Goal: Task Accomplishment & Management: Manage account settings

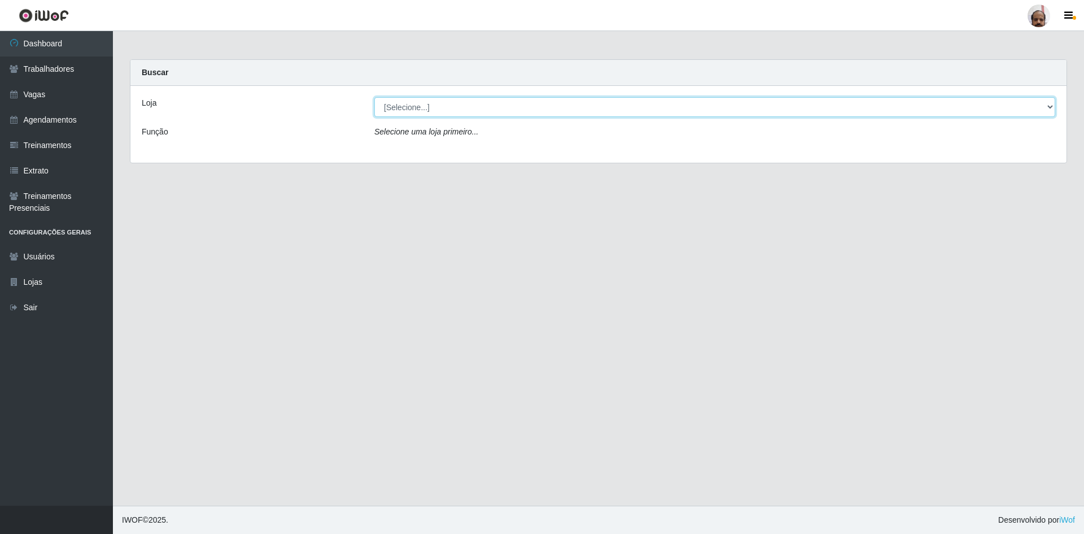
click at [1049, 109] on select "[Selecione...] Mar Vermelho - Loja 05" at bounding box center [714, 107] width 681 height 20
select select "252"
click at [374, 97] on select "[Selecione...] Mar Vermelho - Loja 05" at bounding box center [714, 107] width 681 height 20
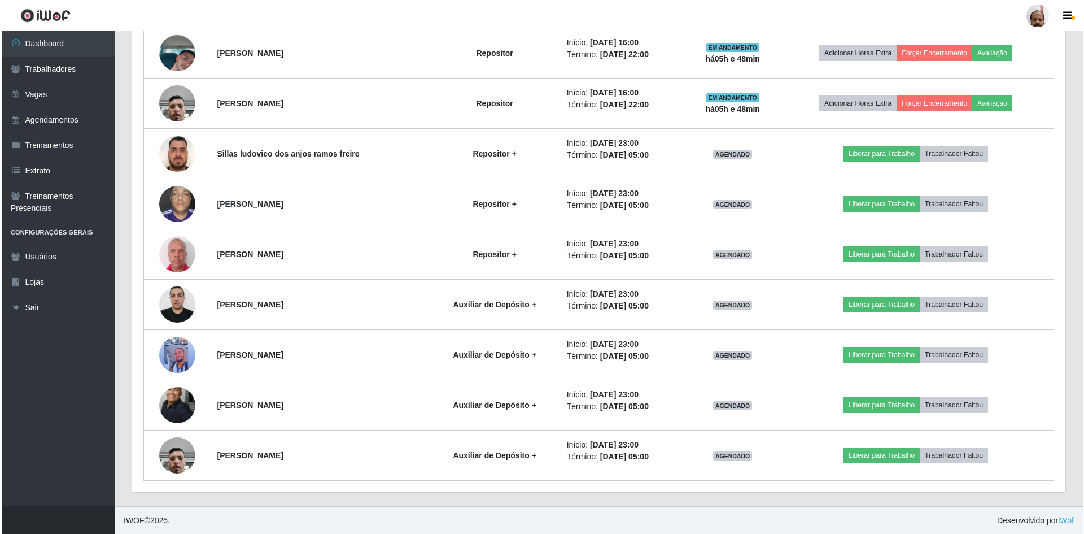
scroll to position [920, 0]
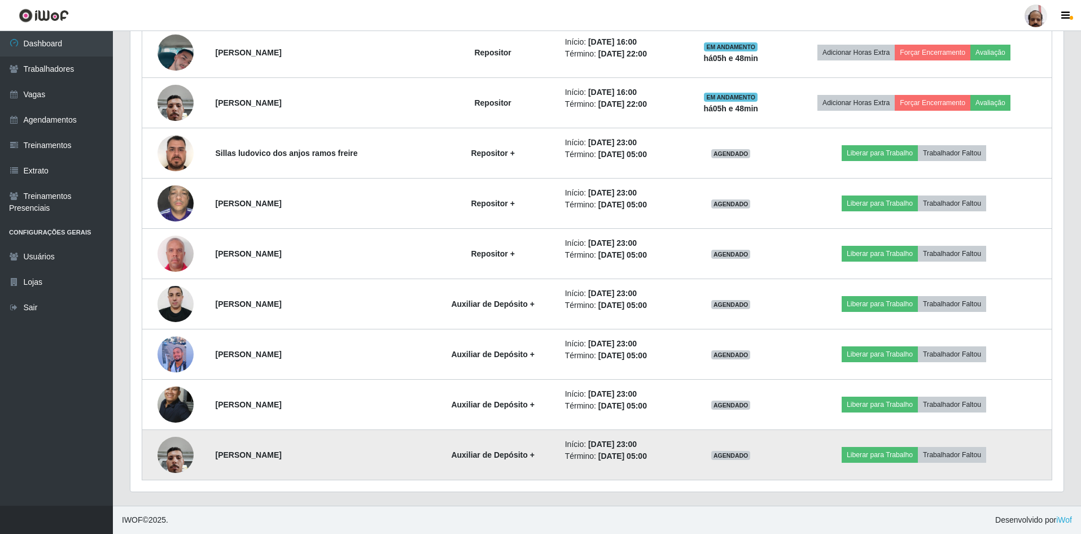
click at [184, 457] on img at bounding box center [176, 454] width 36 height 48
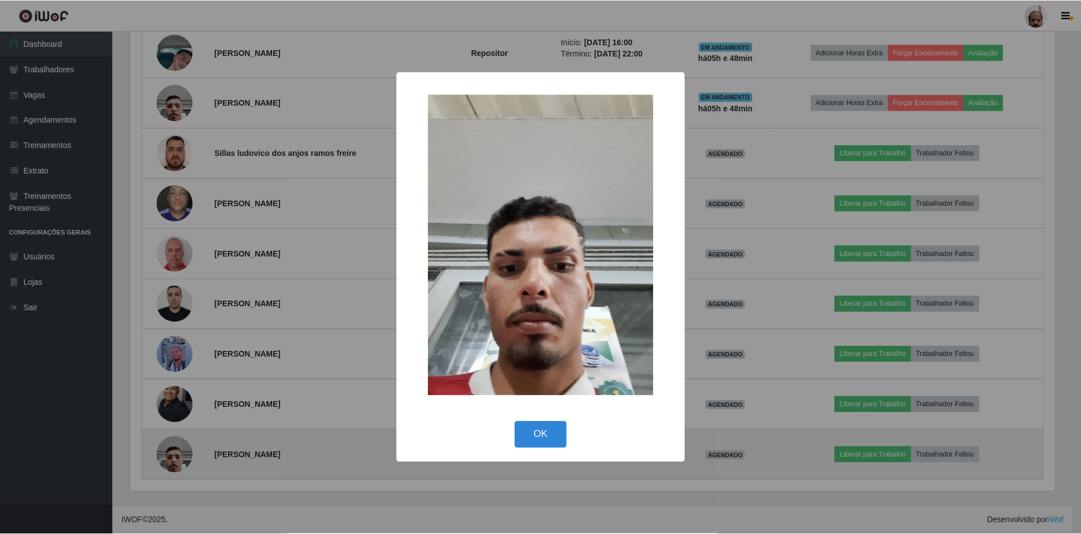
scroll to position [234, 928]
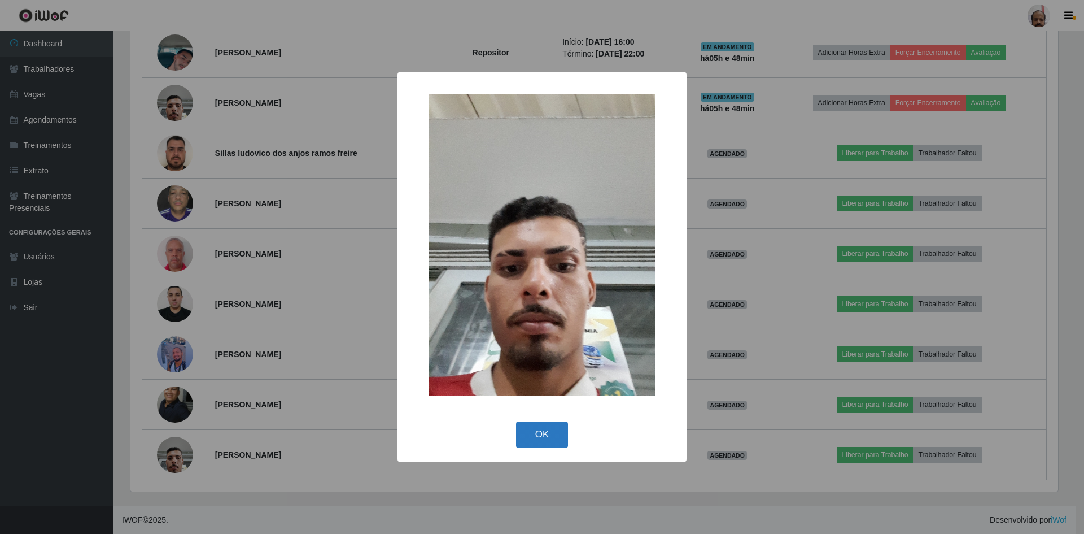
click at [540, 435] on button "OK" at bounding box center [542, 434] width 53 height 27
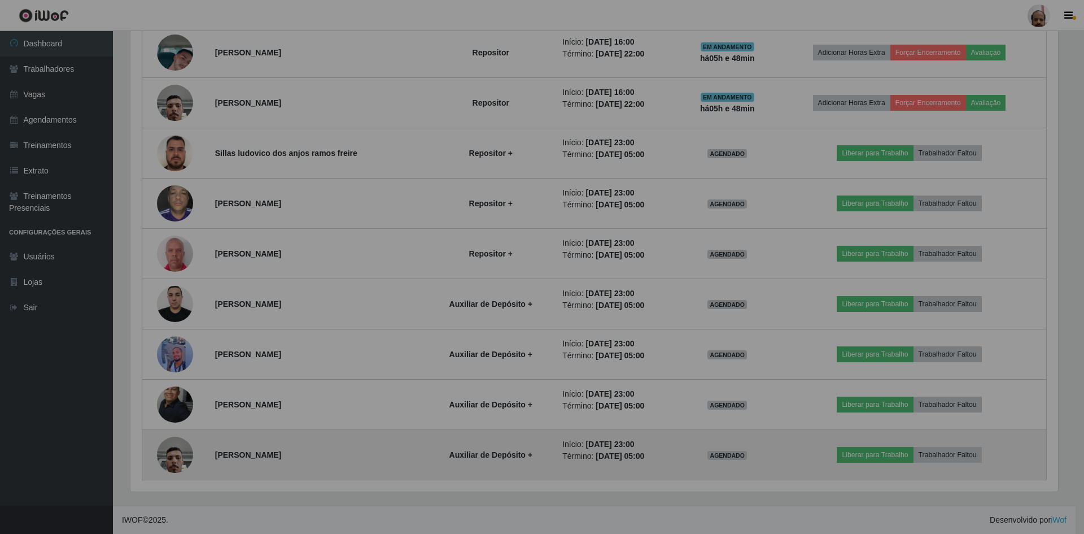
scroll to position [234, 933]
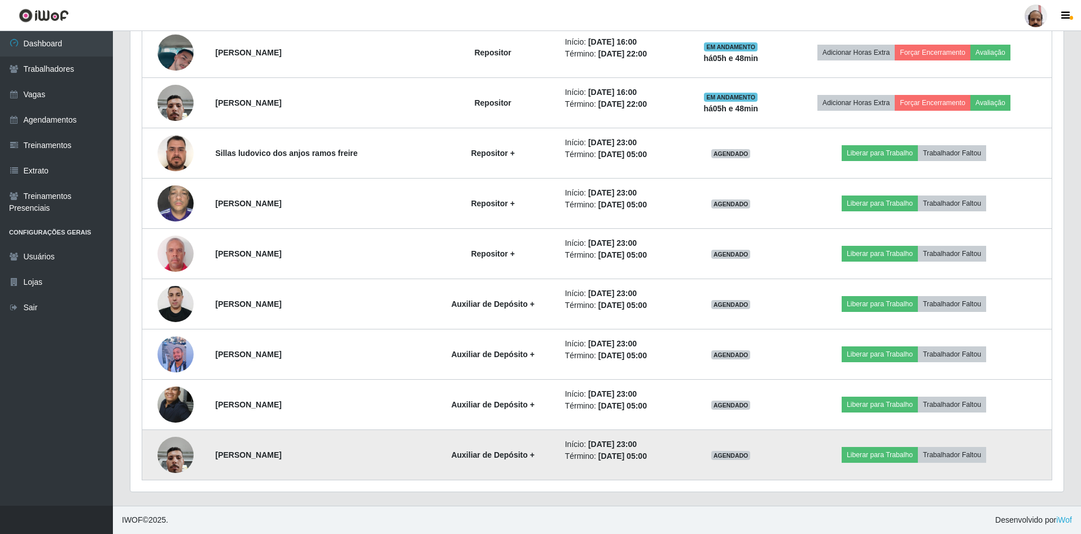
click at [171, 460] on img at bounding box center [176, 454] width 36 height 48
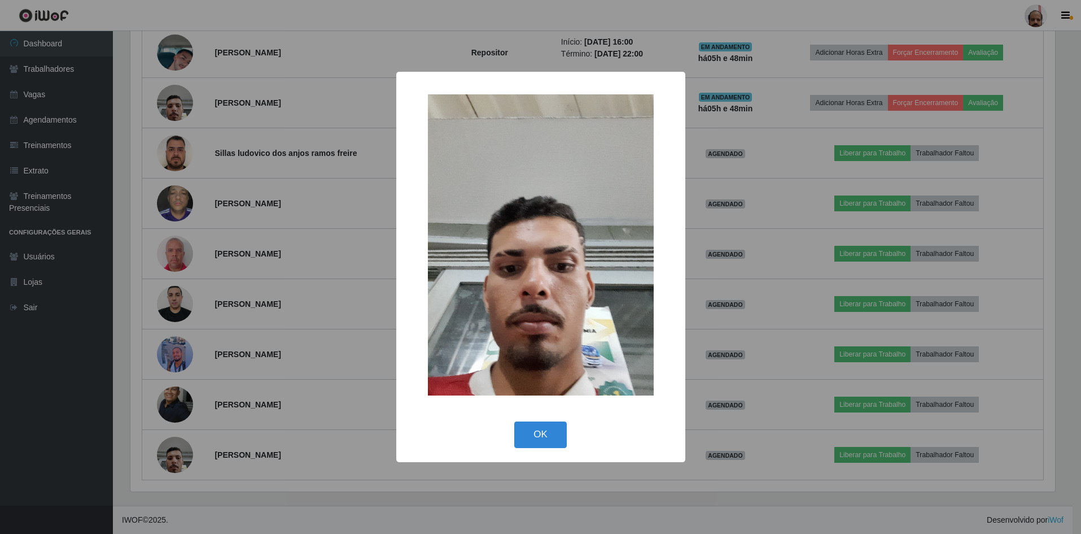
scroll to position [234, 928]
click at [545, 437] on button "OK" at bounding box center [542, 434] width 53 height 27
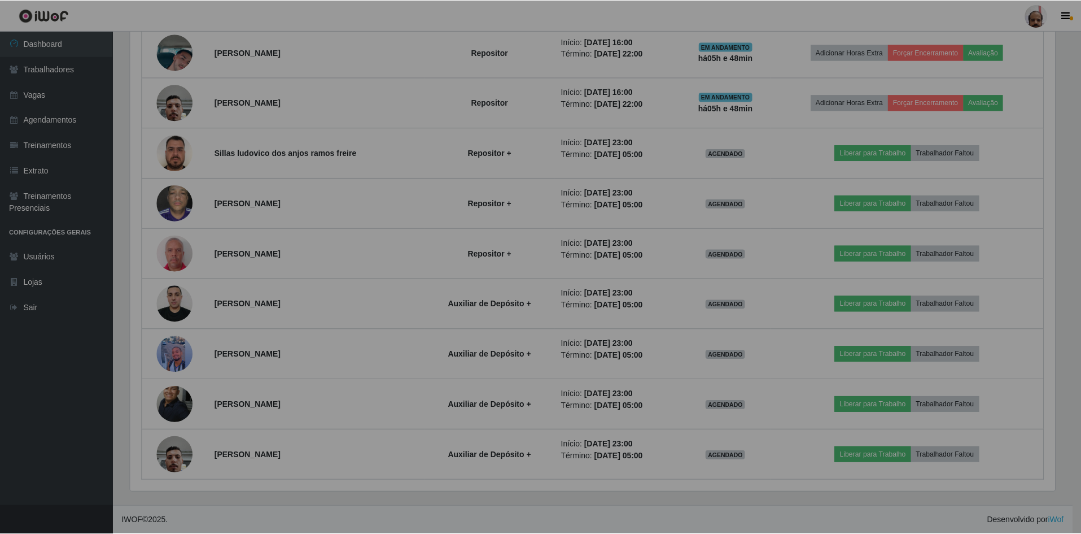
scroll to position [234, 933]
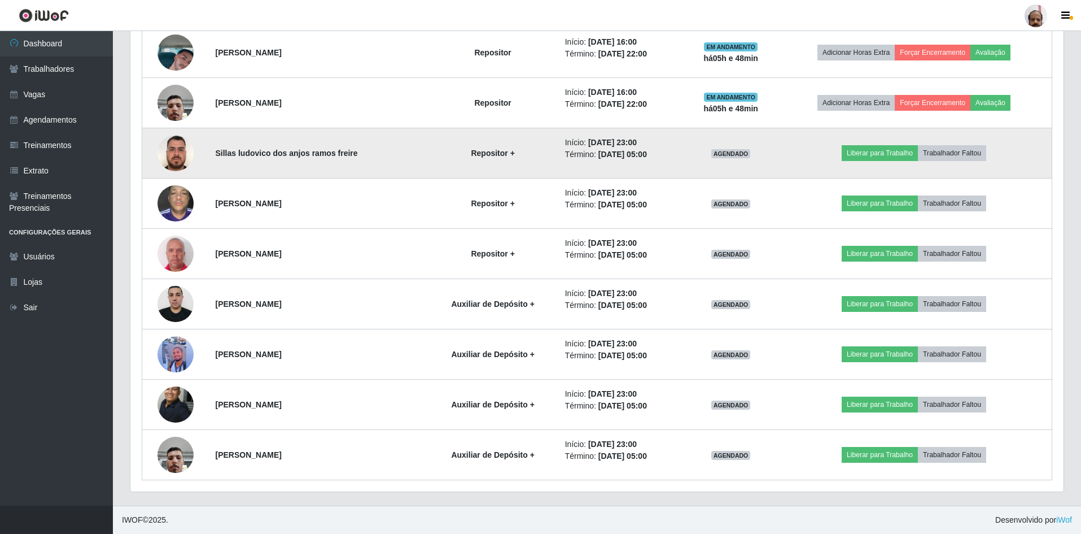
click at [171, 159] on img at bounding box center [176, 153] width 36 height 64
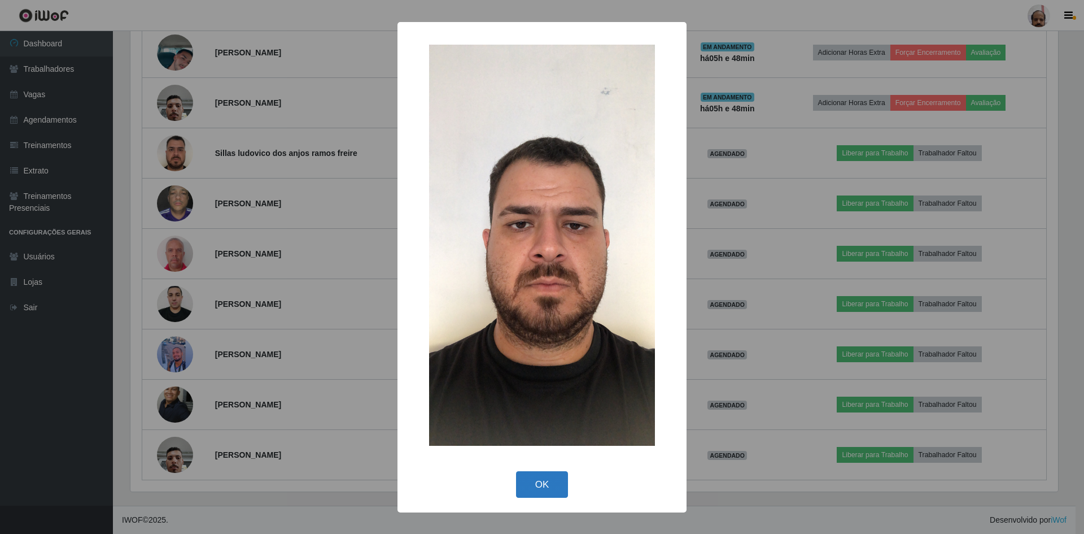
click at [544, 479] on button "OK" at bounding box center [542, 484] width 53 height 27
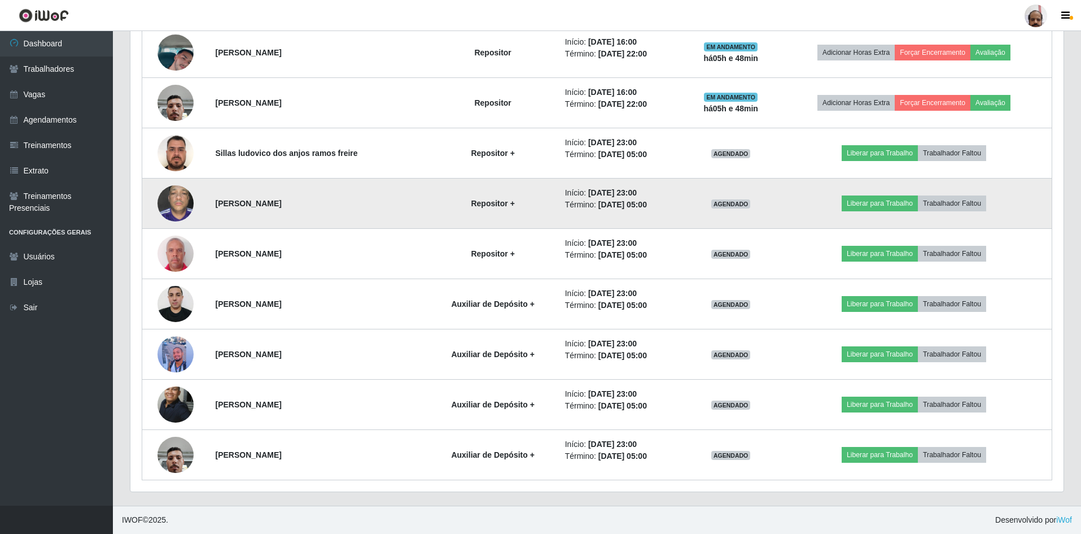
scroll to position [234, 933]
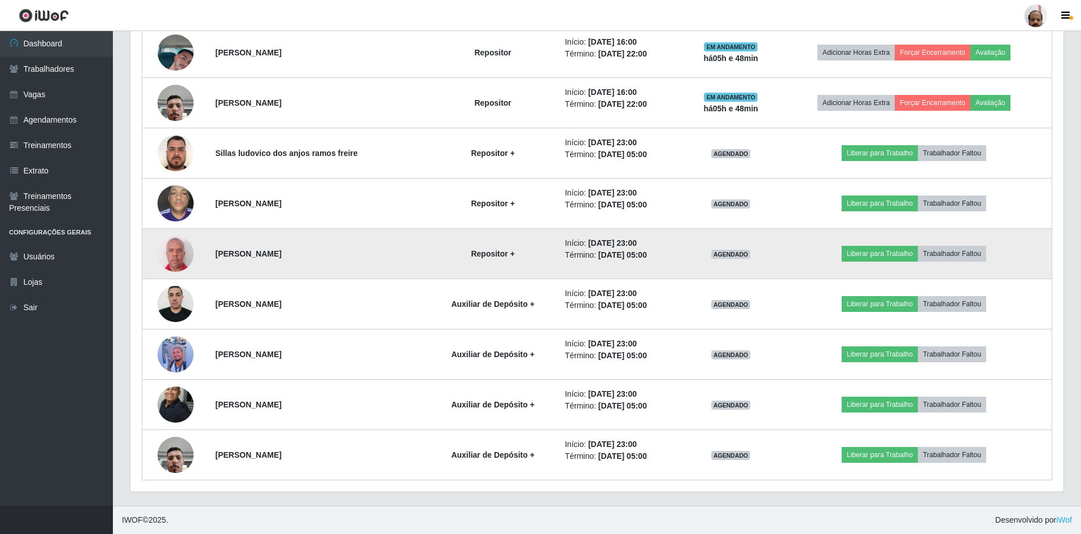
click at [184, 259] on img at bounding box center [176, 253] width 36 height 40
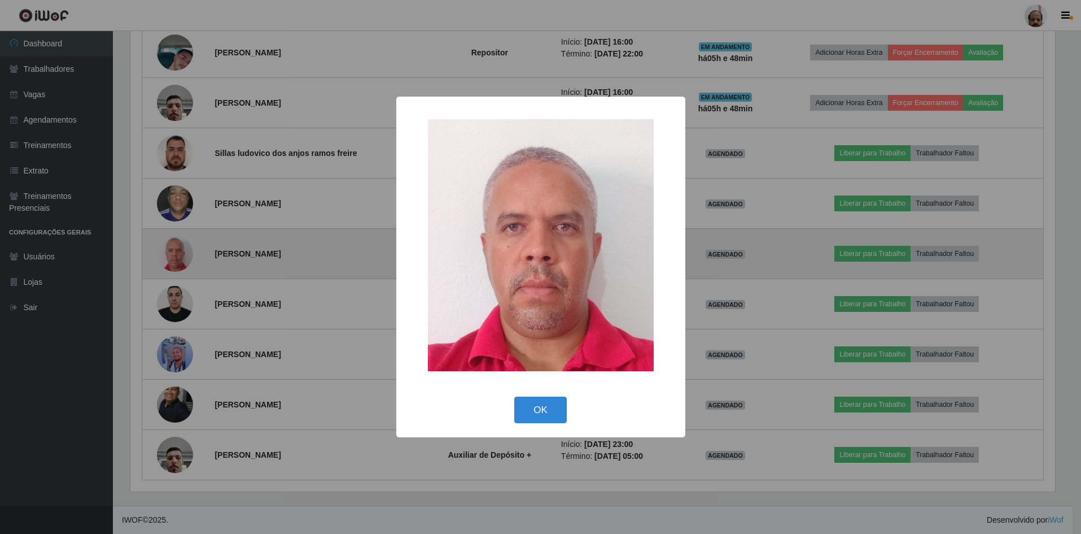
scroll to position [234, 928]
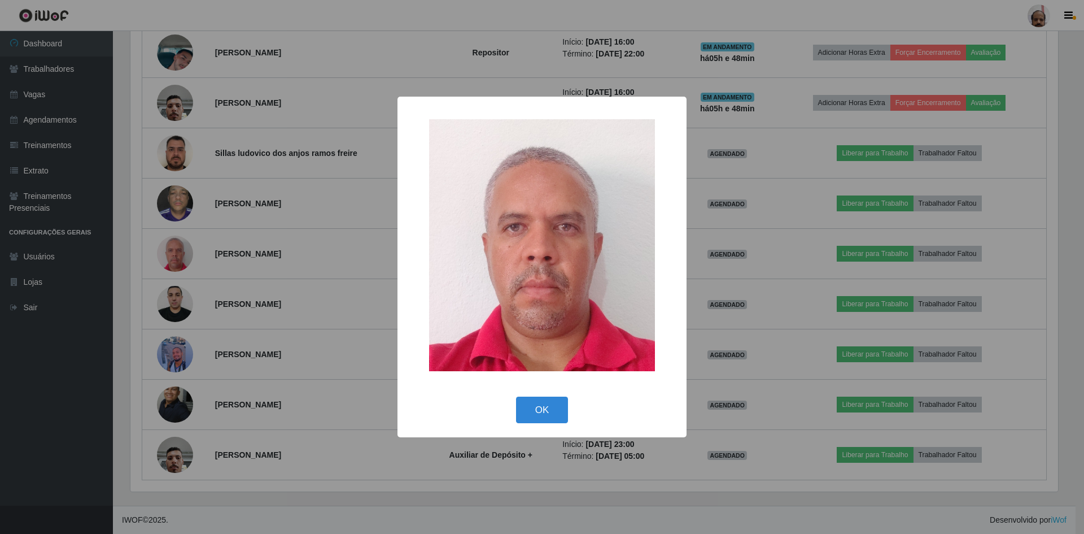
drag, startPoint x: 543, startPoint y: 413, endPoint x: 507, endPoint y: 386, distance: 45.5
click at [546, 418] on button "OK" at bounding box center [542, 409] width 53 height 27
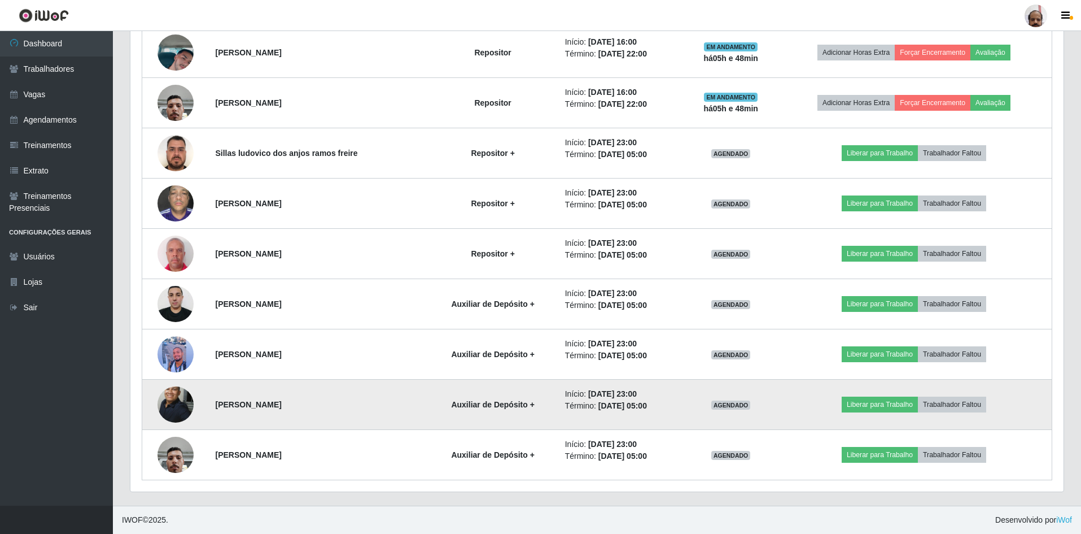
scroll to position [234, 933]
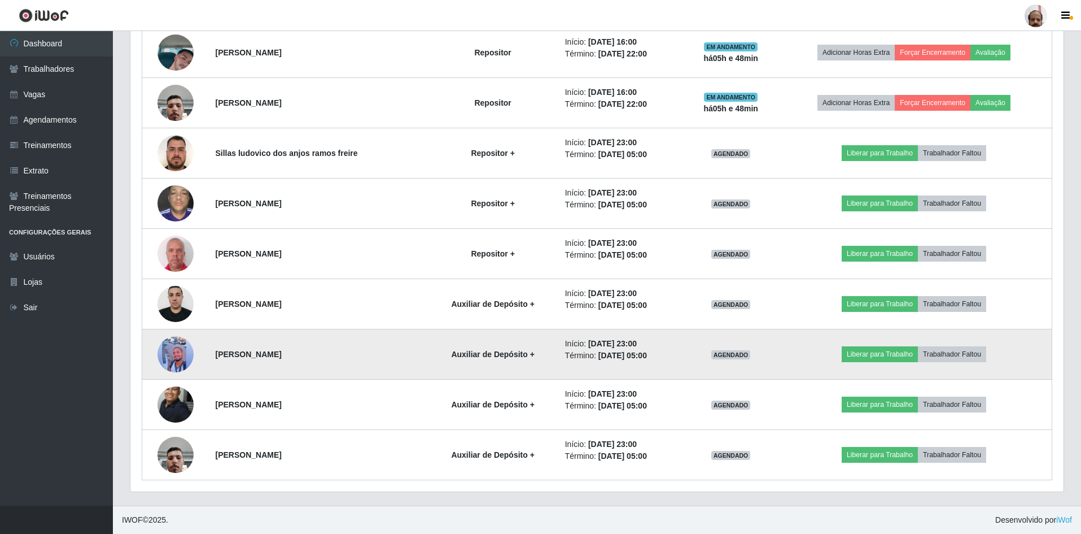
click at [177, 355] on img at bounding box center [176, 354] width 36 height 42
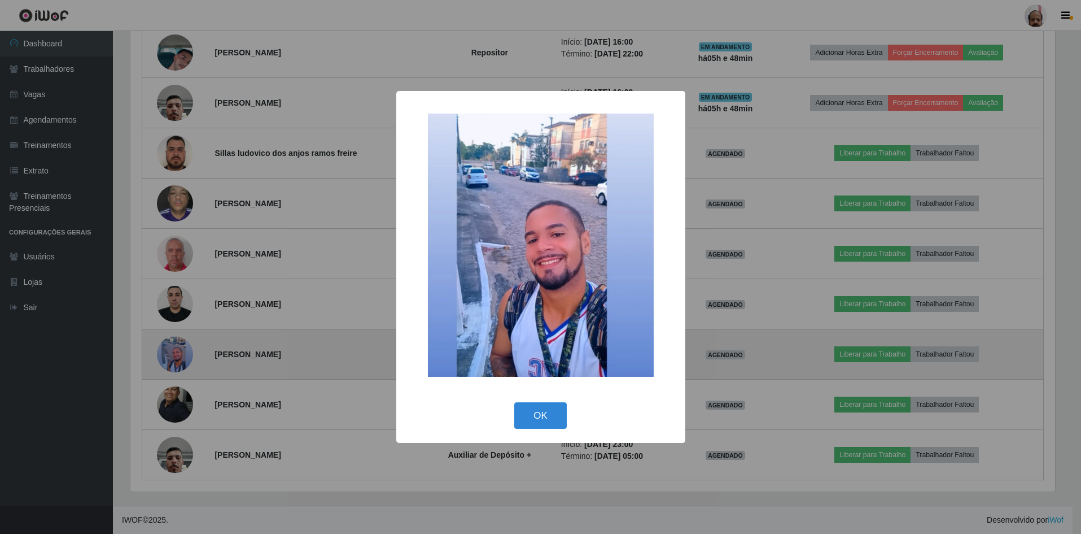
scroll to position [234, 928]
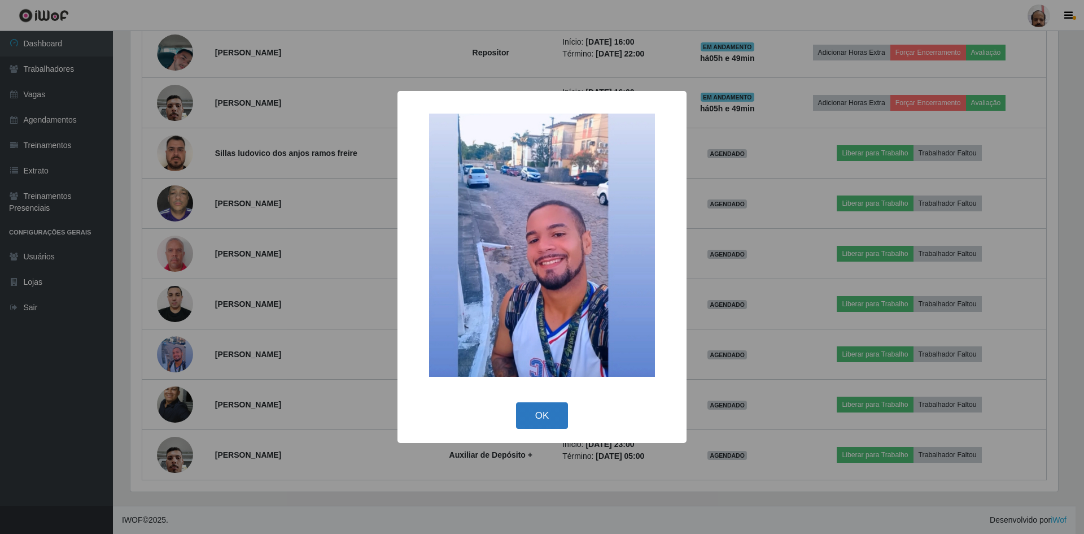
click at [534, 421] on button "OK" at bounding box center [542, 415] width 53 height 27
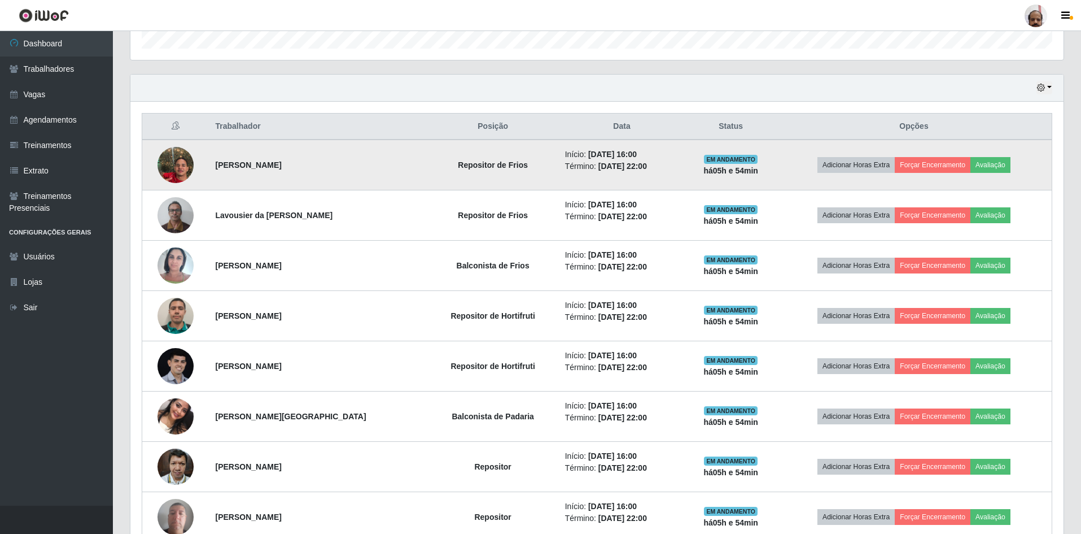
scroll to position [412, 0]
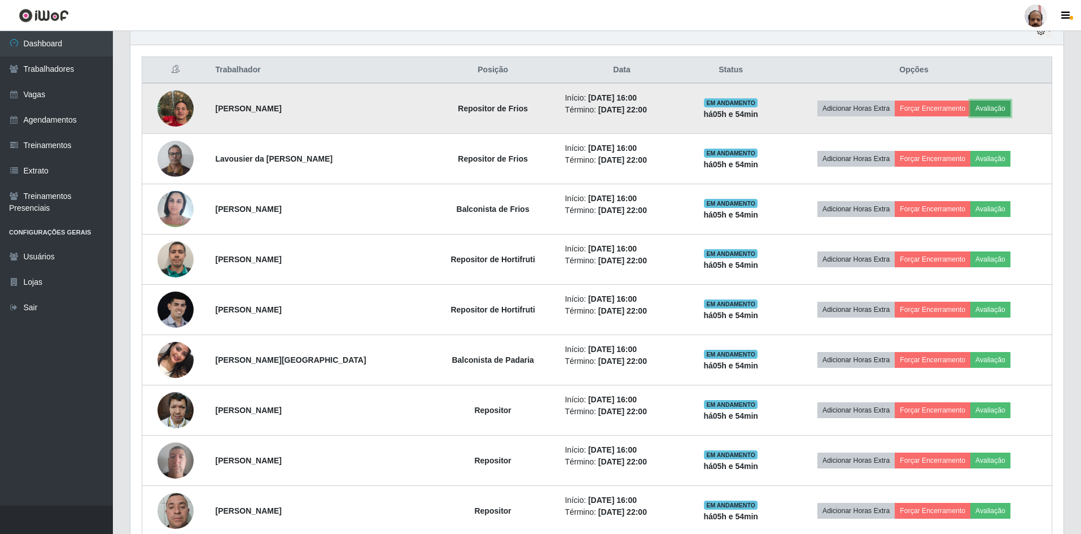
click at [1002, 106] on button "Avaliação" at bounding box center [991, 109] width 40 height 16
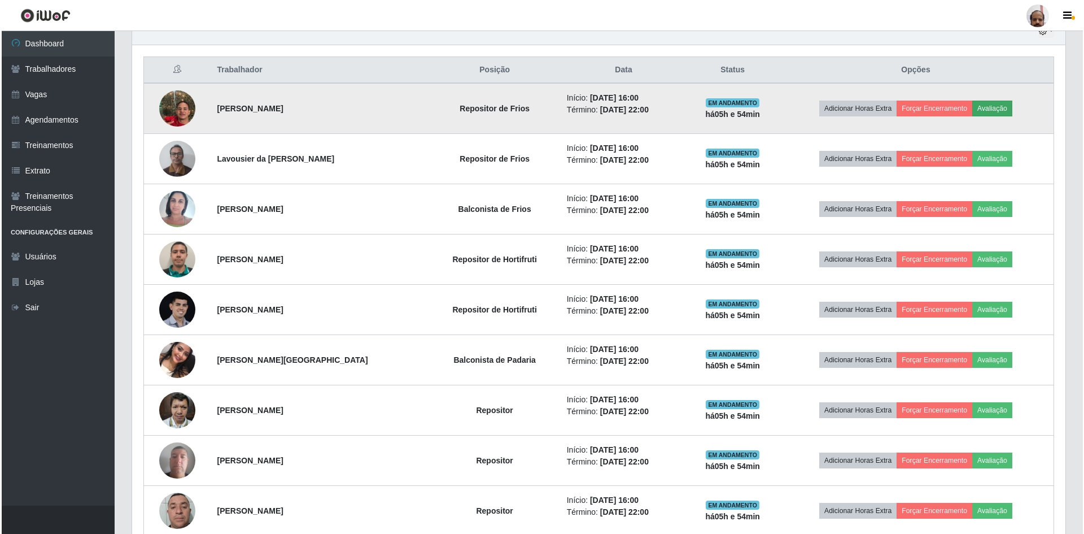
scroll to position [234, 928]
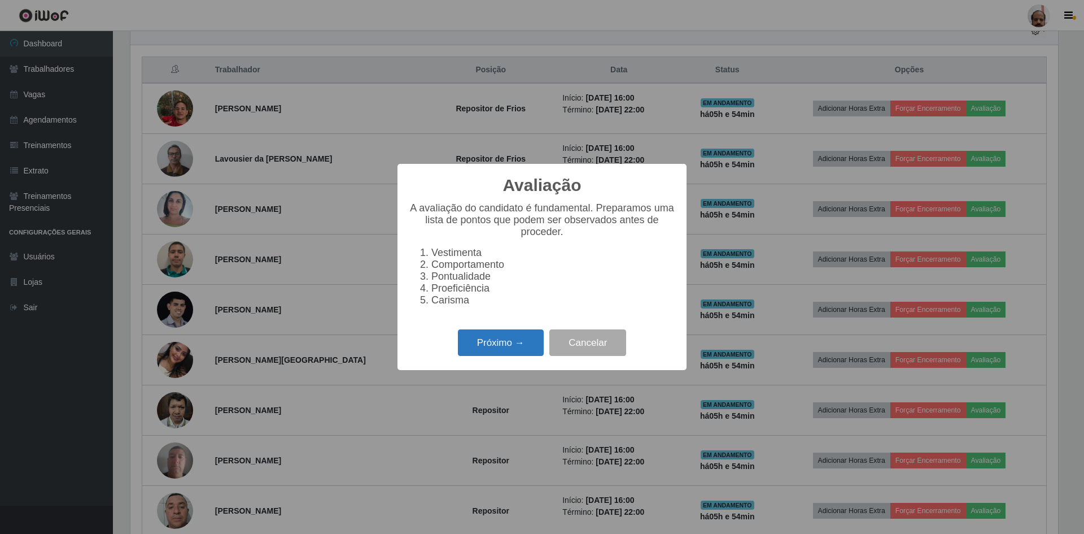
click at [504, 347] on button "Próximo →" at bounding box center [501, 342] width 86 height 27
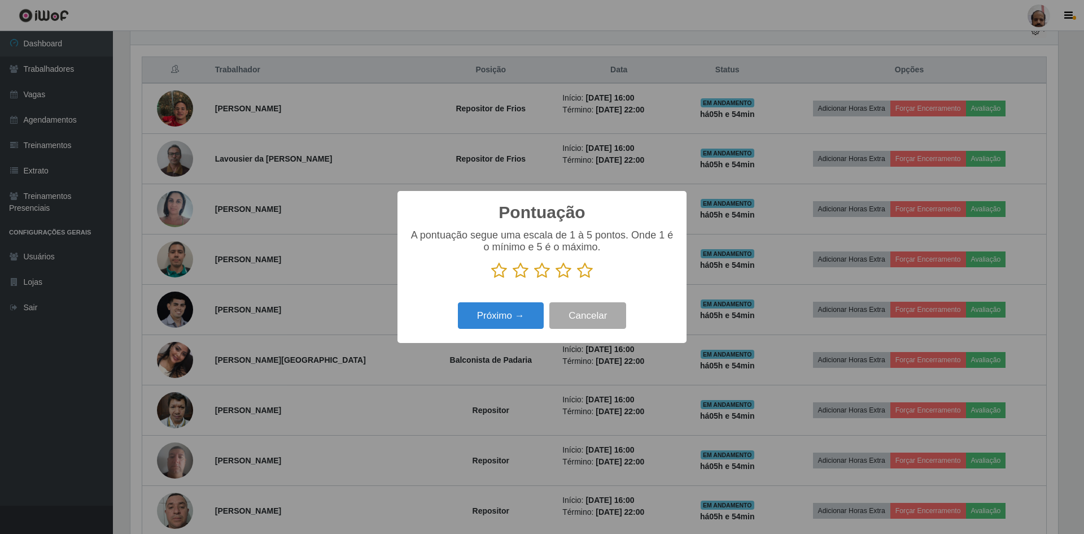
scroll to position [564488, 563794]
click at [587, 269] on icon at bounding box center [585, 270] width 16 height 17
click at [577, 279] on input "radio" at bounding box center [577, 279] width 0 height 0
click at [529, 317] on button "Próximo →" at bounding box center [501, 315] width 86 height 27
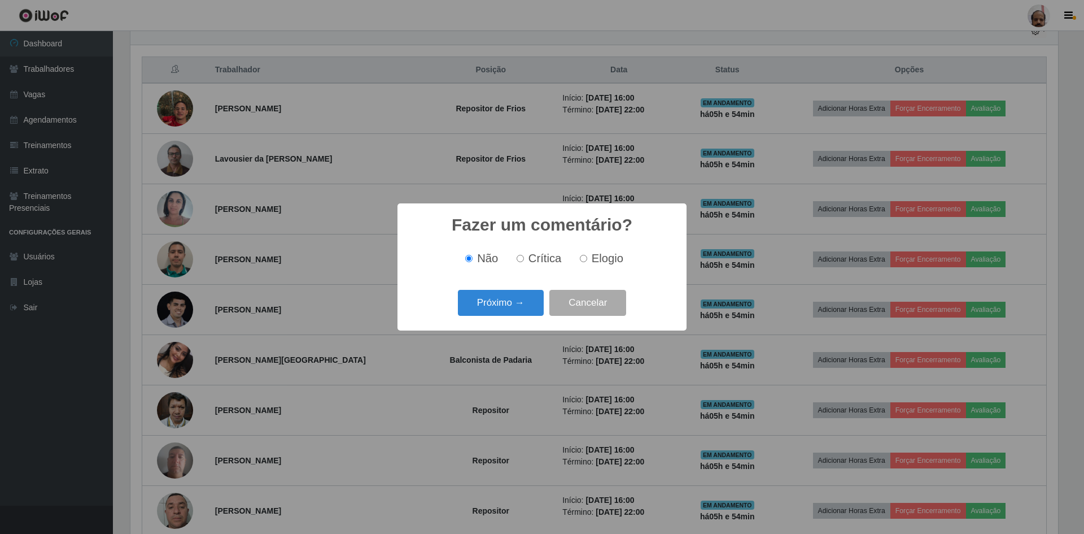
click at [587, 258] on label "Elogio" at bounding box center [599, 258] width 48 height 13
click at [587, 258] on input "Elogio" at bounding box center [583, 258] width 7 height 7
radio input "true"
click at [497, 303] on button "Próximo →" at bounding box center [501, 303] width 86 height 27
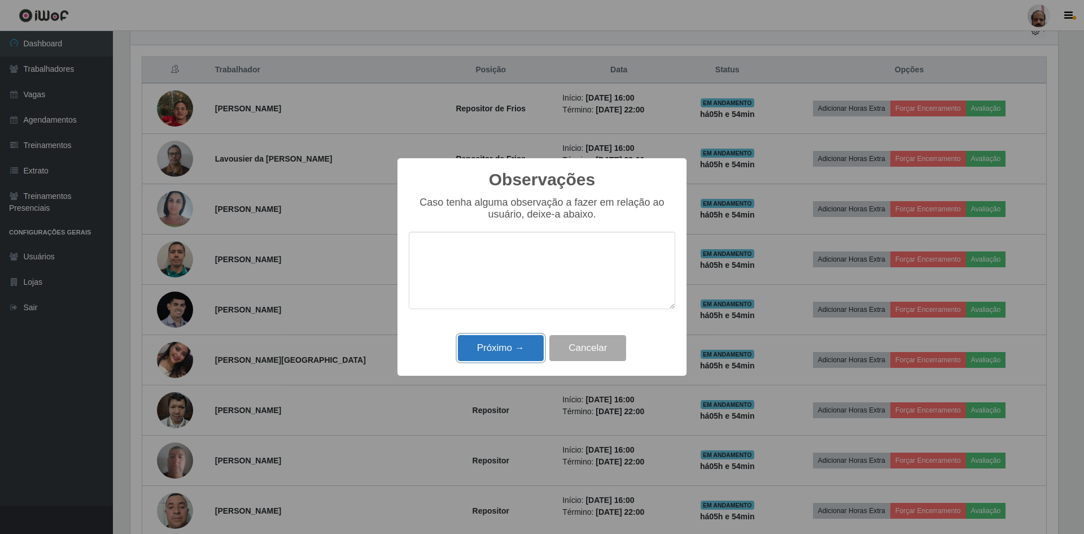
click at [495, 355] on button "Próximo →" at bounding box center [501, 348] width 86 height 27
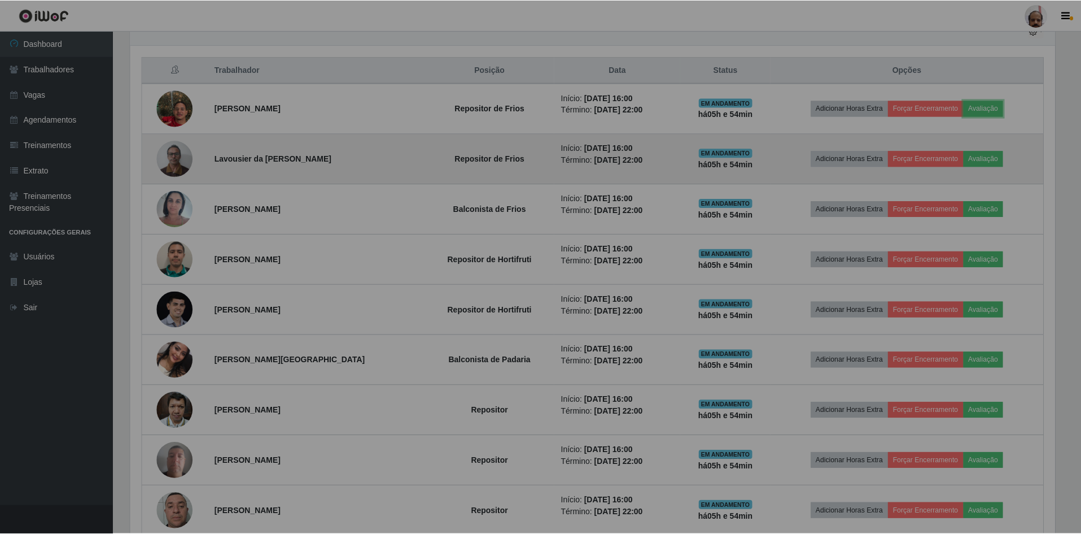
scroll to position [234, 933]
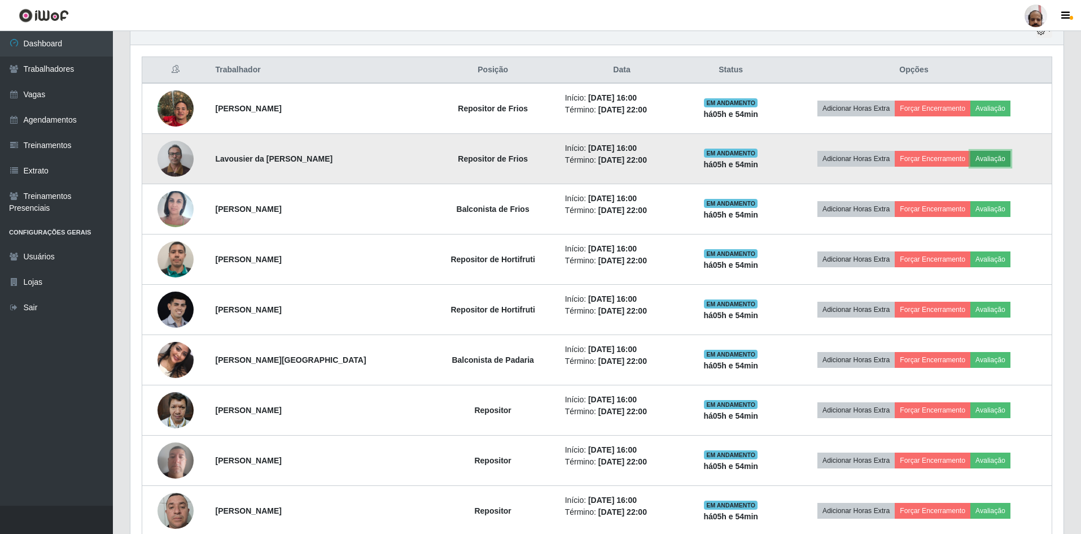
click at [995, 163] on button "Avaliação" at bounding box center [991, 159] width 40 height 16
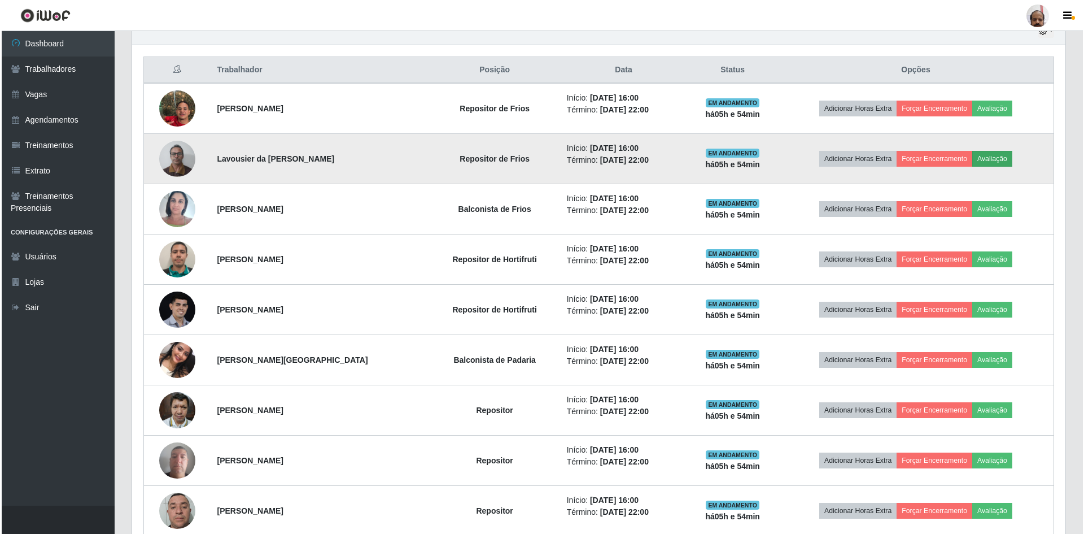
scroll to position [234, 928]
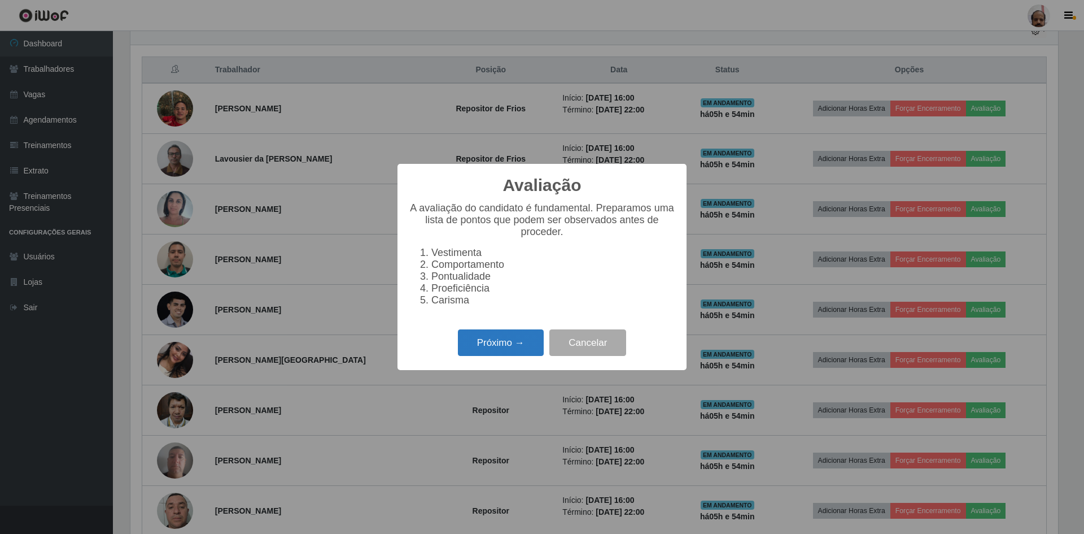
click at [506, 341] on button "Próximo →" at bounding box center [501, 342] width 86 height 27
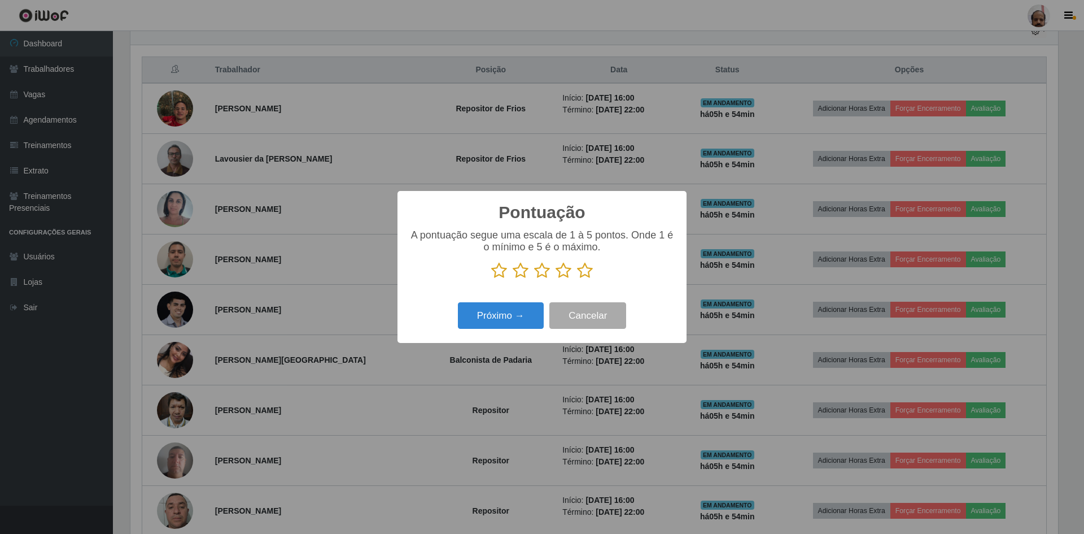
click at [586, 273] on icon at bounding box center [585, 270] width 16 height 17
click at [577, 279] on input "radio" at bounding box center [577, 279] width 0 height 0
click at [517, 315] on button "Próximo →" at bounding box center [501, 315] width 86 height 27
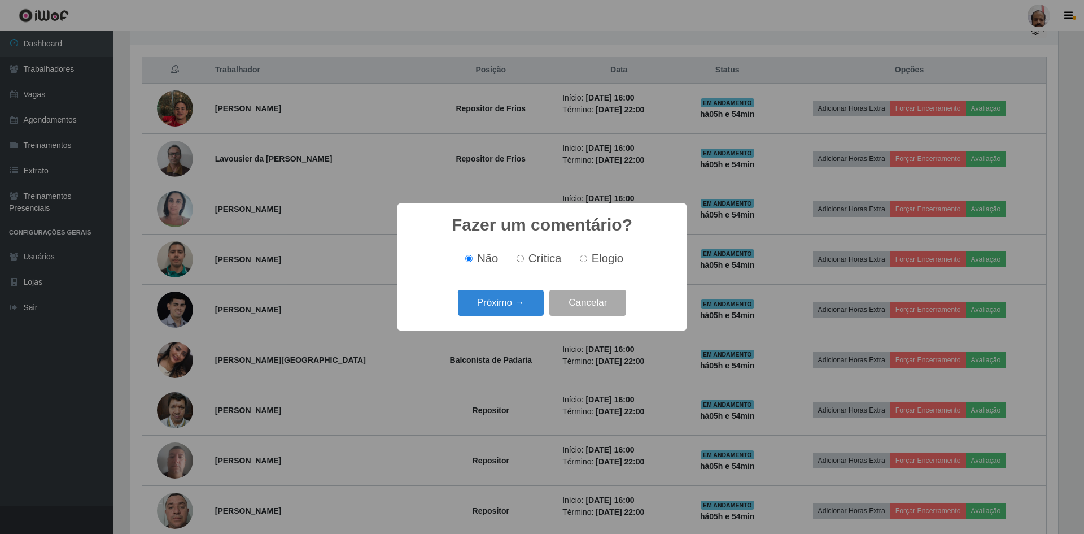
click at [595, 263] on span "Elogio" at bounding box center [608, 258] width 32 height 12
click at [587, 262] on input "Elogio" at bounding box center [583, 258] width 7 height 7
radio input "true"
click at [508, 309] on button "Próximo →" at bounding box center [501, 303] width 86 height 27
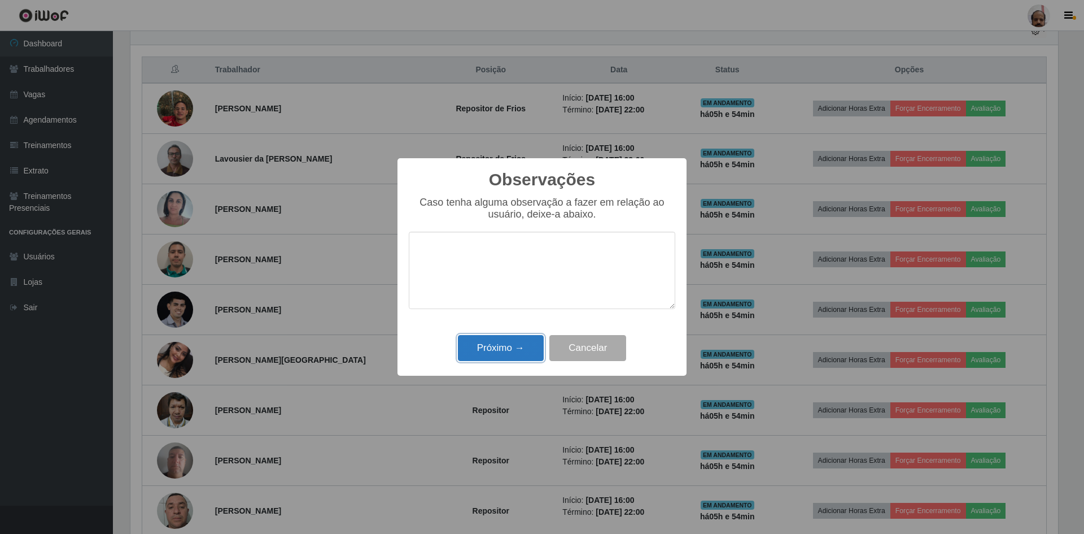
click at [509, 354] on button "Próximo →" at bounding box center [501, 348] width 86 height 27
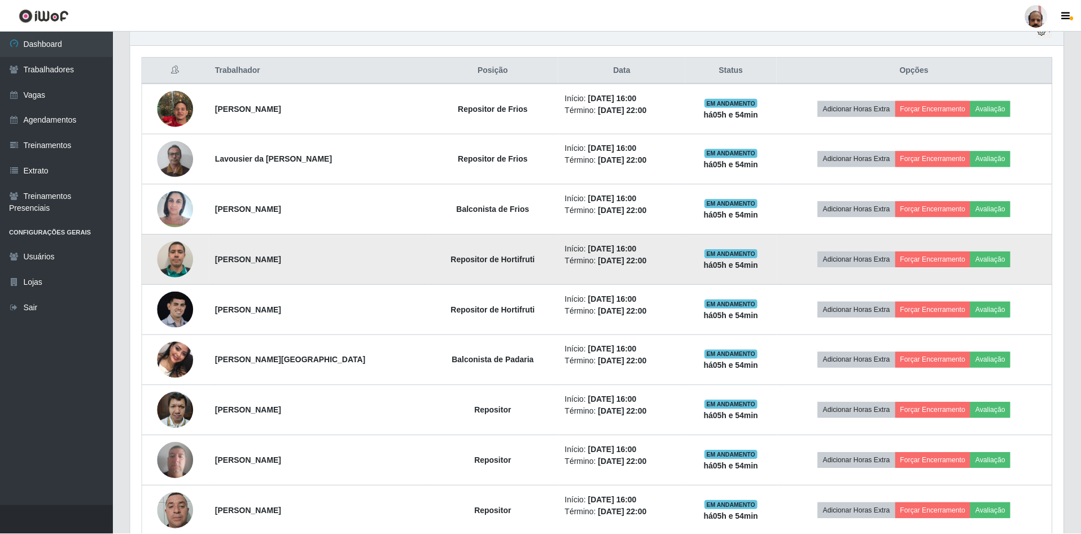
scroll to position [234, 933]
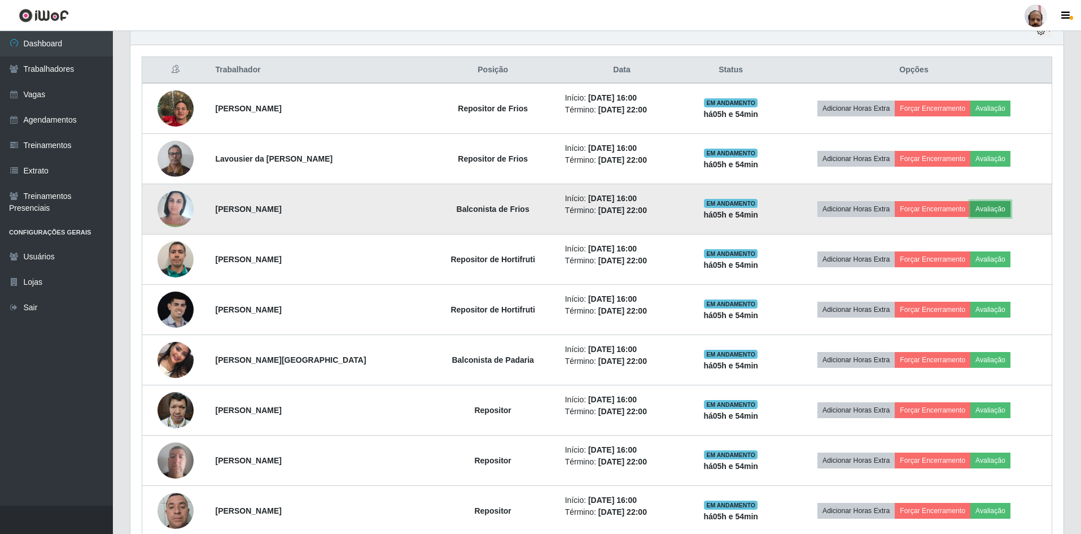
click at [985, 206] on button "Avaliação" at bounding box center [991, 209] width 40 height 16
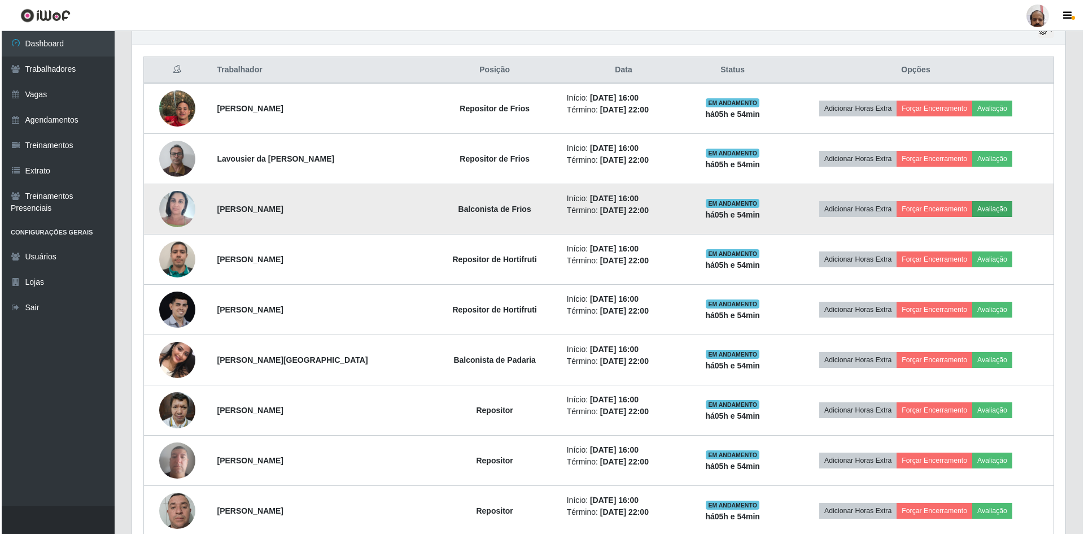
scroll to position [234, 928]
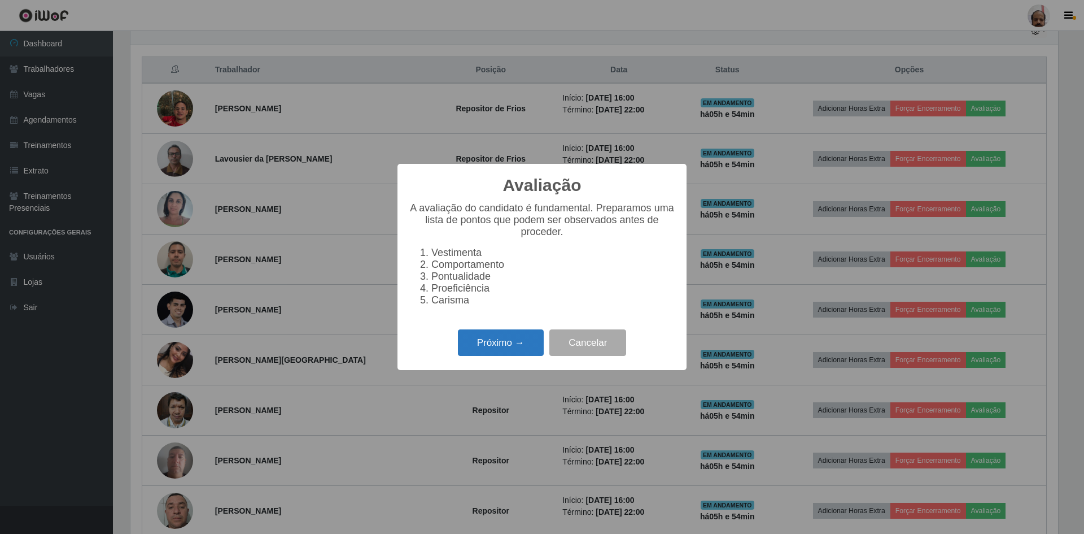
click at [494, 350] on button "Próximo →" at bounding box center [501, 342] width 86 height 27
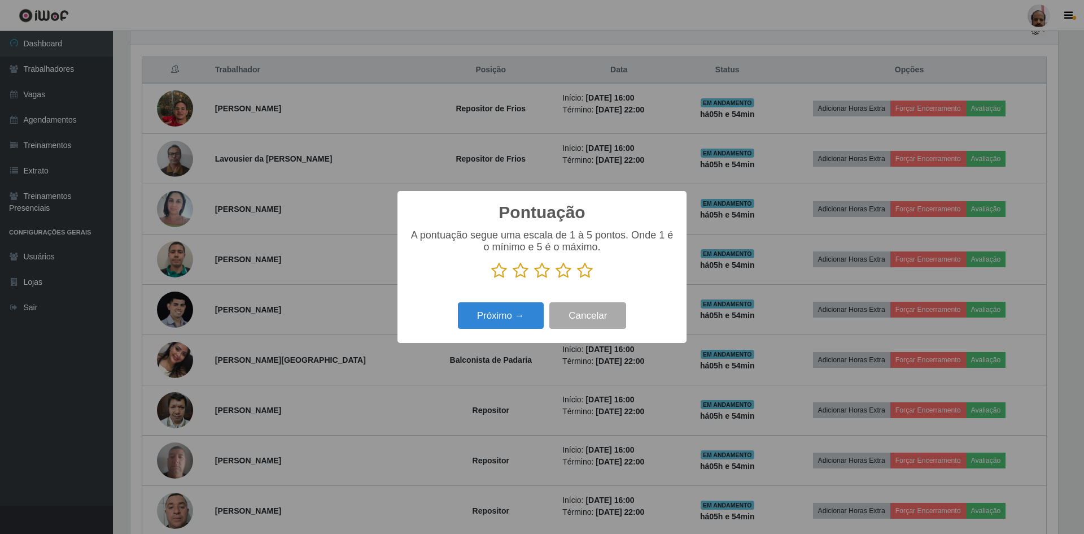
scroll to position [564488, 563794]
click at [579, 271] on icon at bounding box center [585, 270] width 16 height 17
click at [577, 279] on input "radio" at bounding box center [577, 279] width 0 height 0
click at [514, 318] on button "Próximo →" at bounding box center [501, 315] width 86 height 27
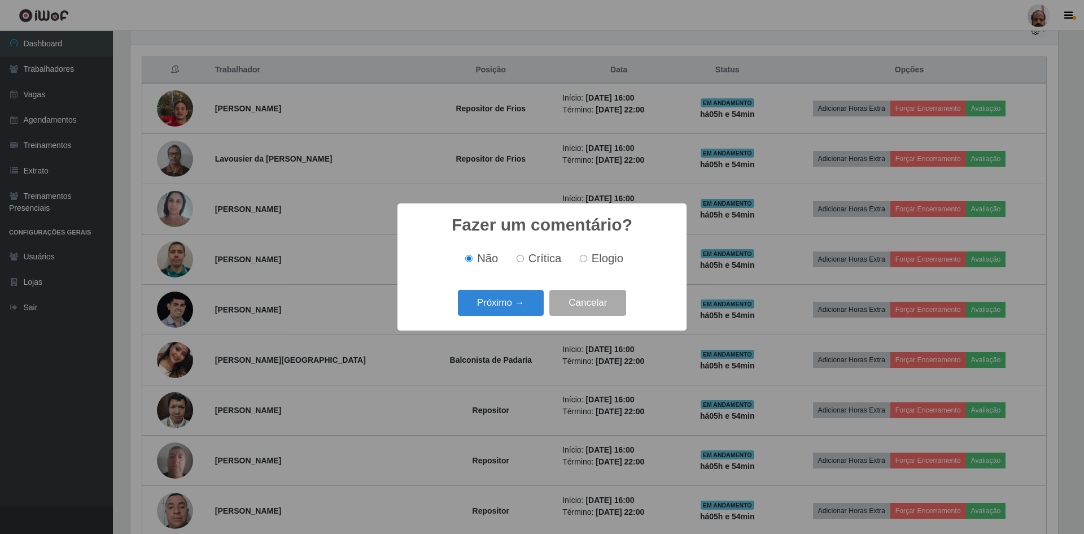
click at [620, 260] on span "Elogio" at bounding box center [608, 258] width 32 height 12
click at [587, 260] on input "Elogio" at bounding box center [583, 258] width 7 height 7
radio input "true"
click at [504, 316] on button "Próximo →" at bounding box center [501, 303] width 86 height 27
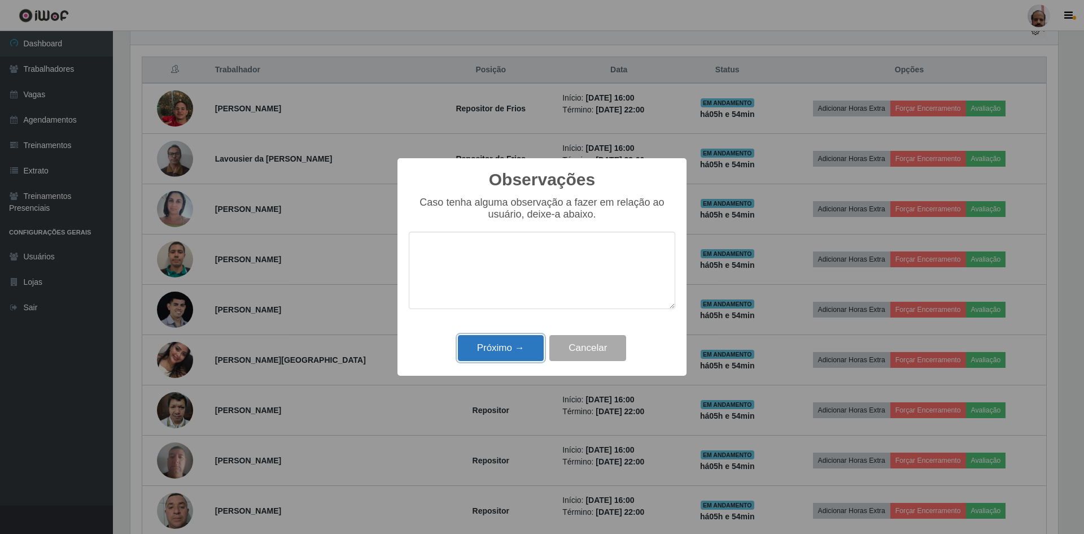
click at [498, 358] on button "Próximo →" at bounding box center [501, 348] width 86 height 27
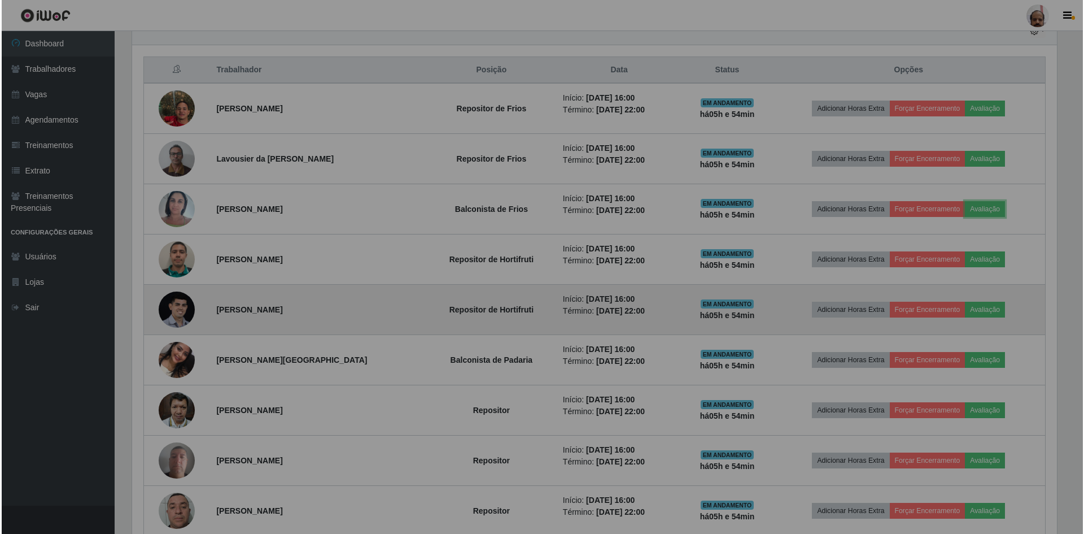
scroll to position [234, 933]
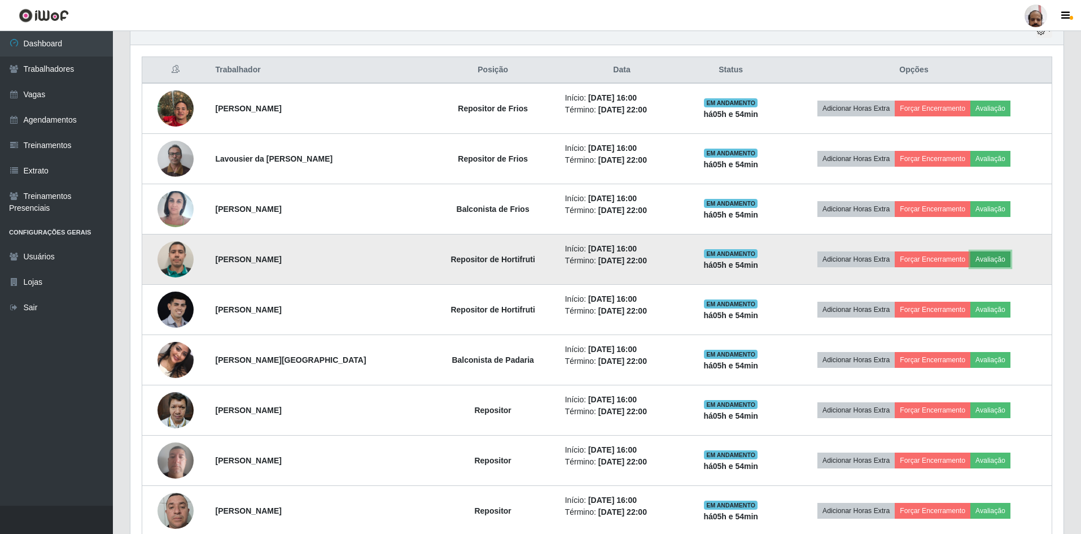
click at [989, 258] on button "Avaliação" at bounding box center [991, 259] width 40 height 16
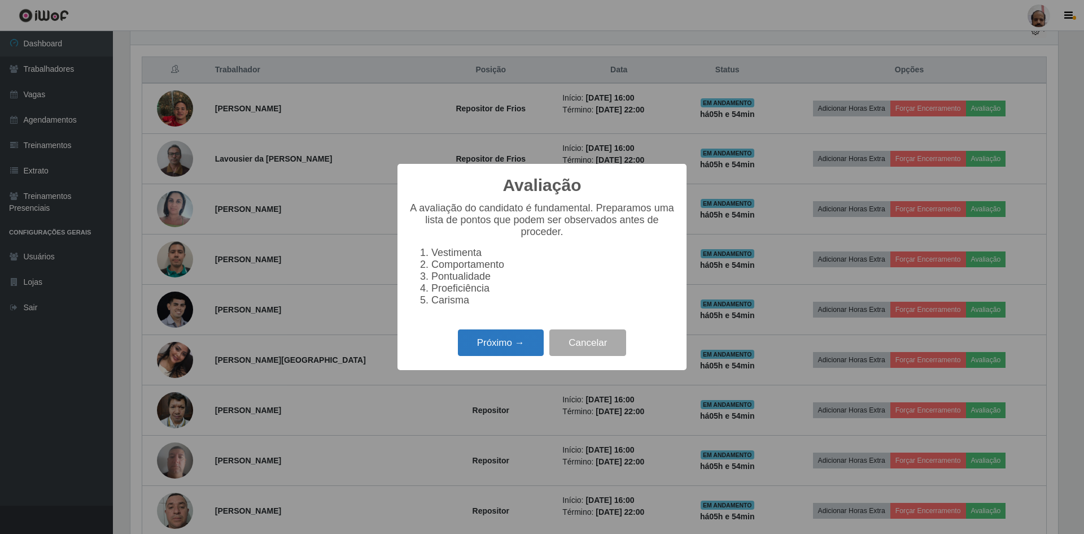
click at [486, 356] on button "Próximo →" at bounding box center [501, 342] width 86 height 27
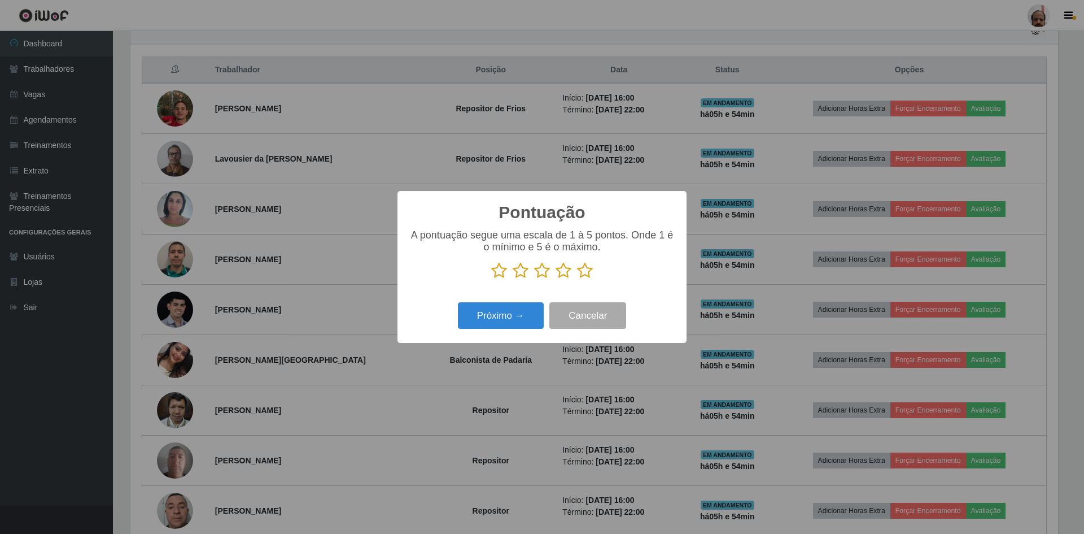
click at [588, 268] on icon at bounding box center [585, 270] width 16 height 17
click at [577, 279] on input "radio" at bounding box center [577, 279] width 0 height 0
click at [501, 321] on button "Próximo →" at bounding box center [501, 315] width 86 height 27
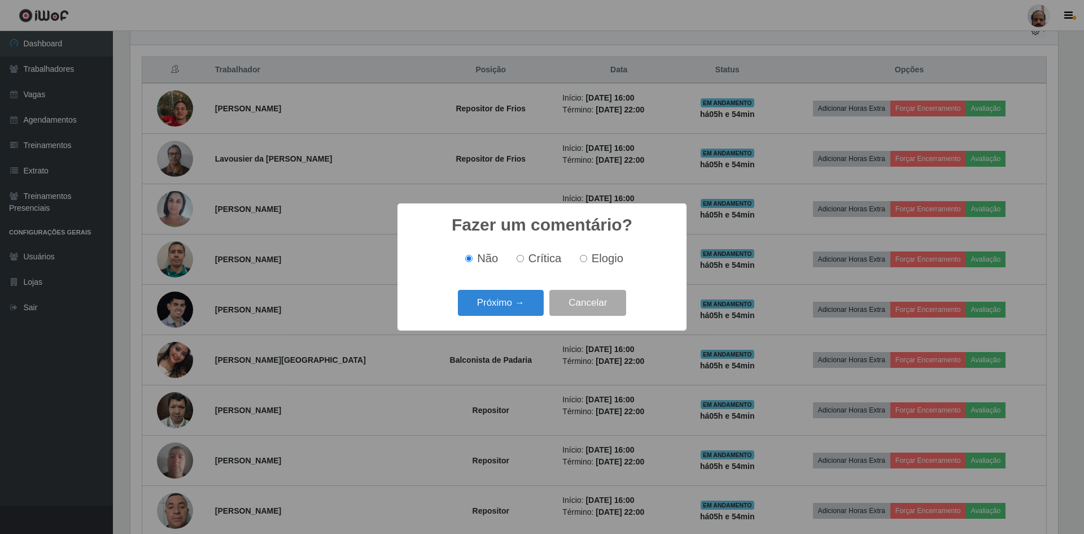
click at [587, 260] on label "Elogio" at bounding box center [599, 258] width 48 height 13
click at [587, 260] on input "Elogio" at bounding box center [583, 258] width 7 height 7
radio input "true"
click at [501, 309] on button "Próximo →" at bounding box center [501, 303] width 86 height 27
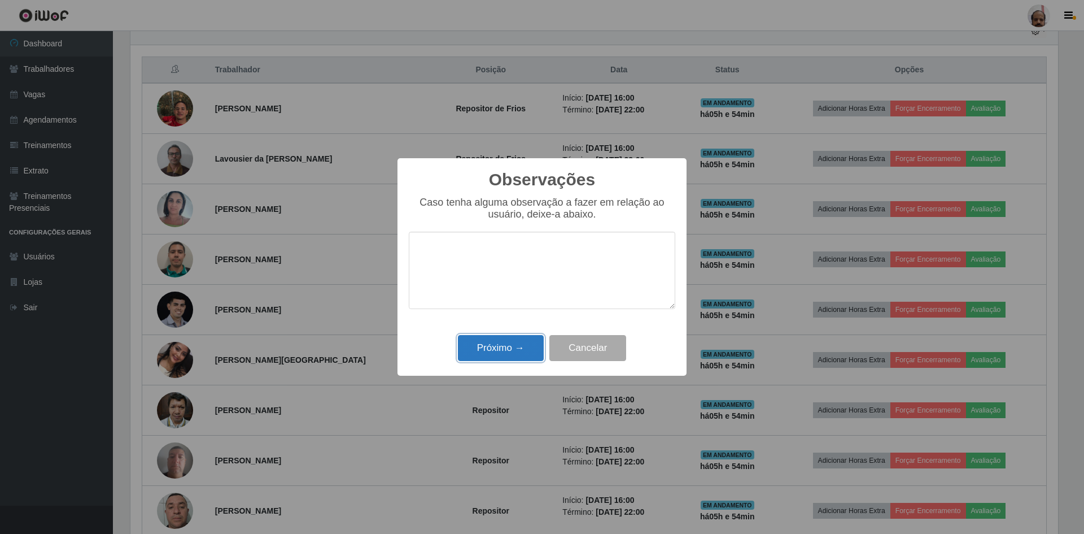
click at [497, 356] on button "Próximo →" at bounding box center [501, 348] width 86 height 27
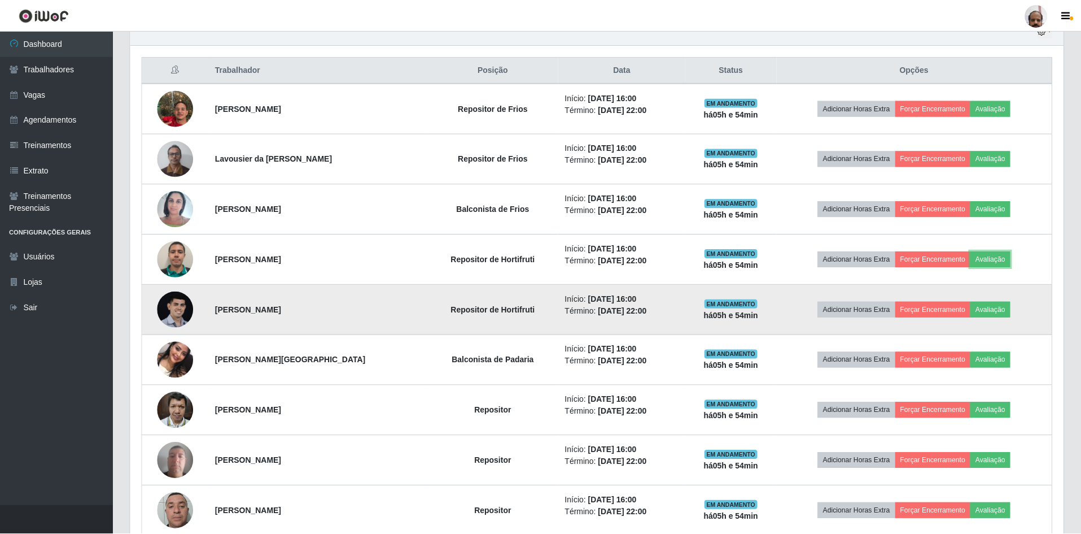
scroll to position [234, 933]
click at [986, 308] on button "Avaliação" at bounding box center [991, 310] width 40 height 16
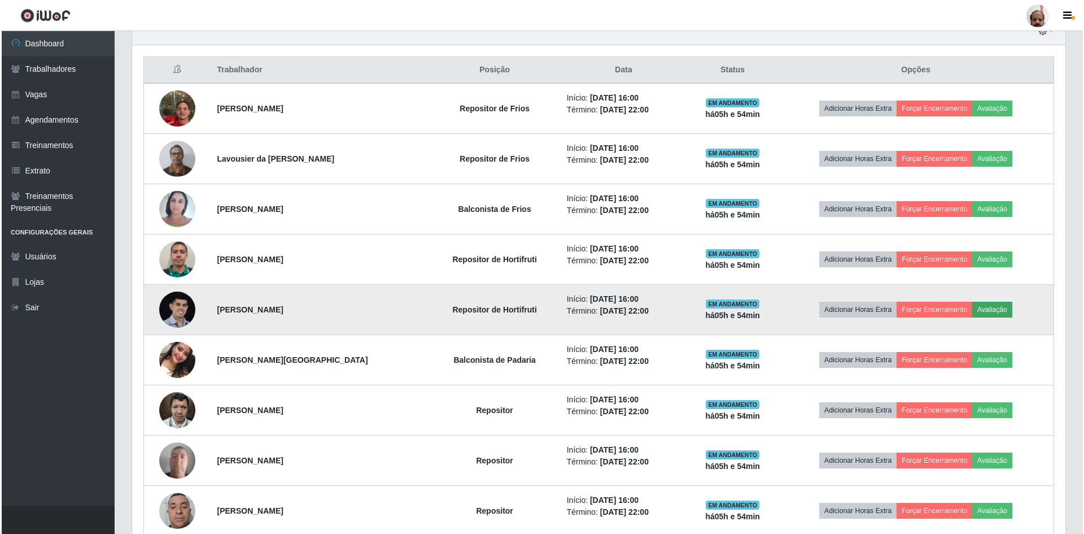
scroll to position [234, 928]
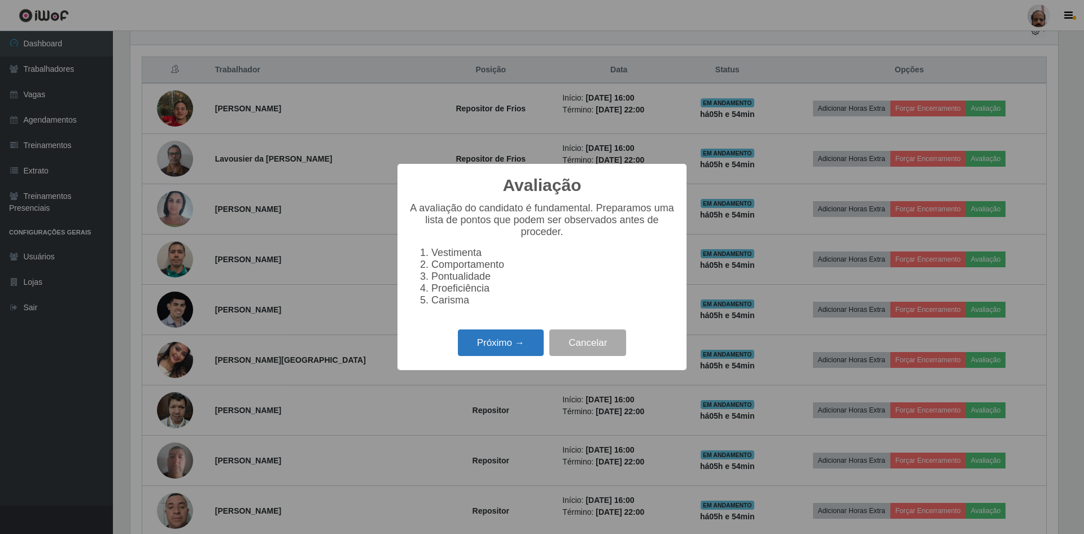
click at [525, 349] on button "Próximo →" at bounding box center [501, 342] width 86 height 27
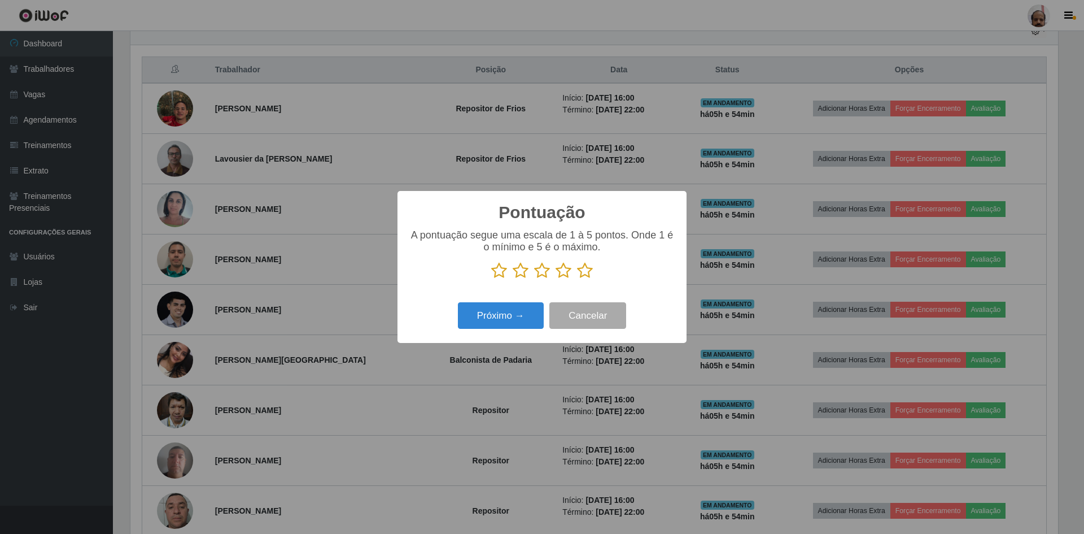
scroll to position [564488, 563794]
click at [587, 275] on icon at bounding box center [585, 270] width 16 height 17
click at [577, 279] on input "radio" at bounding box center [577, 279] width 0 height 0
click at [522, 324] on button "Próximo →" at bounding box center [501, 315] width 86 height 27
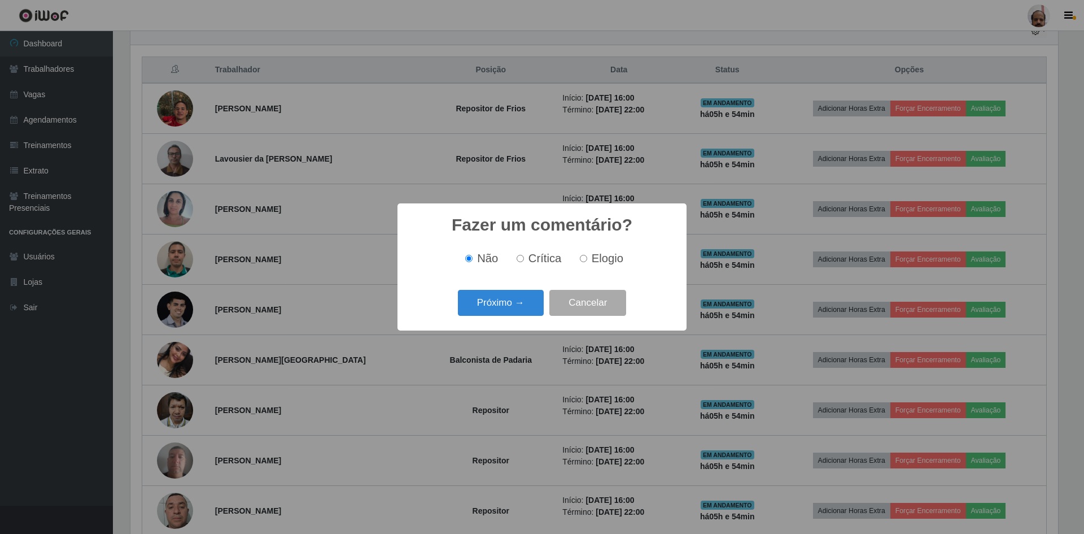
click at [608, 260] on span "Elogio" at bounding box center [608, 258] width 32 height 12
click at [587, 260] on input "Elogio" at bounding box center [583, 258] width 7 height 7
radio input "true"
click at [514, 300] on button "Próximo →" at bounding box center [501, 303] width 86 height 27
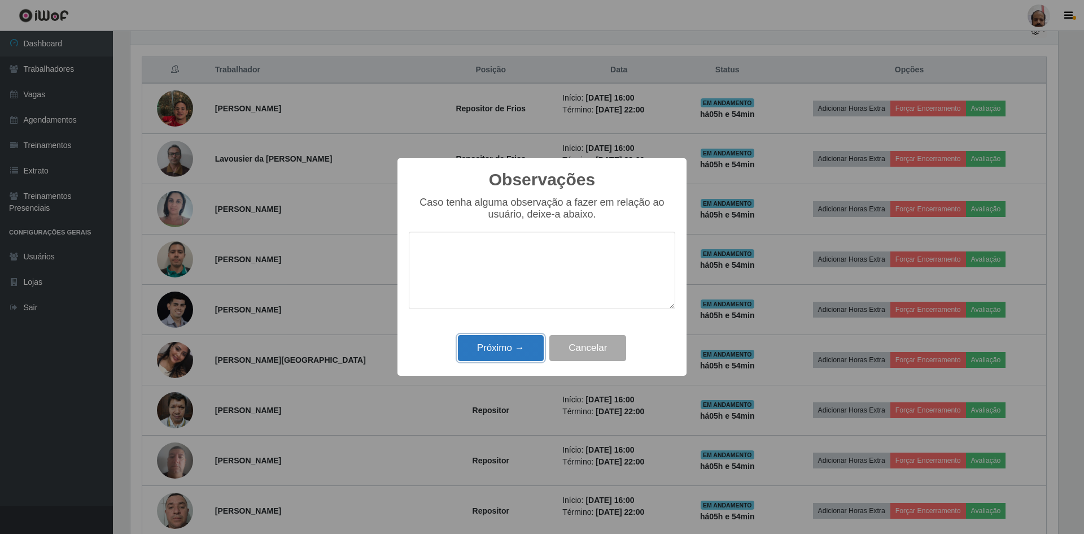
click at [500, 355] on button "Próximo →" at bounding box center [501, 348] width 86 height 27
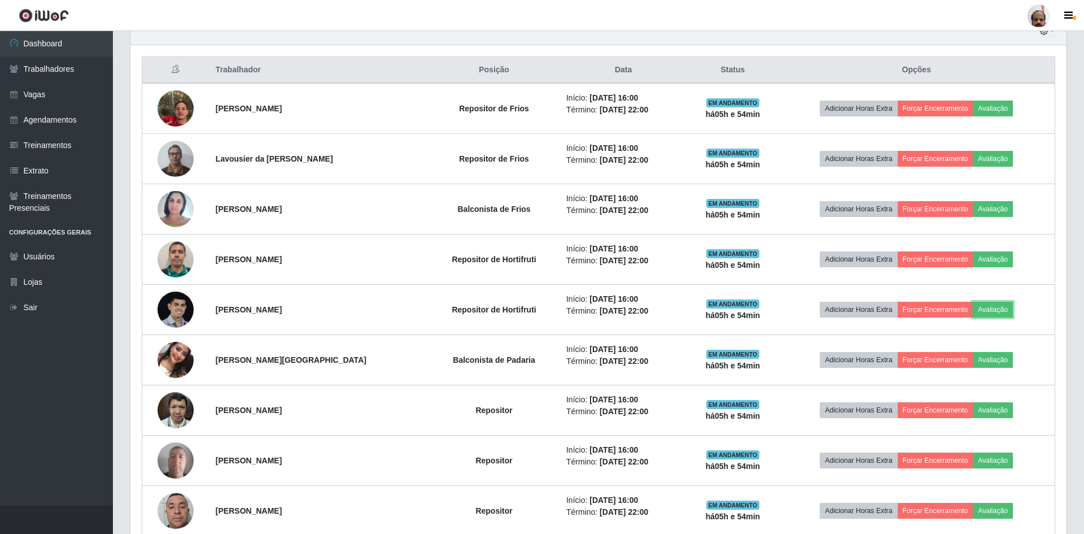
scroll to position [0, 0]
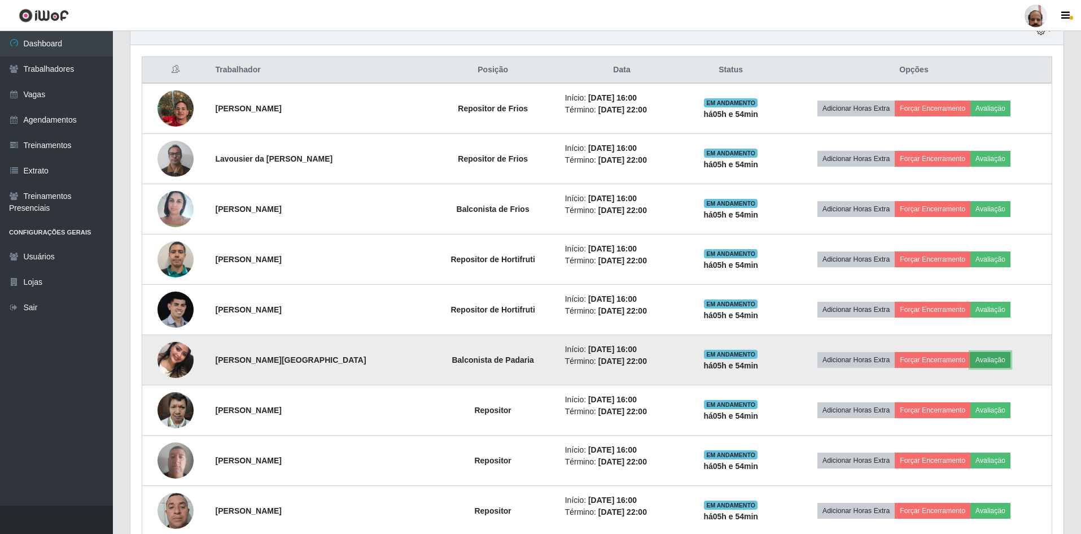
click at [994, 360] on button "Avaliação" at bounding box center [991, 360] width 40 height 16
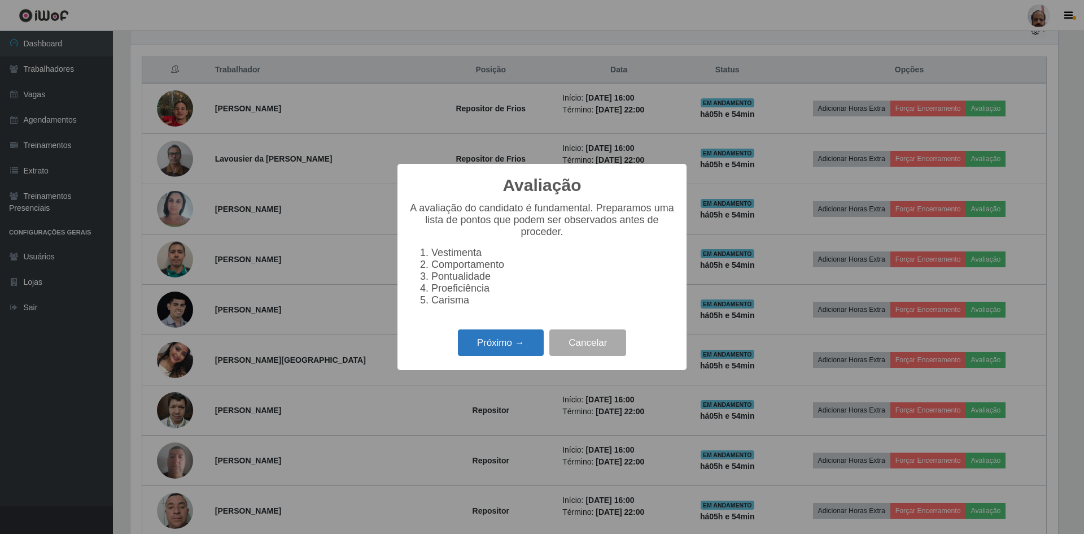
click at [511, 346] on button "Próximo →" at bounding box center [501, 342] width 86 height 27
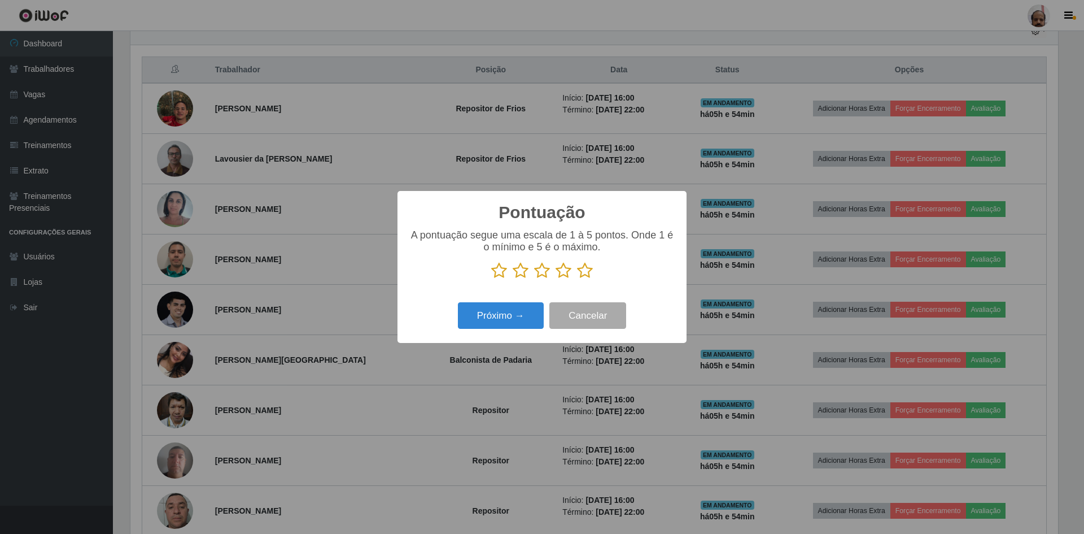
click at [581, 268] on icon at bounding box center [585, 270] width 16 height 17
click at [577, 279] on input "radio" at bounding box center [577, 279] width 0 height 0
click at [505, 322] on button "Próximo →" at bounding box center [501, 315] width 86 height 27
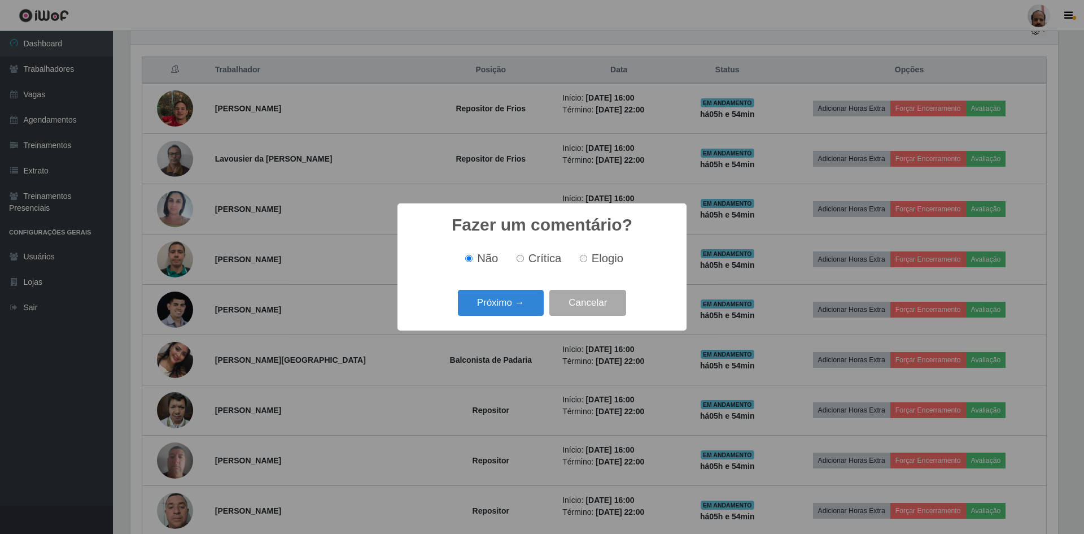
click at [586, 259] on input "Elogio" at bounding box center [583, 258] width 7 height 7
radio input "true"
click at [496, 307] on button "Próximo →" at bounding box center [501, 303] width 86 height 27
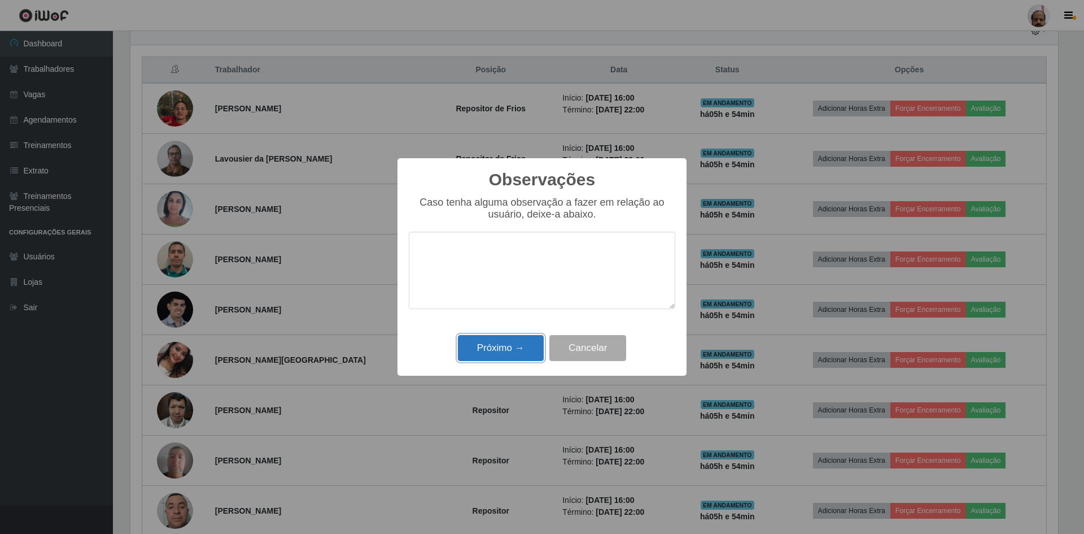
click at [513, 349] on button "Próximo →" at bounding box center [501, 348] width 86 height 27
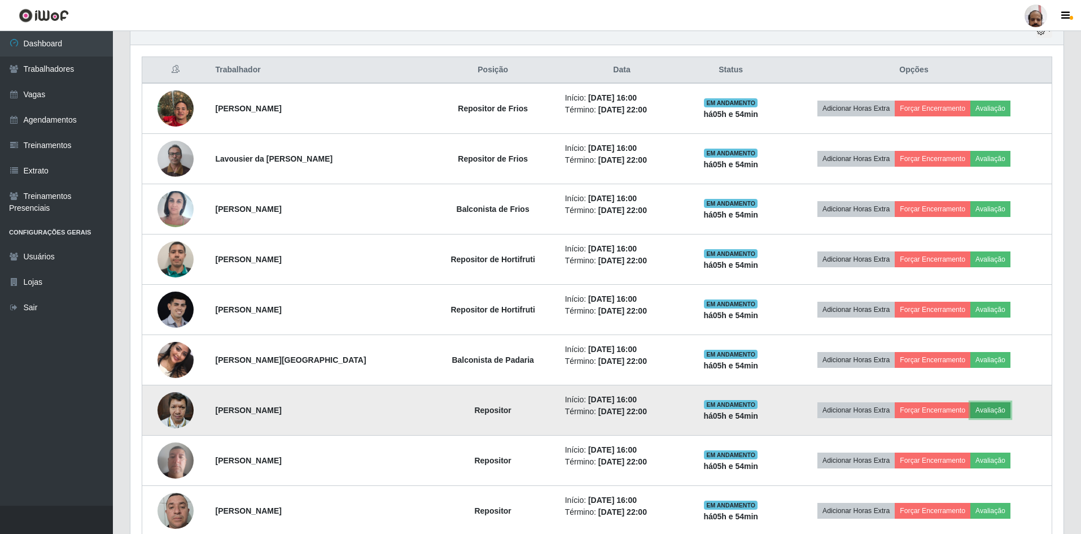
click at [998, 407] on button "Avaliação" at bounding box center [991, 410] width 40 height 16
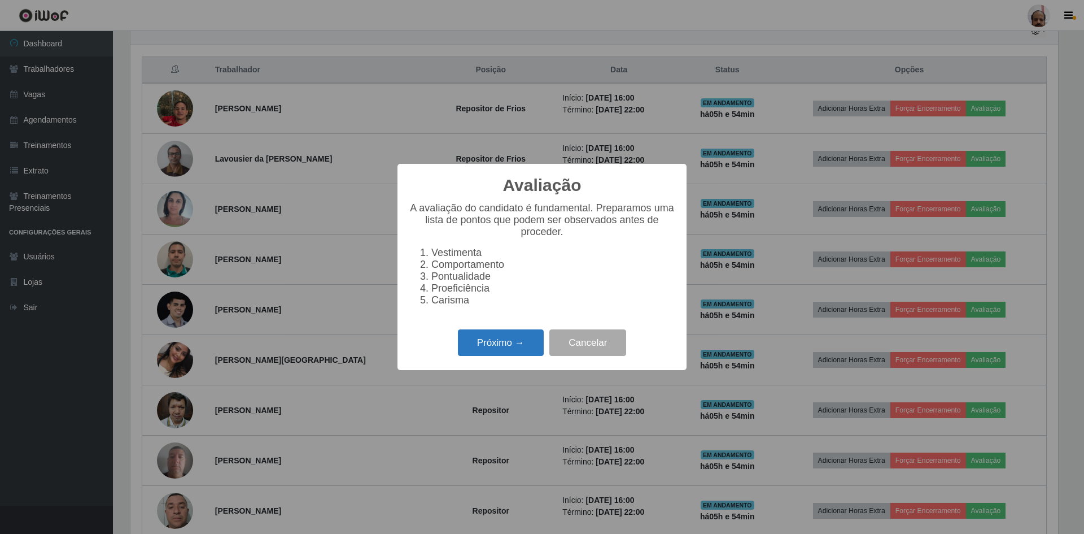
click at [510, 356] on button "Próximo →" at bounding box center [501, 342] width 86 height 27
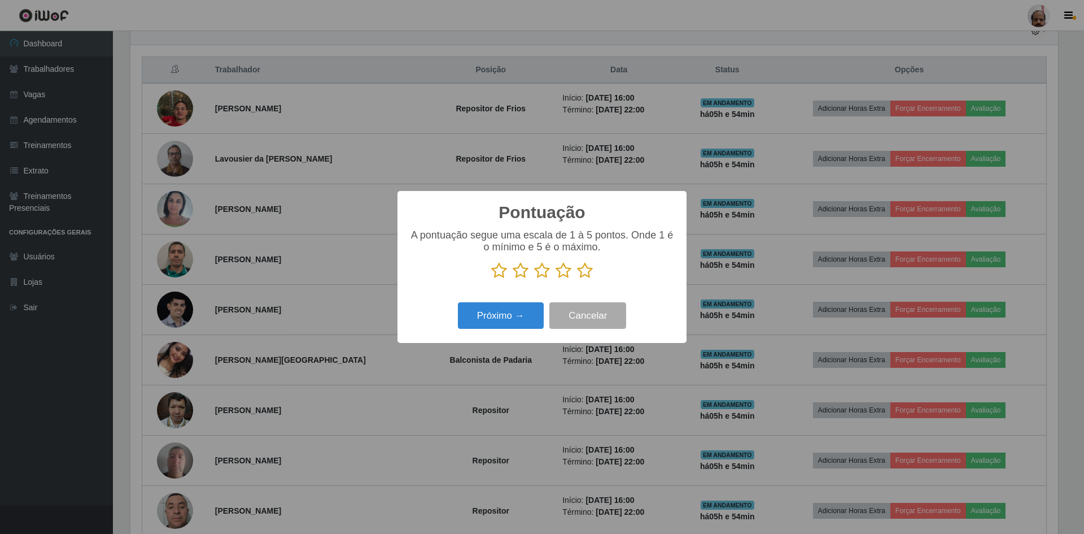
click at [587, 274] on icon at bounding box center [585, 270] width 16 height 17
click at [577, 279] on input "radio" at bounding box center [577, 279] width 0 height 0
click at [513, 317] on button "Próximo →" at bounding box center [501, 315] width 86 height 27
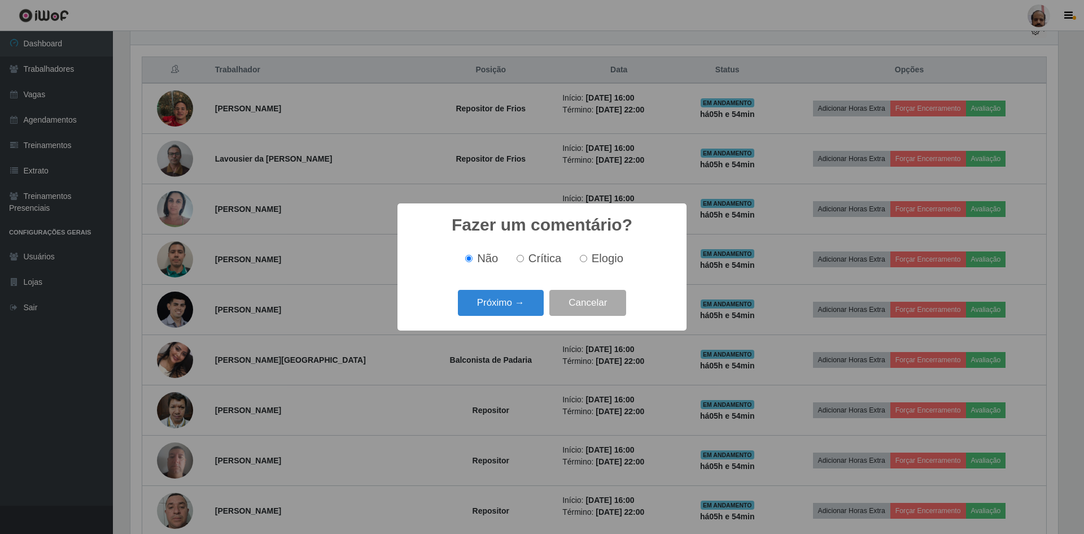
click at [594, 257] on span "Elogio" at bounding box center [608, 258] width 32 height 12
click at [587, 257] on input "Elogio" at bounding box center [583, 258] width 7 height 7
radio input "true"
click at [511, 301] on button "Próximo →" at bounding box center [501, 303] width 86 height 27
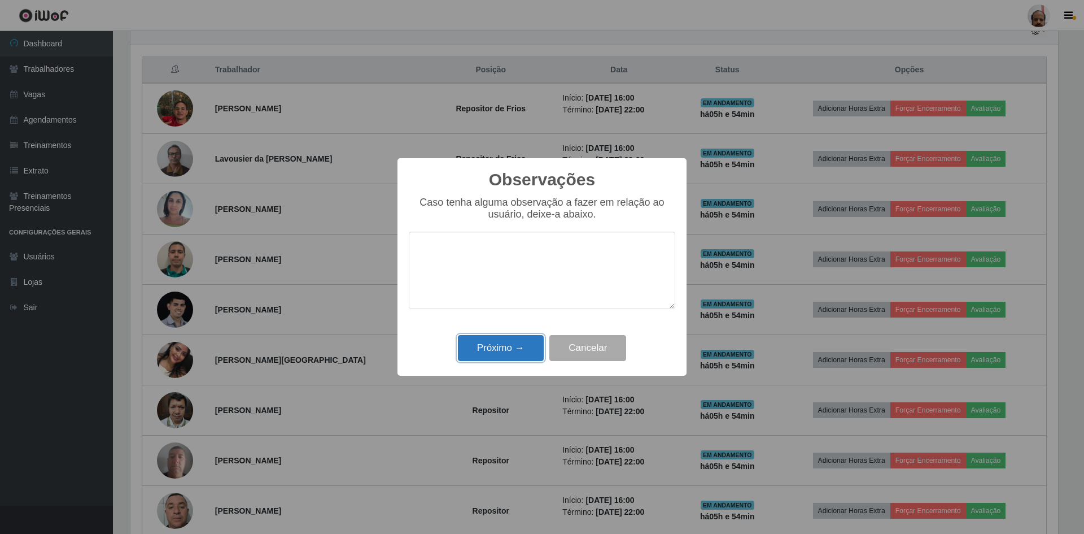
click at [481, 344] on button "Próximo →" at bounding box center [501, 348] width 86 height 27
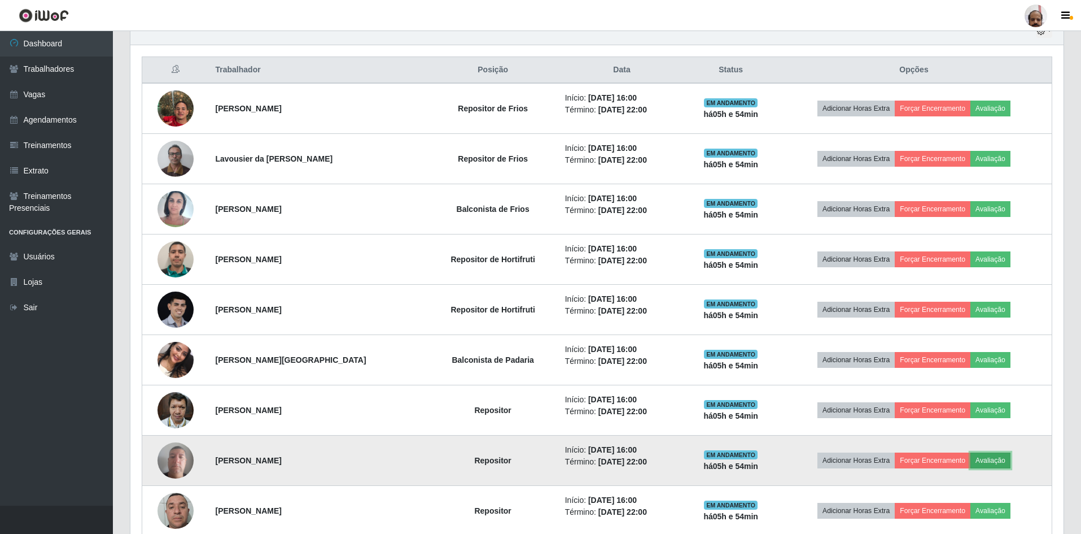
click at [1000, 459] on button "Avaliação" at bounding box center [991, 460] width 40 height 16
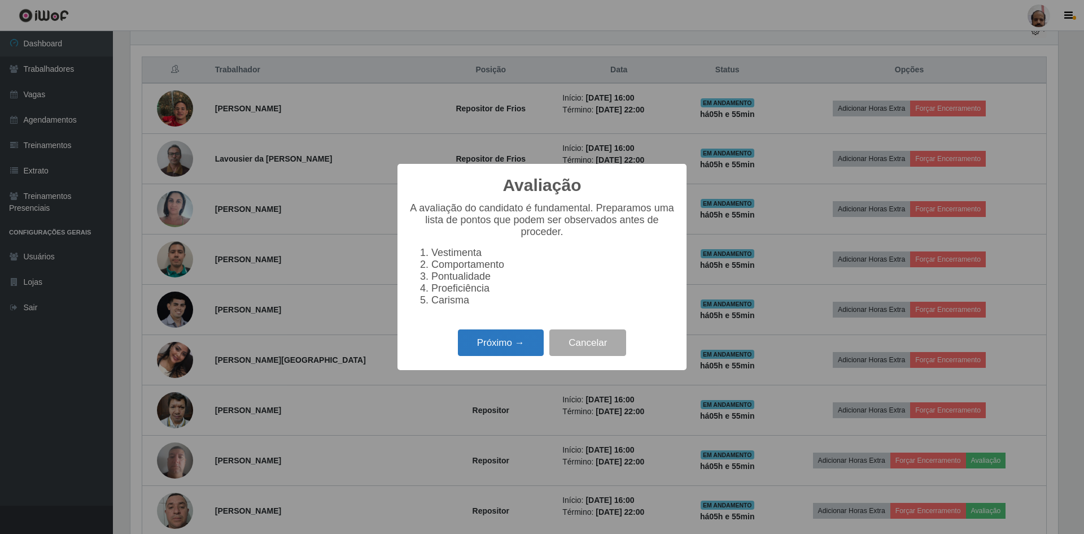
click at [522, 343] on button "Próximo →" at bounding box center [501, 342] width 86 height 27
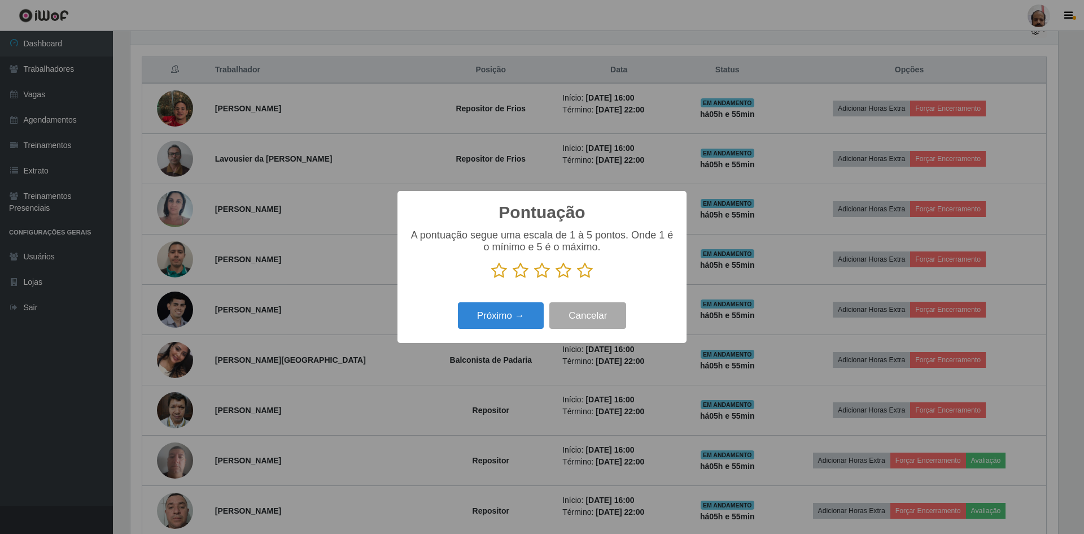
click at [587, 271] on icon at bounding box center [585, 270] width 16 height 17
click at [577, 279] on input "radio" at bounding box center [577, 279] width 0 height 0
click at [499, 316] on button "Próximo →" at bounding box center [501, 315] width 86 height 27
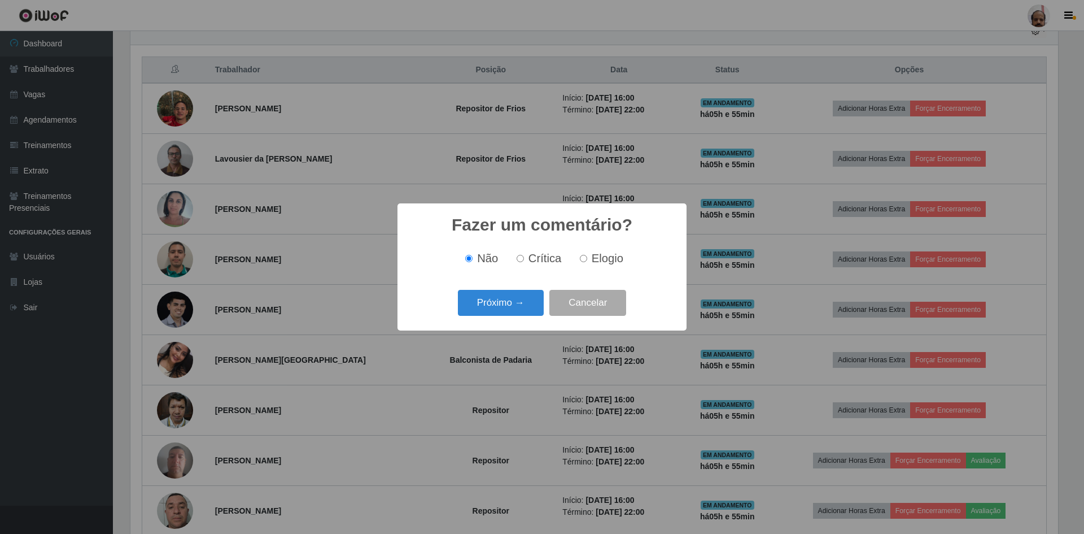
click at [581, 260] on input "Elogio" at bounding box center [583, 258] width 7 height 7
radio input "true"
click at [488, 304] on button "Próximo →" at bounding box center [501, 303] width 86 height 27
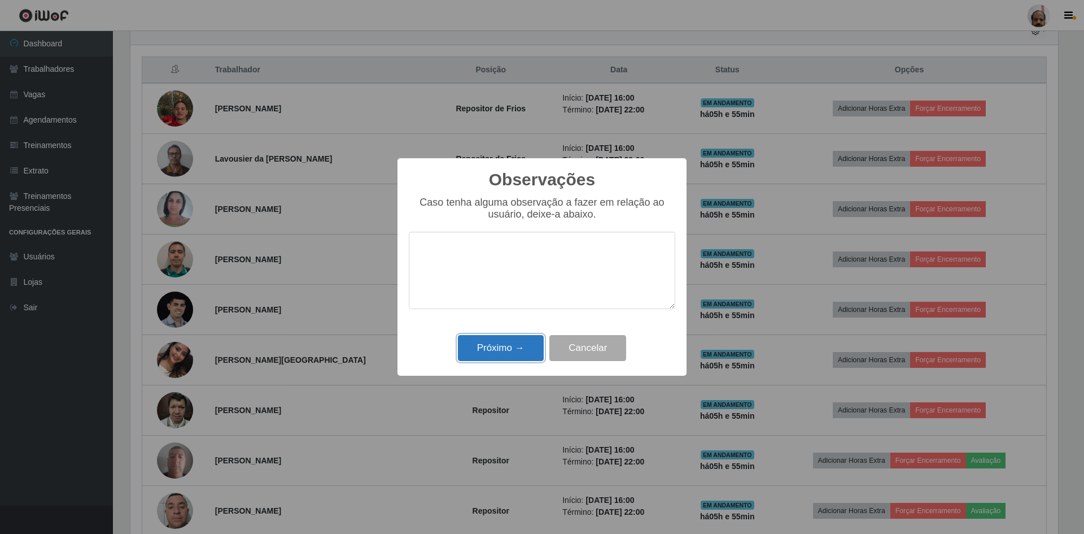
click at [498, 350] on button "Próximo →" at bounding box center [501, 348] width 86 height 27
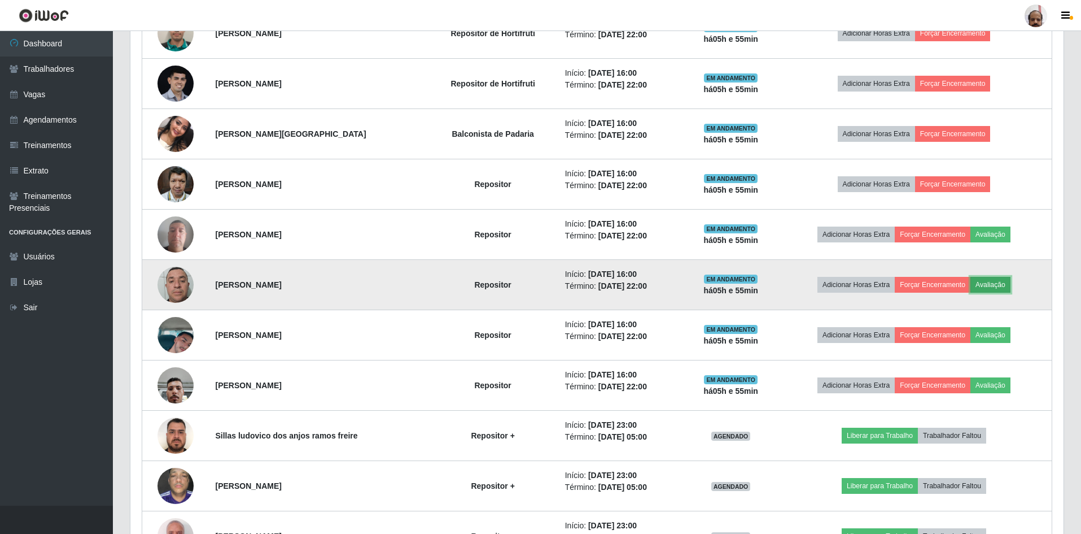
click at [987, 282] on button "Avaliação" at bounding box center [991, 285] width 40 height 16
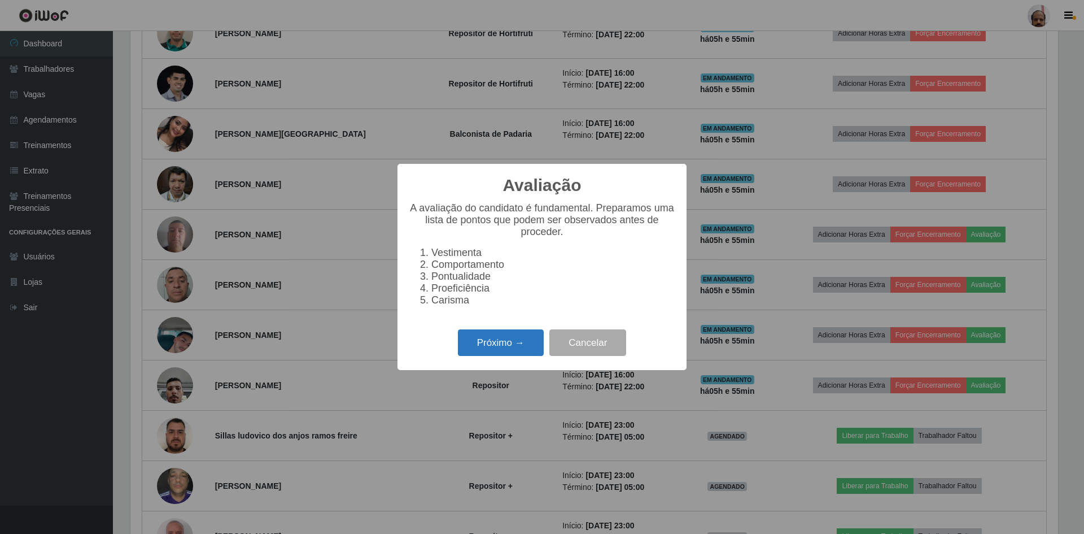
click at [483, 355] on button "Próximo →" at bounding box center [501, 342] width 86 height 27
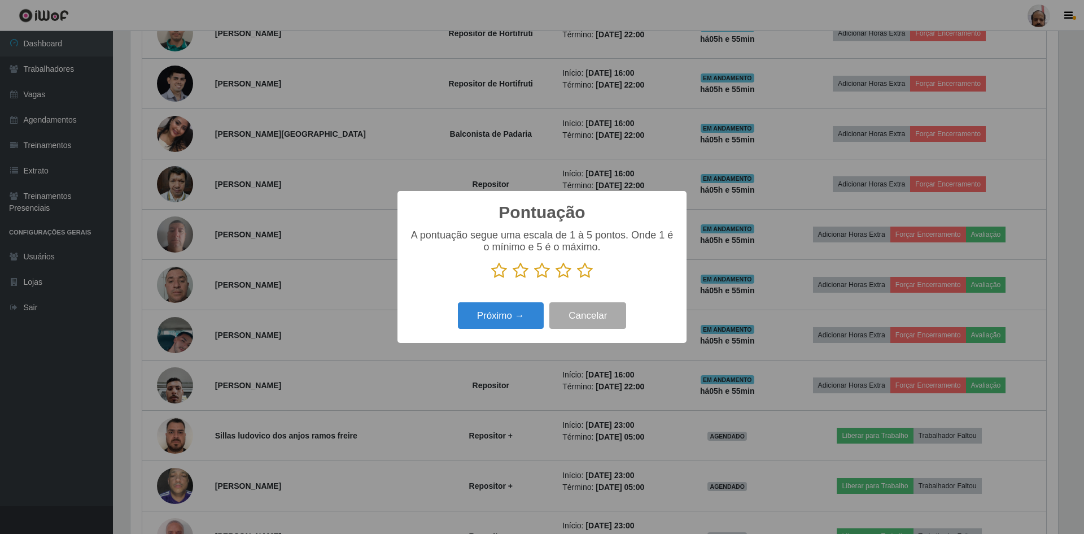
click at [581, 271] on icon at bounding box center [585, 270] width 16 height 17
click at [577, 279] on input "radio" at bounding box center [577, 279] width 0 height 0
click at [527, 315] on button "Próximo →" at bounding box center [501, 315] width 86 height 27
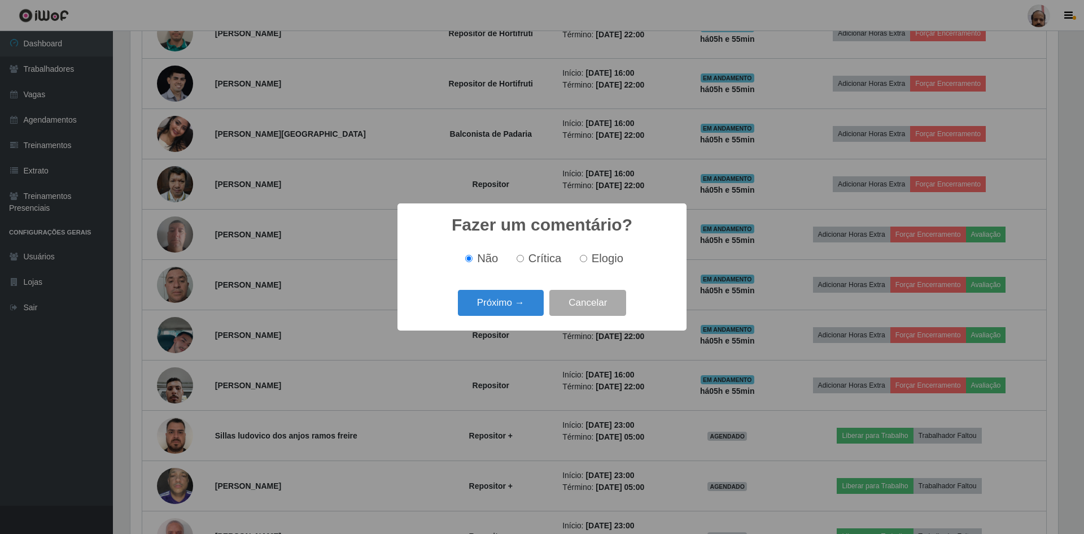
click at [606, 258] on span "Elogio" at bounding box center [608, 258] width 32 height 12
click at [587, 258] on input "Elogio" at bounding box center [583, 258] width 7 height 7
radio input "true"
click at [511, 302] on button "Próximo →" at bounding box center [501, 303] width 86 height 27
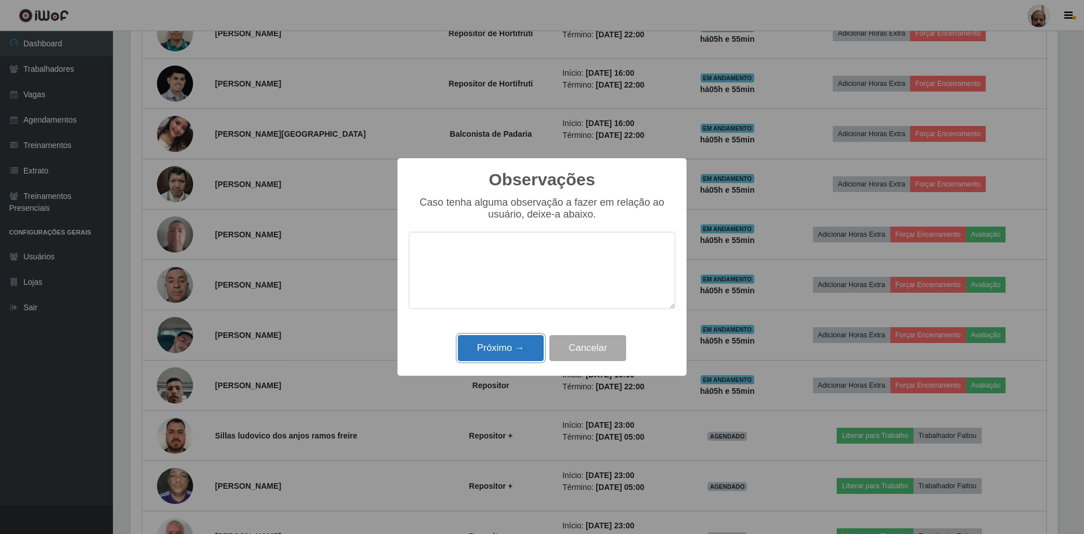
click at [500, 358] on button "Próximo →" at bounding box center [501, 348] width 86 height 27
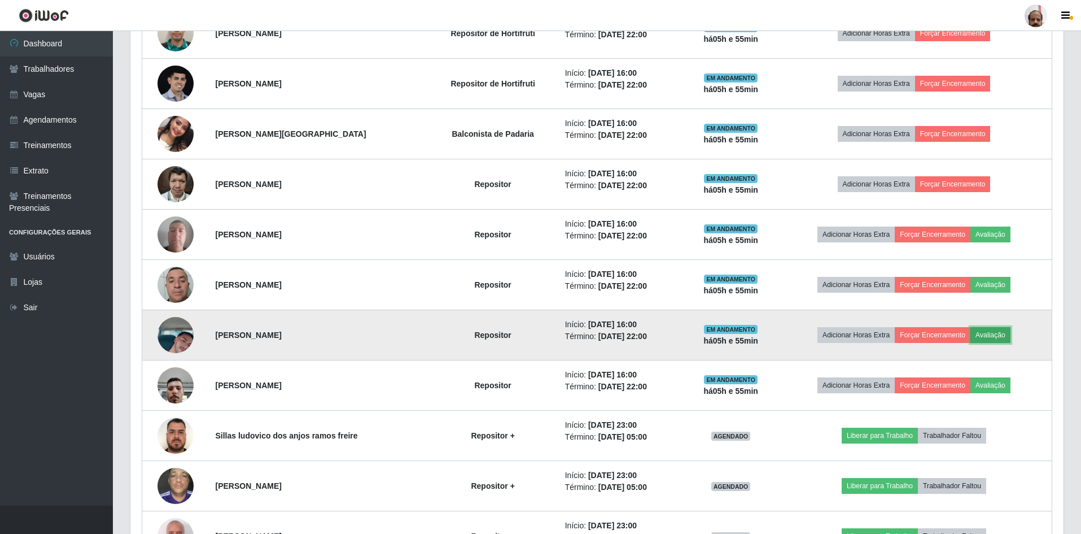
click at [1002, 335] on button "Avaliação" at bounding box center [991, 335] width 40 height 16
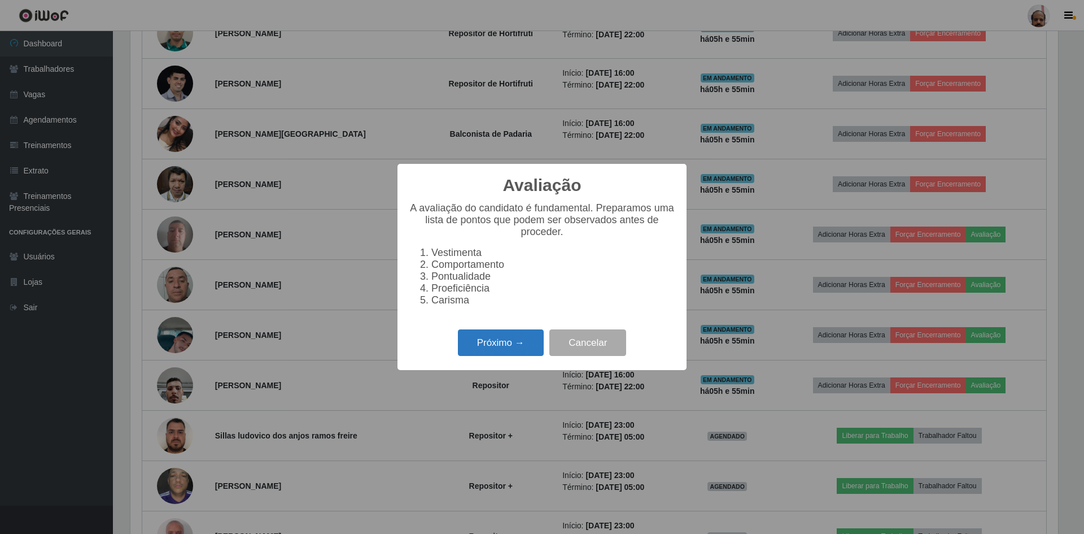
click at [497, 338] on button "Próximo →" at bounding box center [501, 342] width 86 height 27
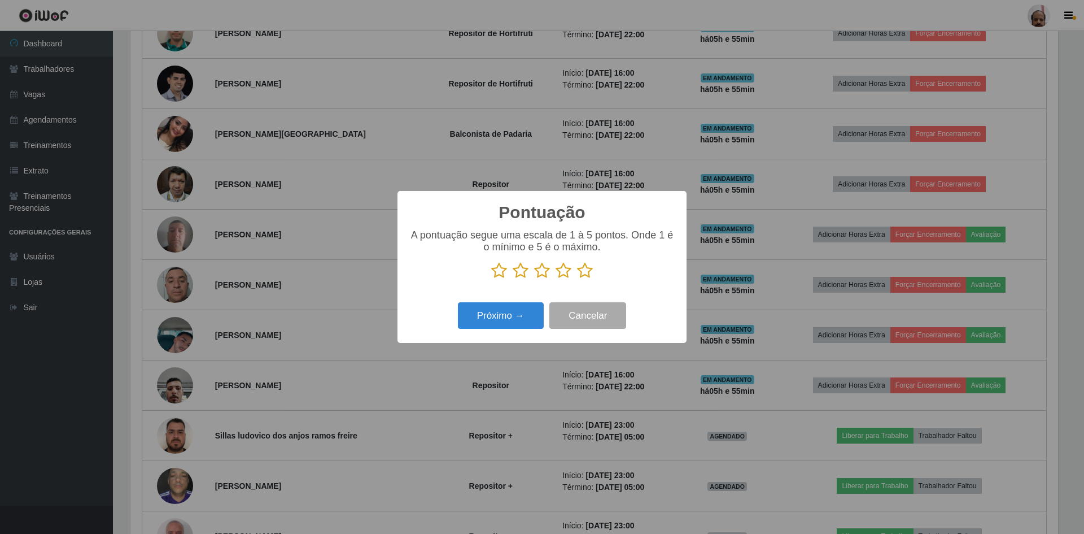
click at [592, 266] on icon at bounding box center [585, 270] width 16 height 17
click at [577, 279] on input "radio" at bounding box center [577, 279] width 0 height 0
click at [521, 319] on button "Próximo →" at bounding box center [501, 315] width 86 height 27
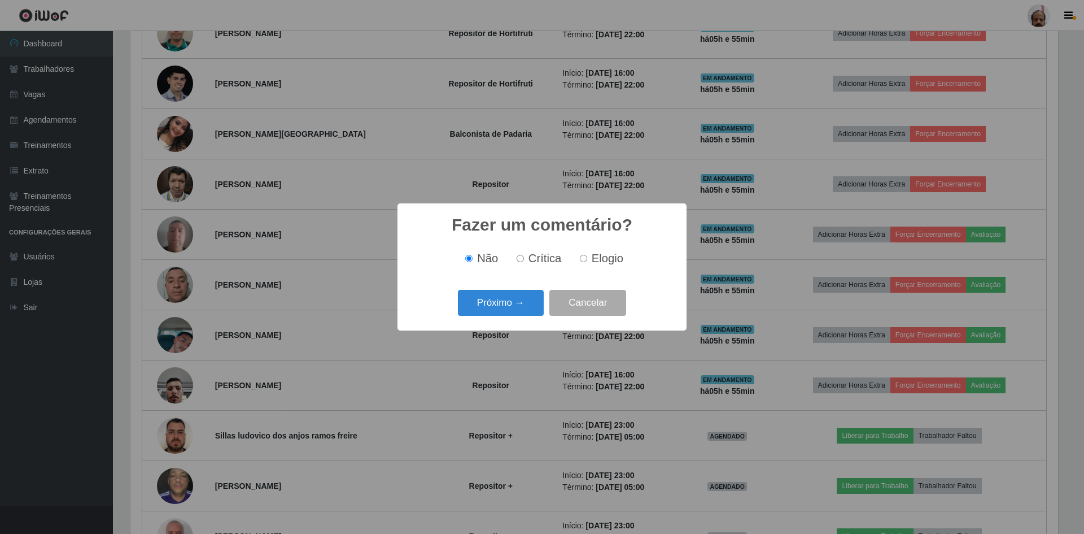
click at [596, 263] on span "Elogio" at bounding box center [608, 258] width 32 height 12
click at [587, 262] on input "Elogio" at bounding box center [583, 258] width 7 height 7
radio input "true"
click at [513, 306] on button "Próximo →" at bounding box center [501, 303] width 86 height 27
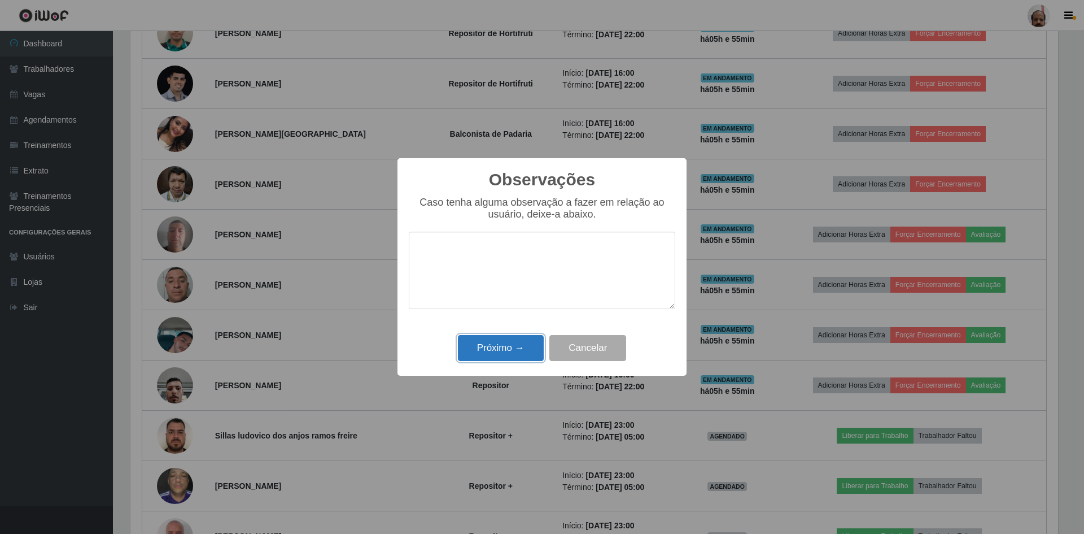
click at [501, 351] on button "Próximo →" at bounding box center [501, 348] width 86 height 27
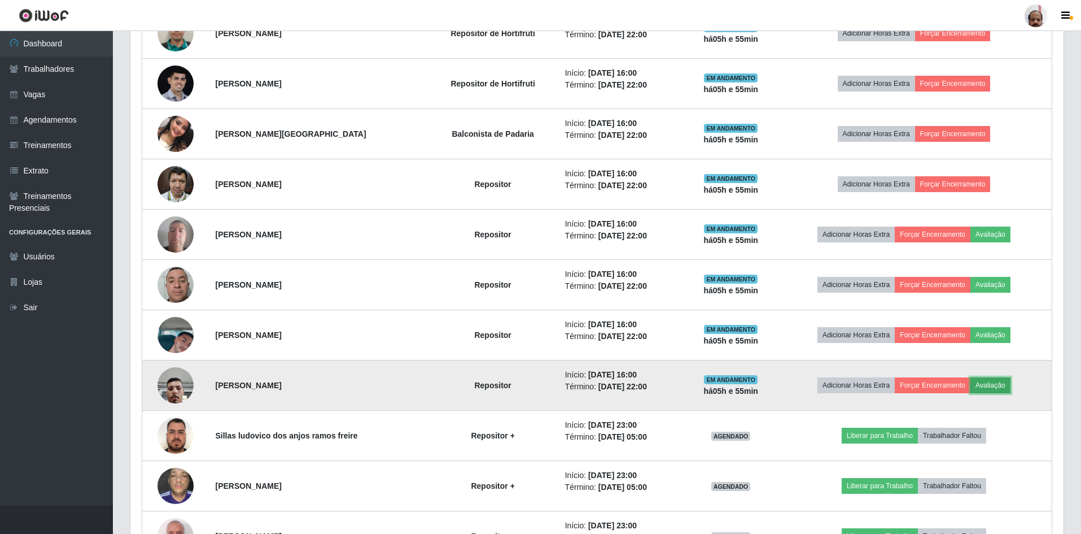
click at [989, 383] on button "Avaliação" at bounding box center [991, 385] width 40 height 16
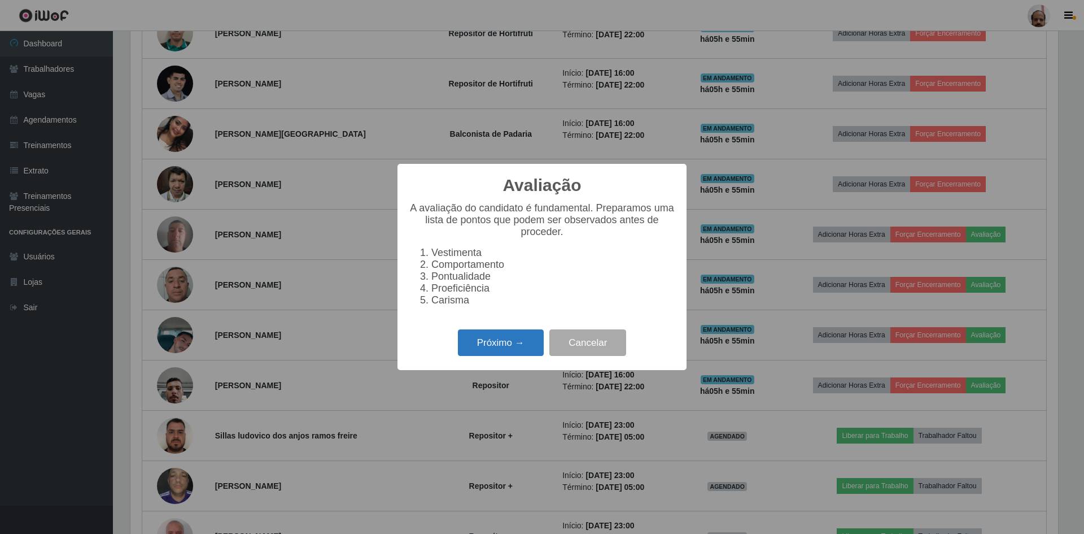
click at [500, 349] on button "Próximo →" at bounding box center [501, 342] width 86 height 27
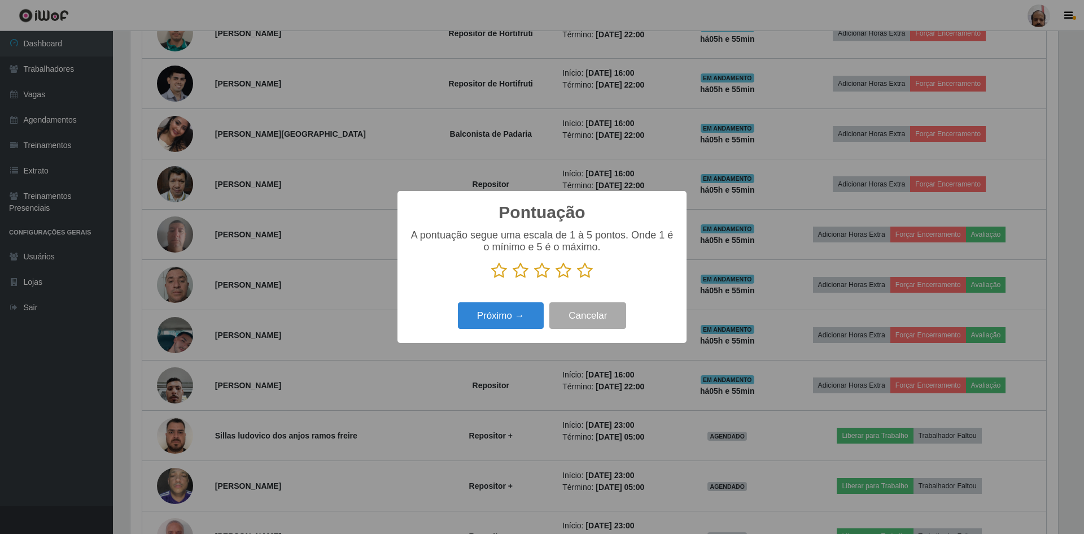
click at [585, 269] on icon at bounding box center [585, 270] width 16 height 17
click at [577, 279] on input "radio" at bounding box center [577, 279] width 0 height 0
click at [511, 320] on button "Próximo →" at bounding box center [501, 315] width 86 height 27
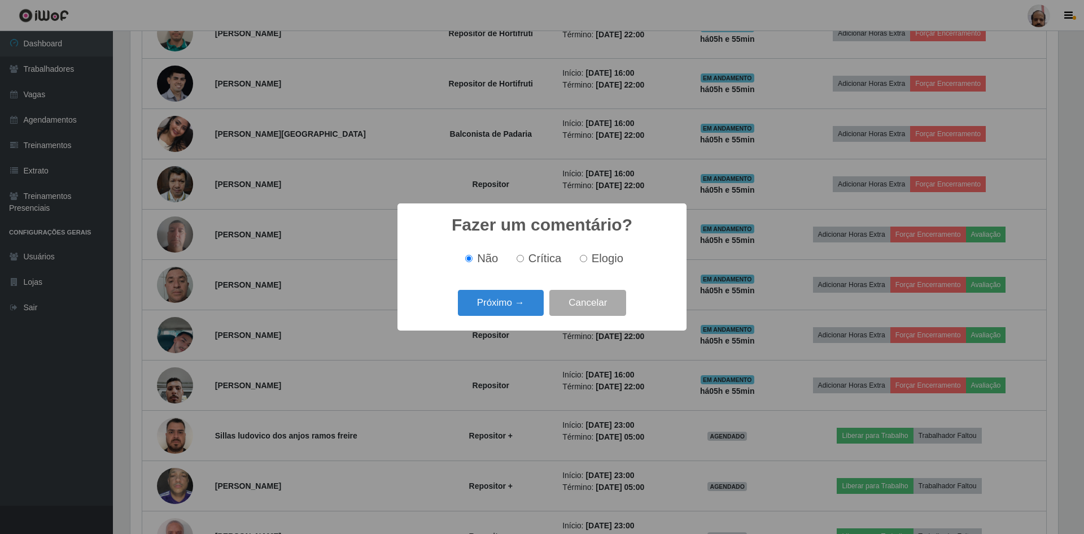
click at [592, 259] on span "Elogio" at bounding box center [608, 258] width 32 height 12
click at [587, 259] on input "Elogio" at bounding box center [583, 258] width 7 height 7
radio input "true"
click at [508, 308] on button "Próximo →" at bounding box center [501, 303] width 86 height 27
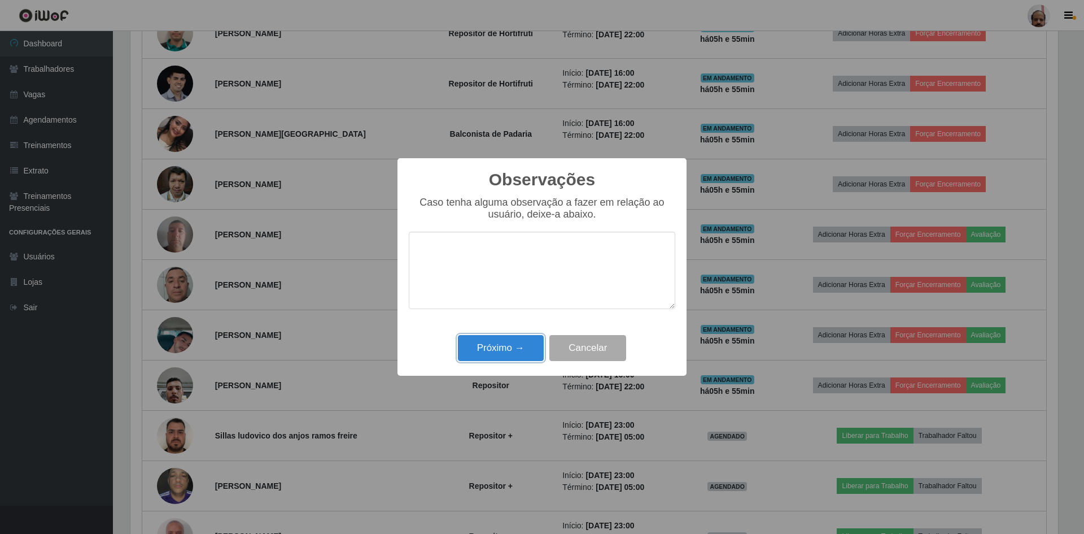
click at [499, 360] on button "Próximo →" at bounding box center [501, 348] width 86 height 27
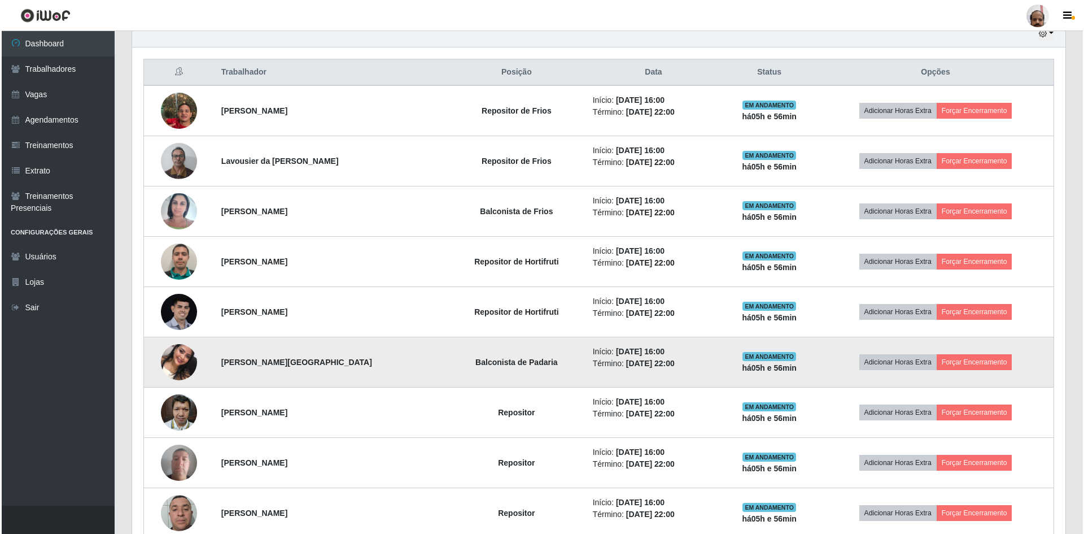
scroll to position [468, 0]
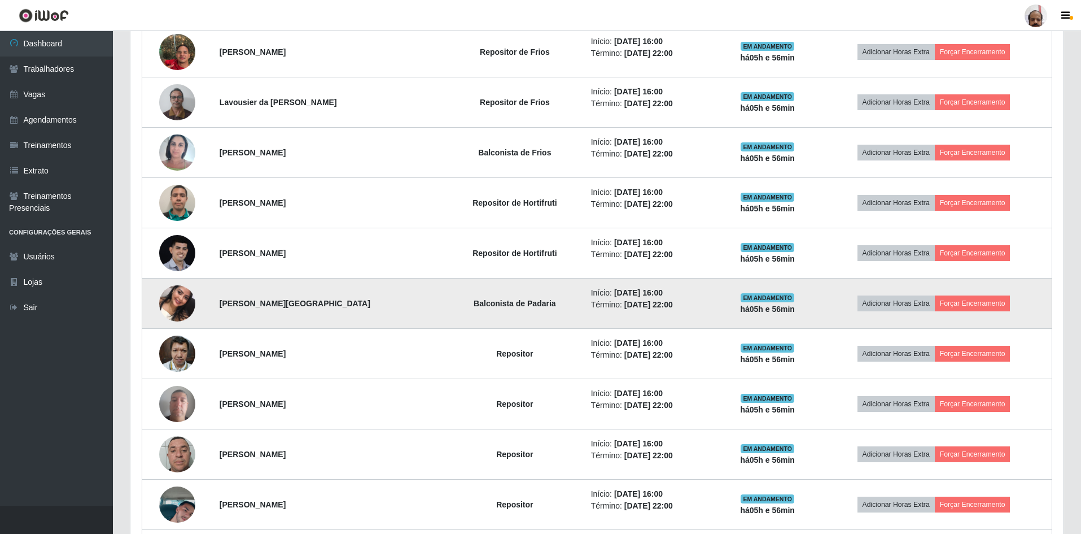
click at [174, 304] on img at bounding box center [177, 303] width 36 height 64
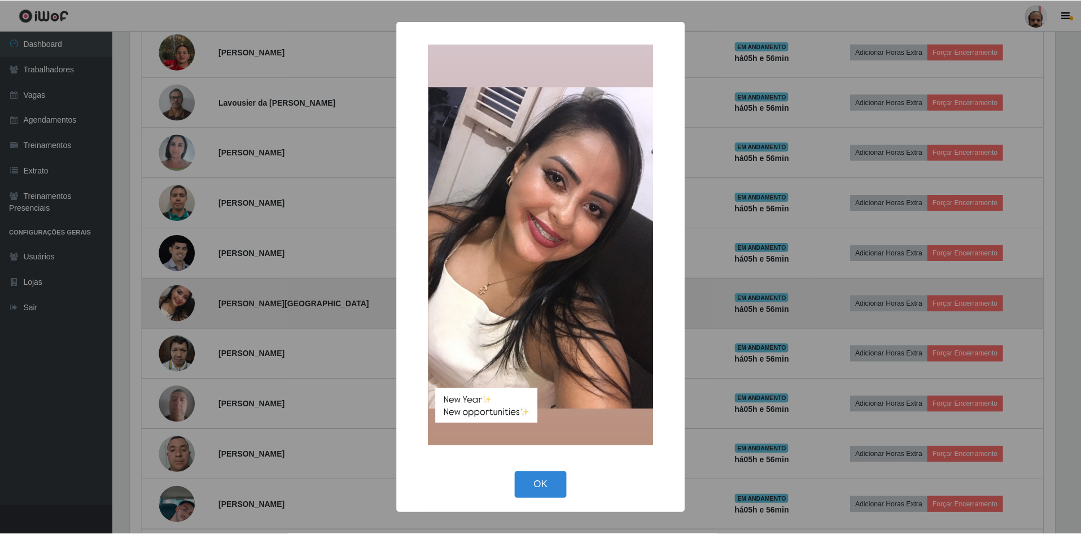
scroll to position [234, 928]
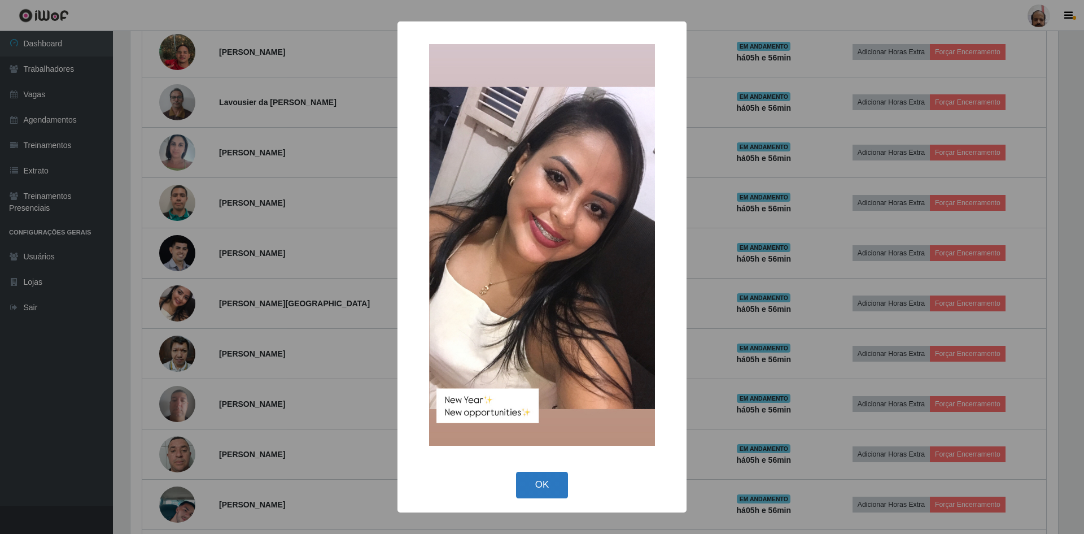
click at [560, 493] on button "OK" at bounding box center [542, 485] width 53 height 27
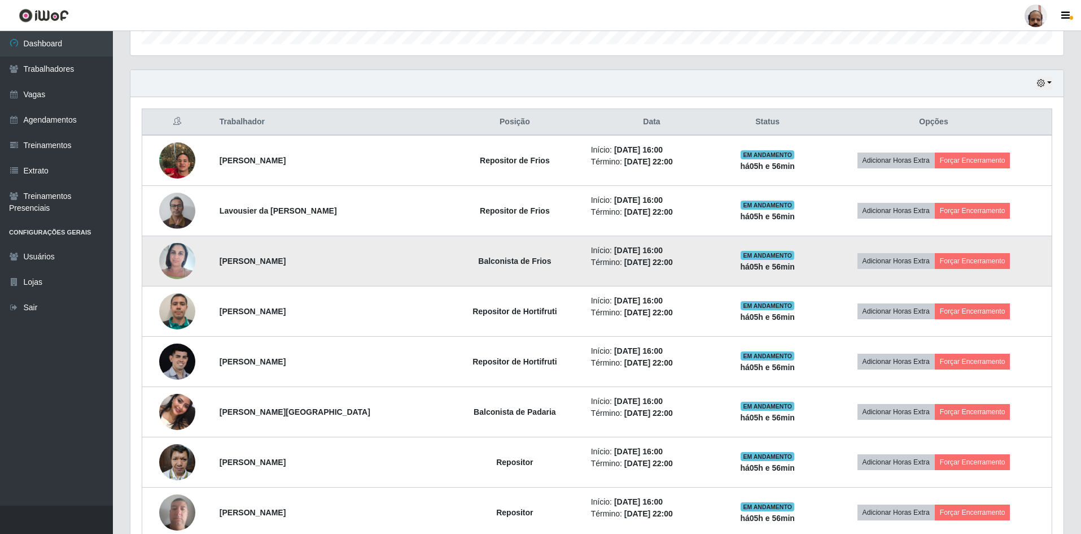
scroll to position [355, 0]
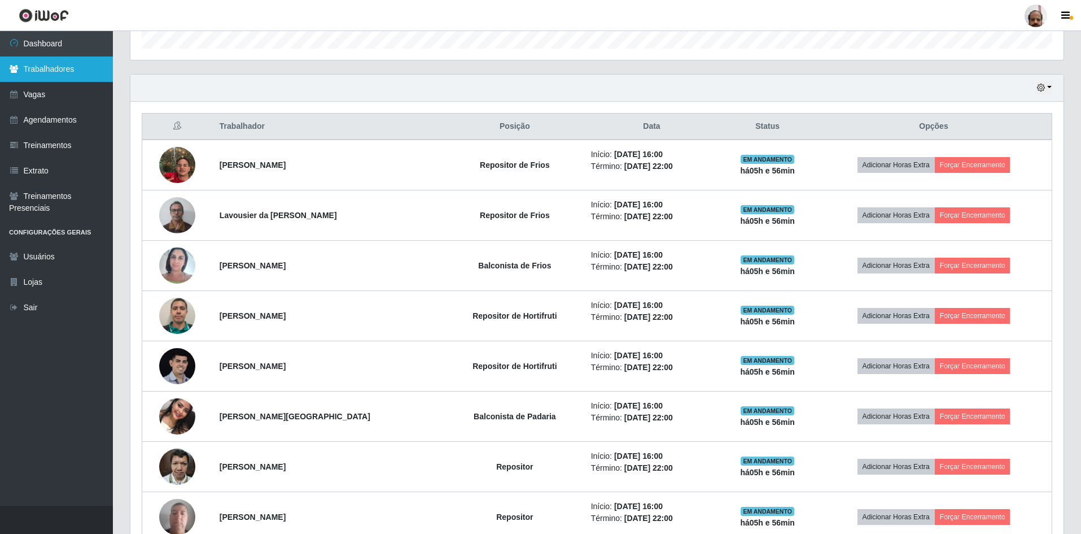
click at [38, 66] on link "Trabalhadores" at bounding box center [56, 68] width 113 height 25
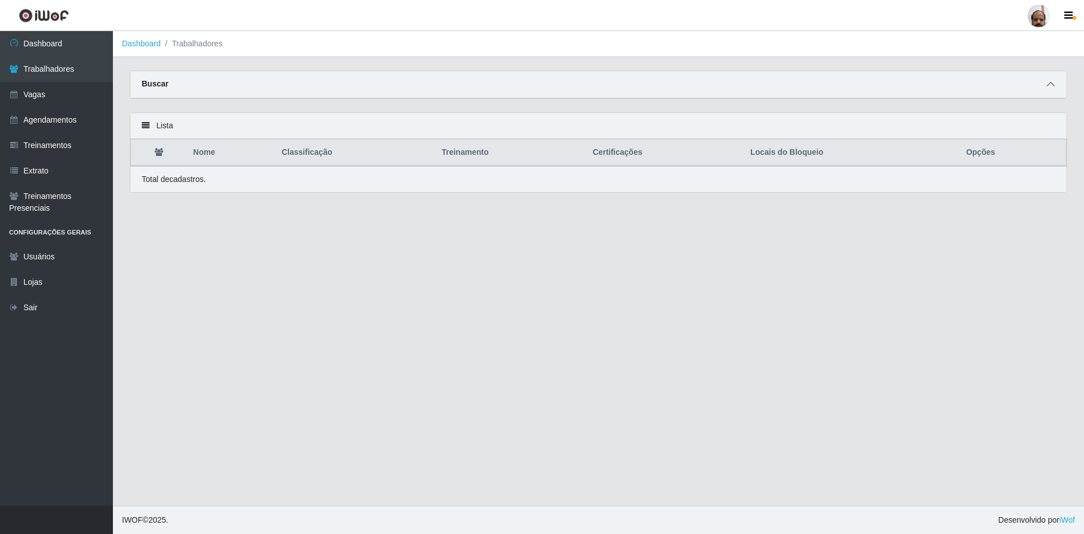
click at [1052, 85] on icon at bounding box center [1051, 84] width 8 height 8
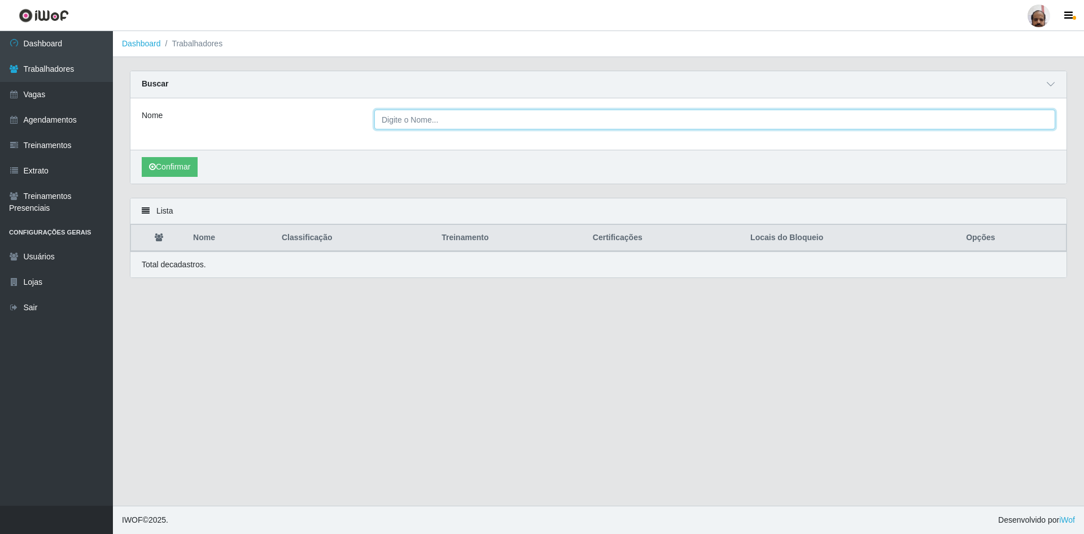
click at [467, 111] on input "Nome" at bounding box center [714, 120] width 681 height 20
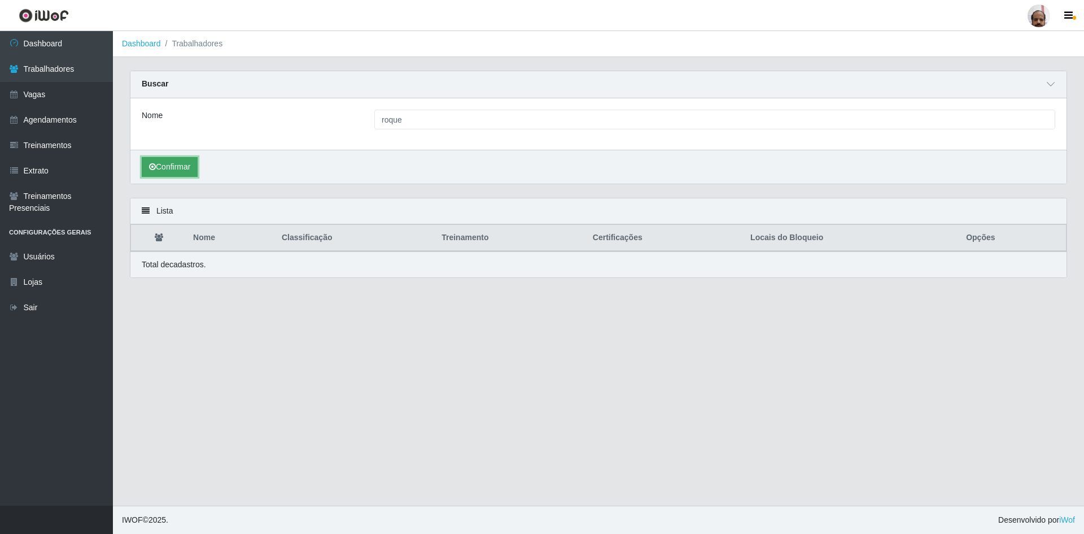
click at [158, 164] on button "Confirmar" at bounding box center [170, 167] width 56 height 20
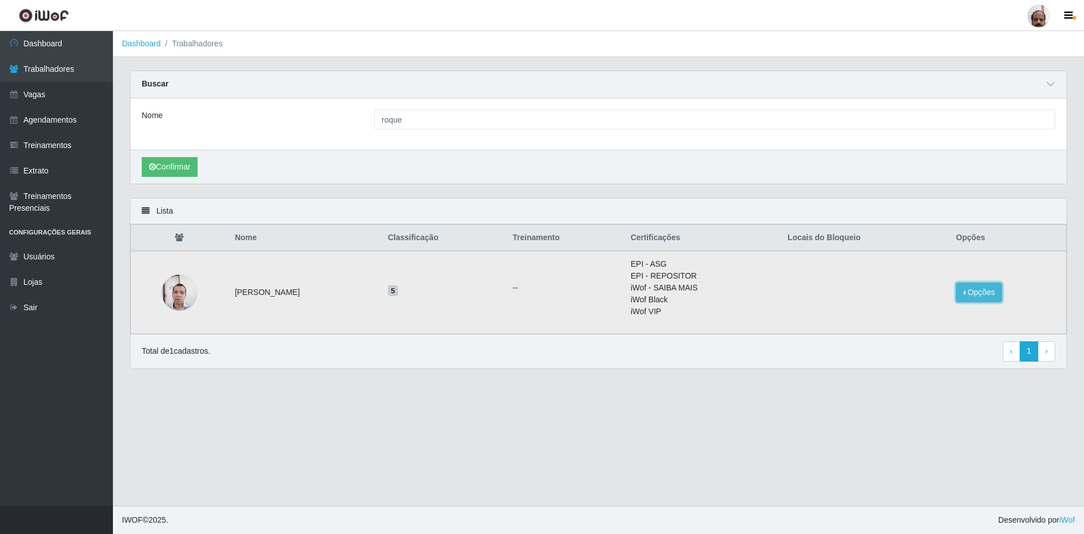
click at [995, 289] on button "Opções" at bounding box center [979, 292] width 46 height 20
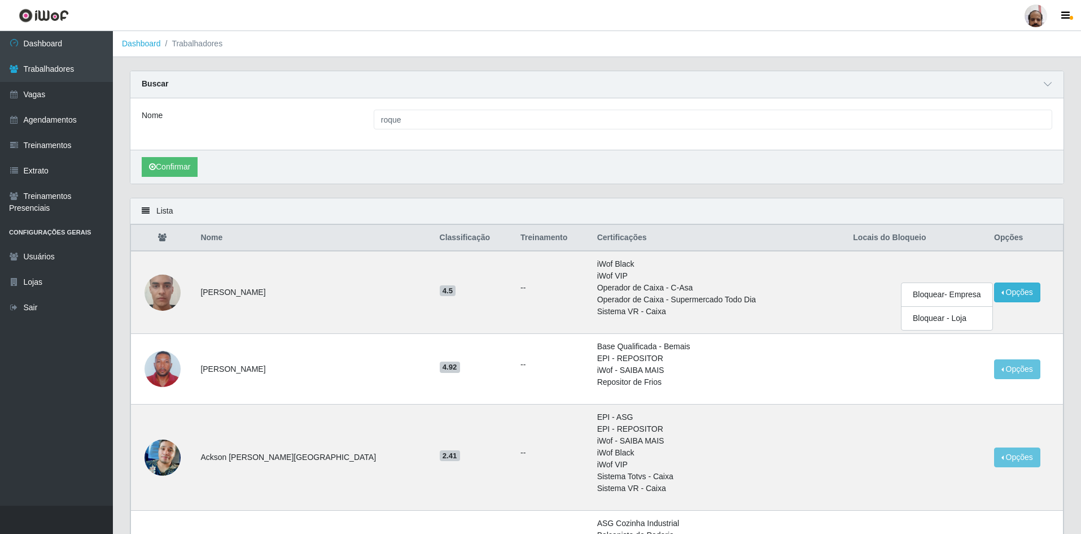
click at [296, 146] on div "Nome roque" at bounding box center [596, 123] width 933 height 51
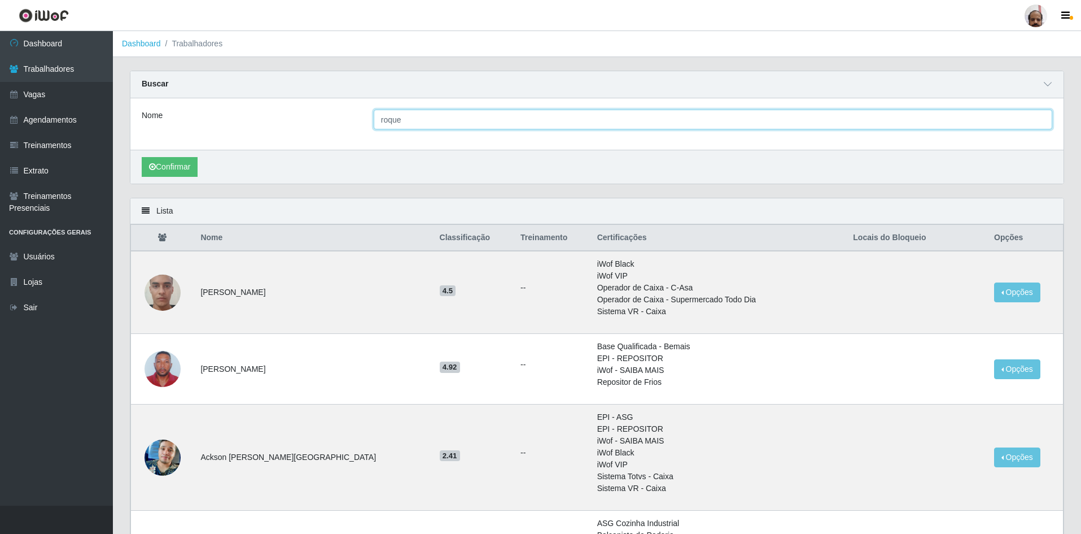
click at [414, 124] on input "roque" at bounding box center [713, 120] width 679 height 20
type input "roque"
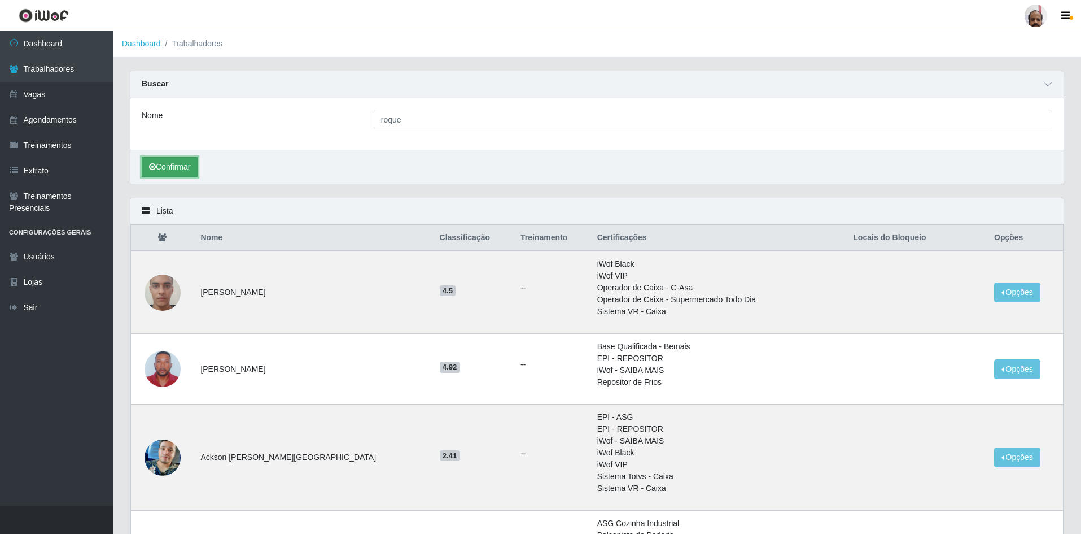
click at [173, 174] on button "Confirmar" at bounding box center [170, 167] width 56 height 20
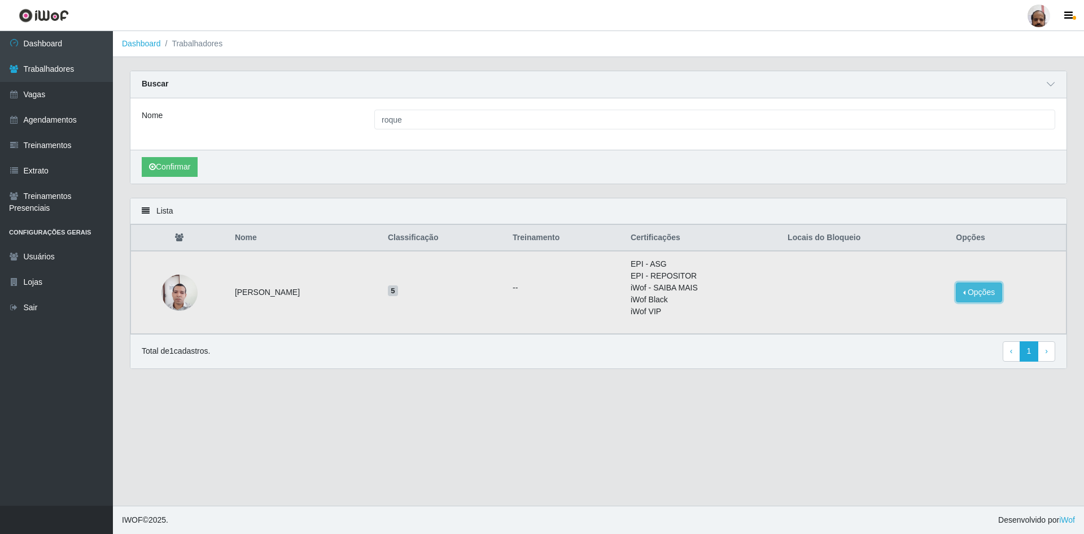
click at [996, 295] on button "Opções" at bounding box center [979, 292] width 46 height 20
click at [746, 84] on div "Buscar" at bounding box center [598, 84] width 936 height 27
click at [47, 40] on link "Dashboard" at bounding box center [56, 43] width 113 height 25
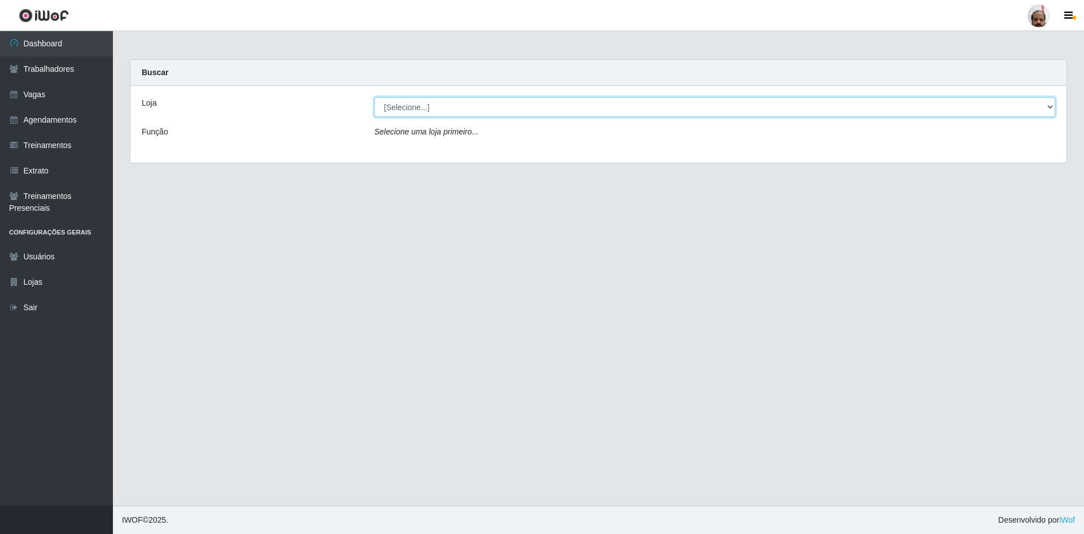
drag, startPoint x: 1046, startPoint y: 108, endPoint x: 966, endPoint y: 115, distance: 79.9
click at [1046, 108] on select "[Selecione...] Mar Vermelho - Loja 05" at bounding box center [714, 107] width 681 height 20
select select "252"
click at [374, 97] on select "[Selecione...] Mar Vermelho - Loja 05" at bounding box center [714, 107] width 681 height 20
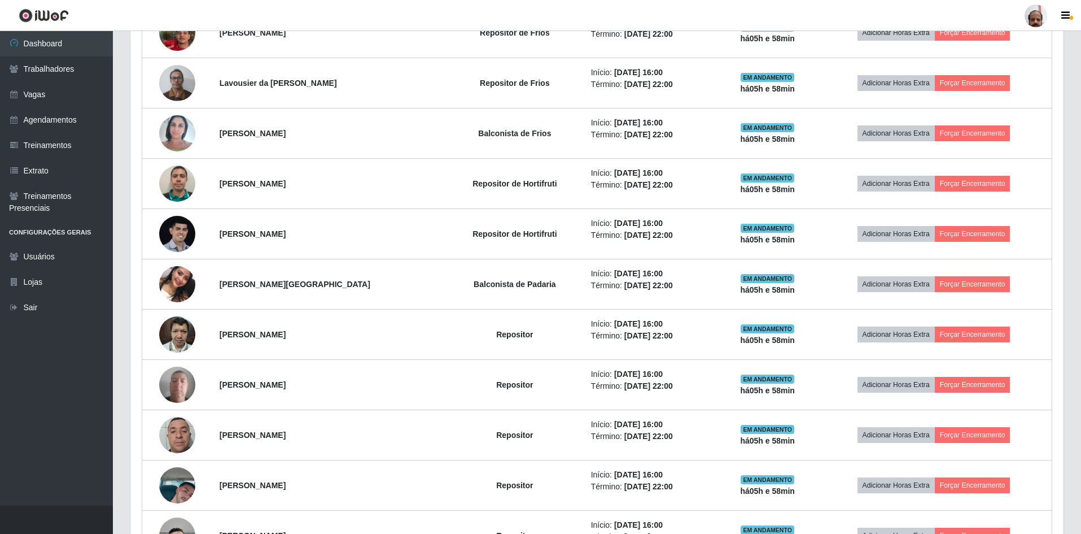
scroll to position [339, 0]
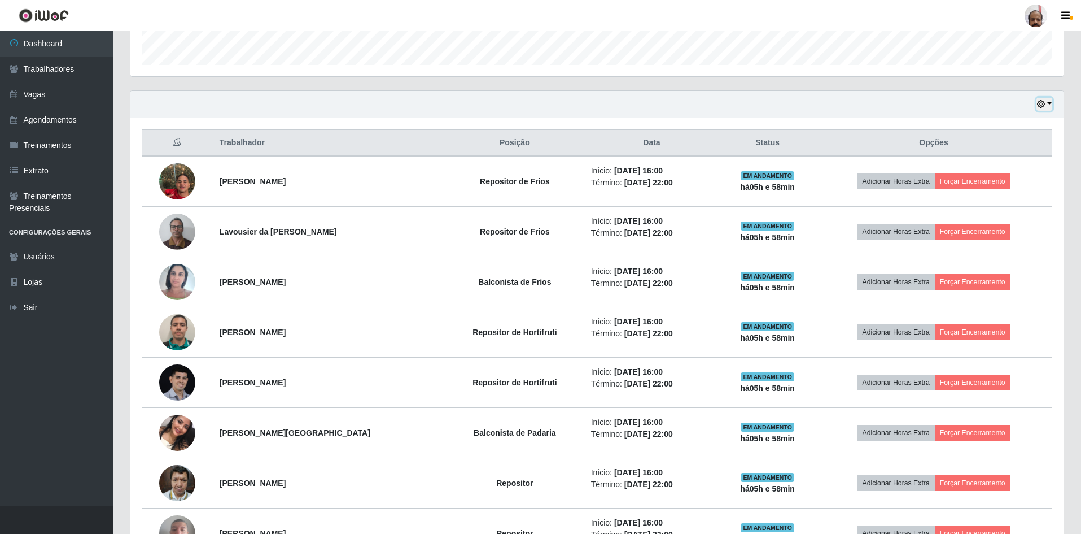
click at [1042, 104] on icon "button" at bounding box center [1041, 104] width 8 height 8
click at [702, 11] on header "Perfil Alterar Senha Sair" at bounding box center [540, 15] width 1081 height 31
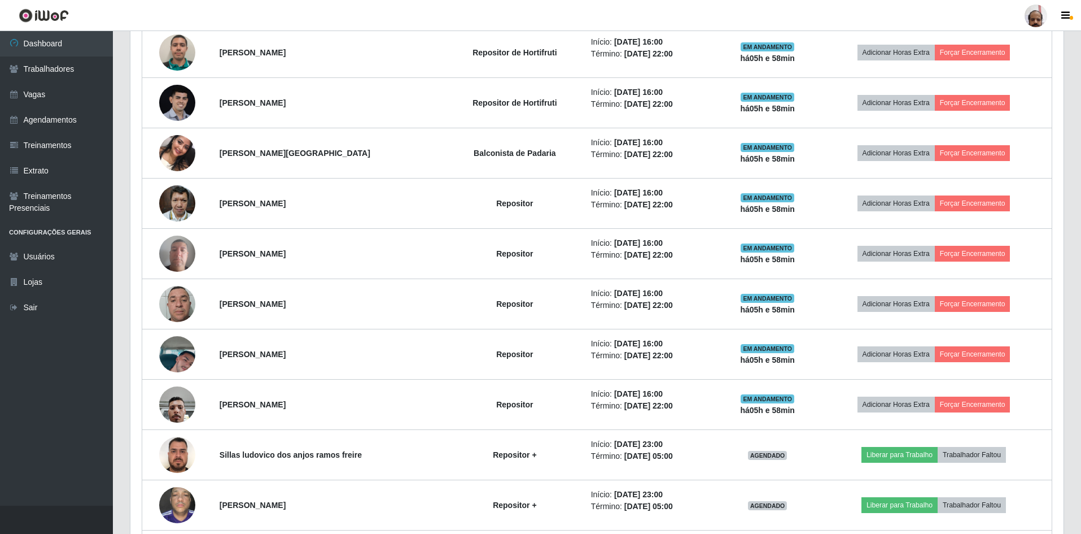
scroll to position [621, 0]
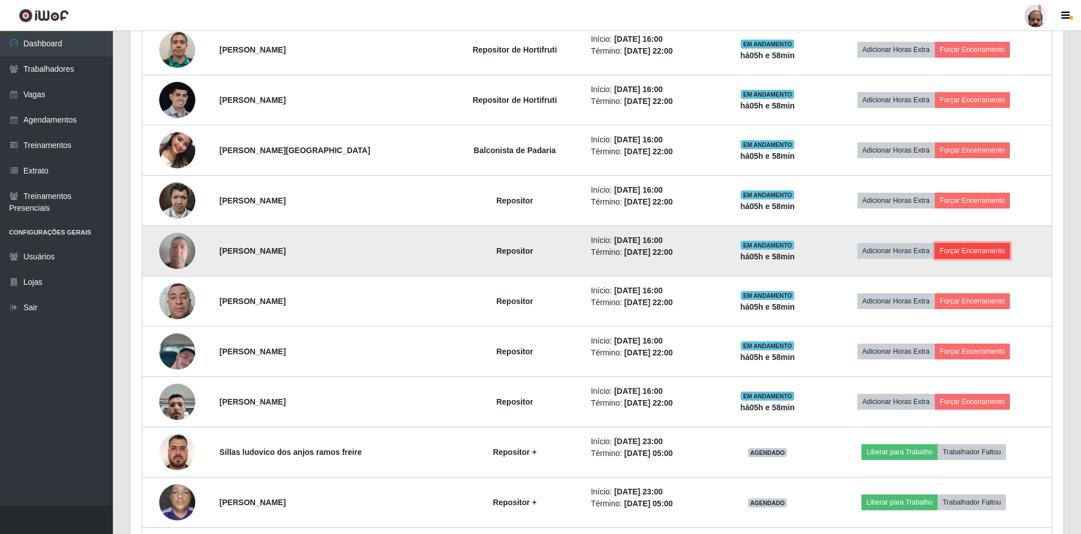
click at [979, 252] on button "Forçar Encerramento" at bounding box center [973, 251] width 76 height 16
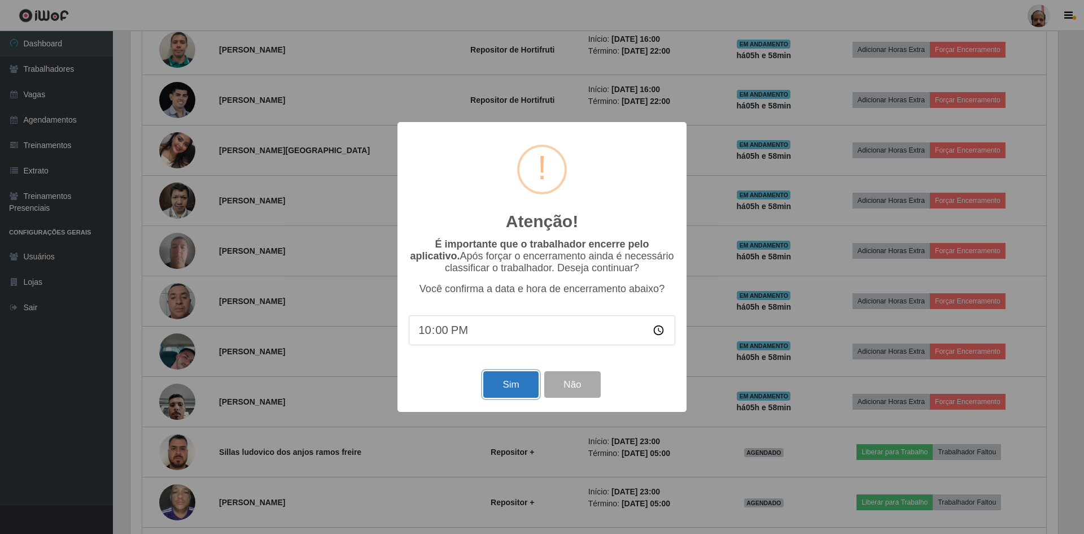
click at [511, 392] on button "Sim" at bounding box center [510, 384] width 55 height 27
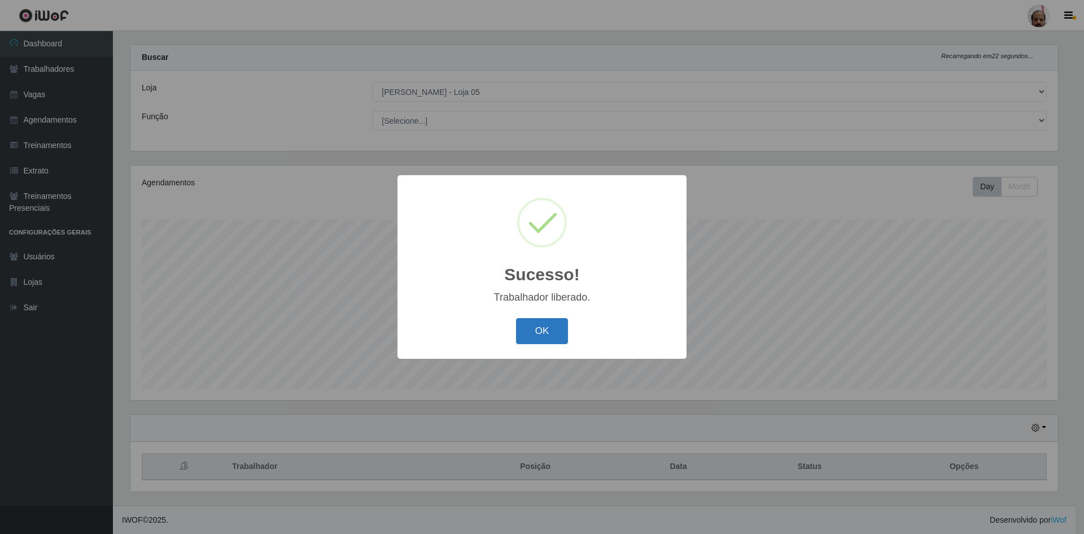
click at [540, 329] on button "OK" at bounding box center [542, 331] width 53 height 27
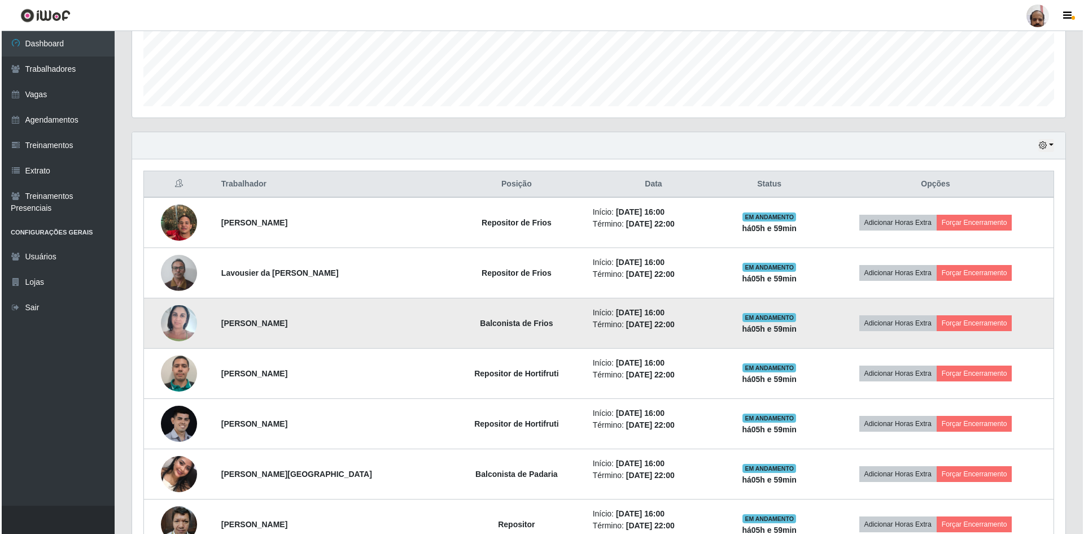
scroll to position [411, 0]
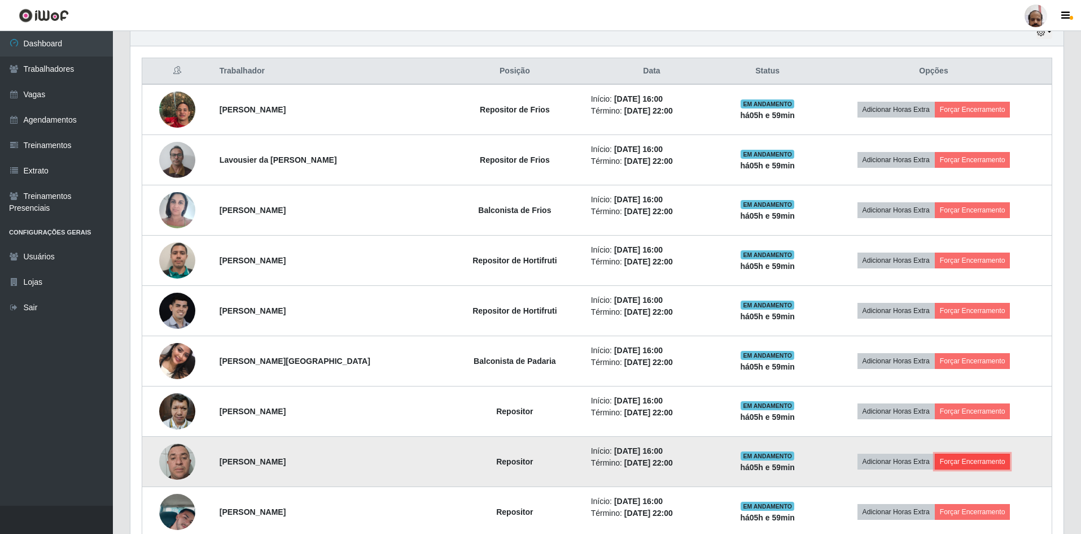
click at [971, 460] on button "Forçar Encerramento" at bounding box center [973, 461] width 76 height 16
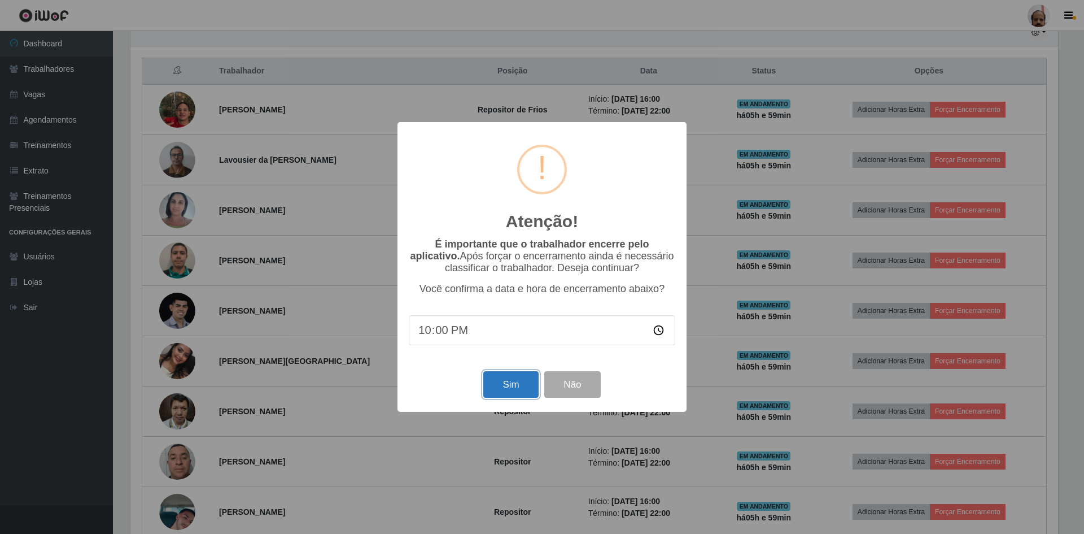
click at [500, 387] on button "Sim" at bounding box center [510, 384] width 55 height 27
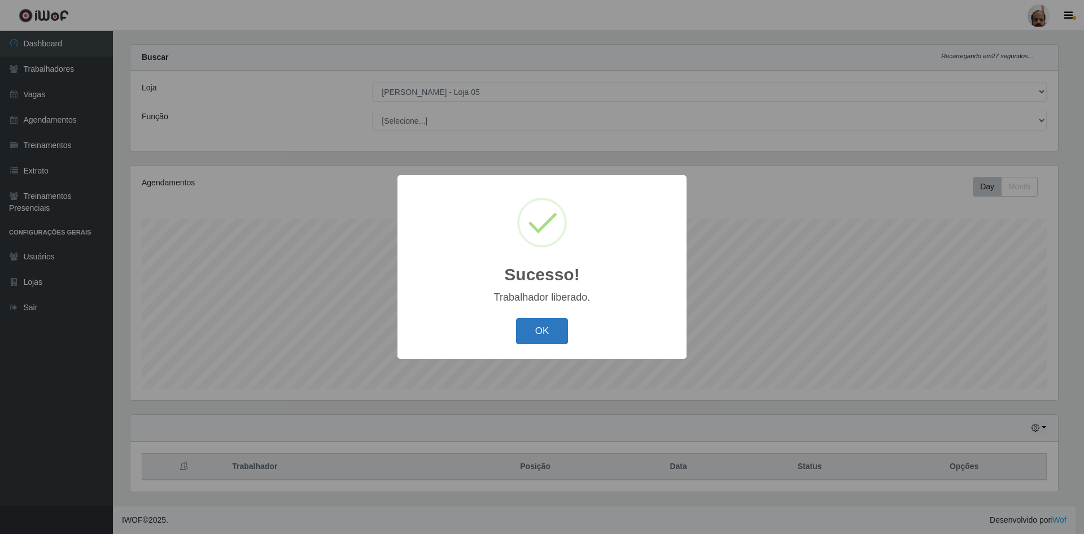
click at [543, 322] on button "OK" at bounding box center [542, 331] width 53 height 27
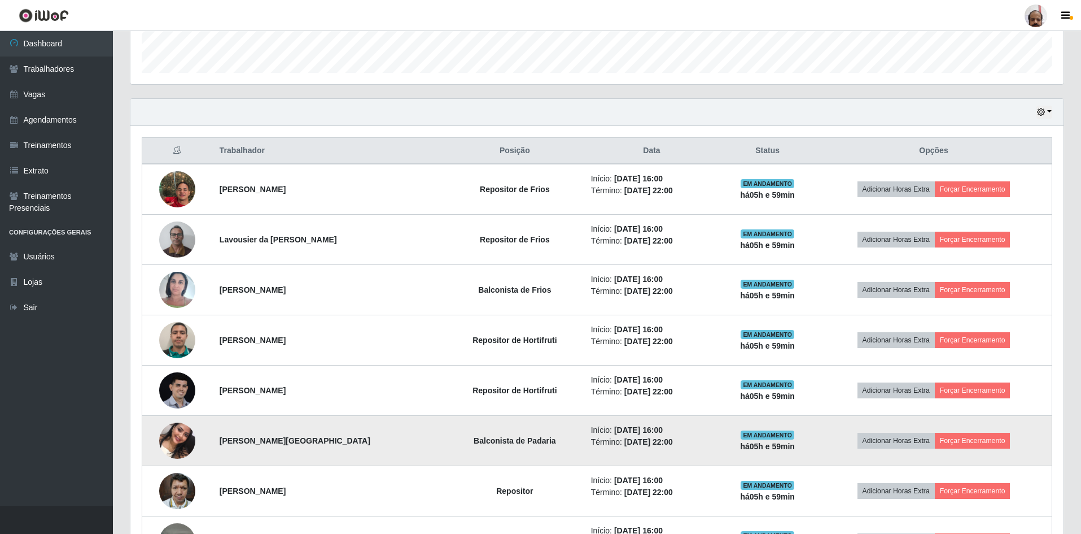
scroll to position [311, 0]
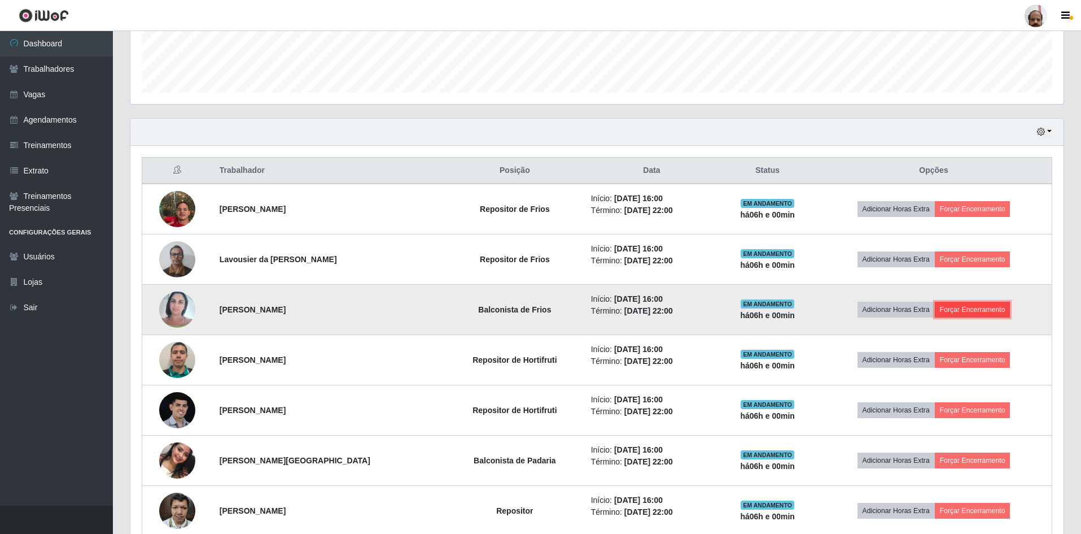
click at [1007, 306] on button "Forçar Encerramento" at bounding box center [973, 310] width 76 height 16
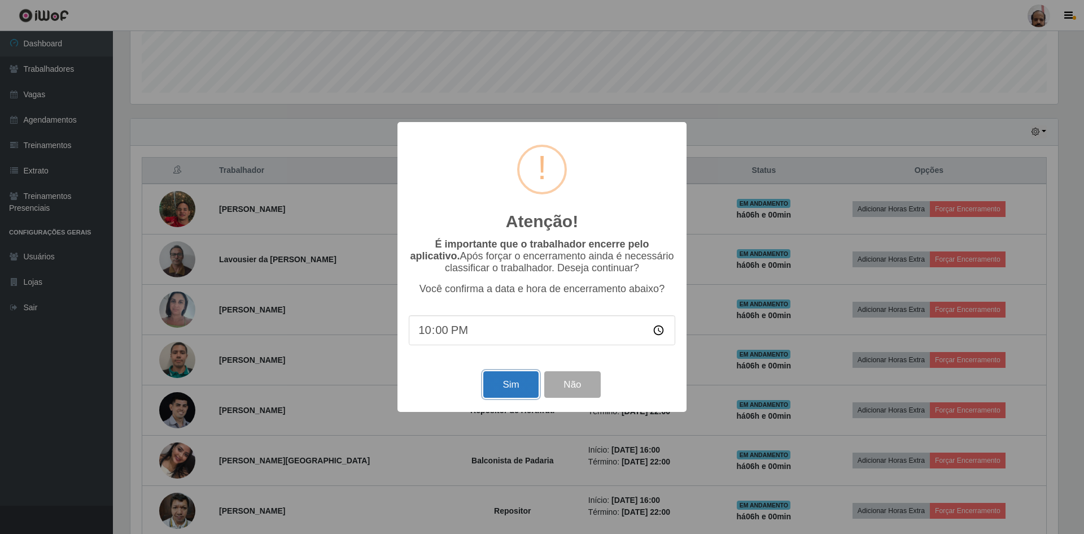
click at [505, 379] on button "Sim" at bounding box center [510, 384] width 55 height 27
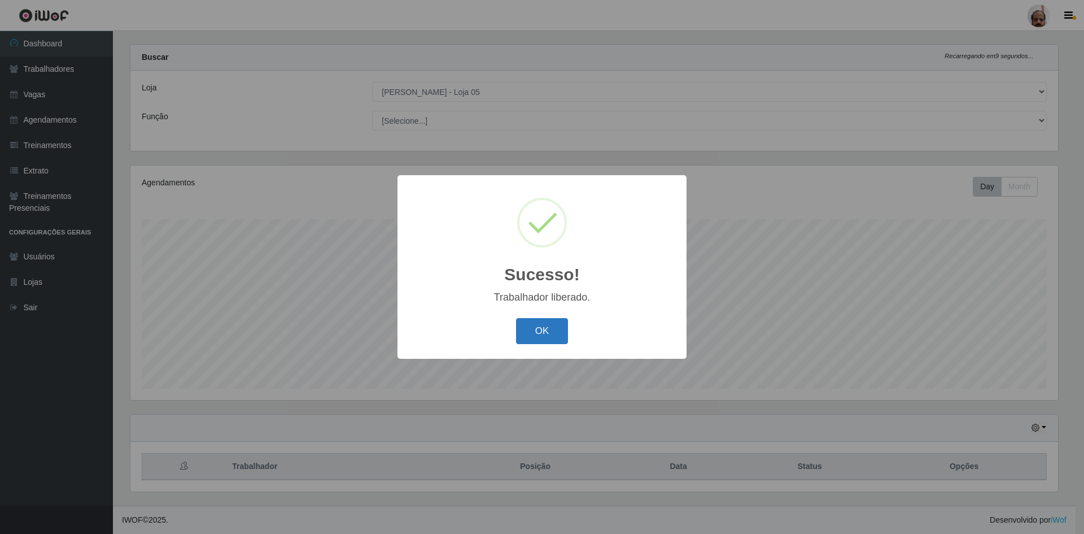
click at [553, 340] on button "OK" at bounding box center [542, 331] width 53 height 27
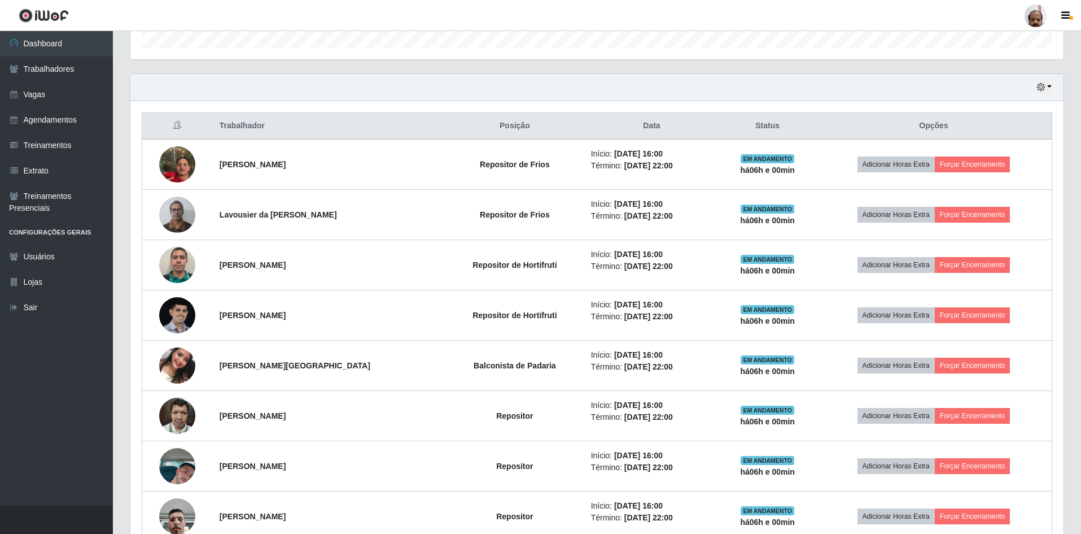
scroll to position [354, 0]
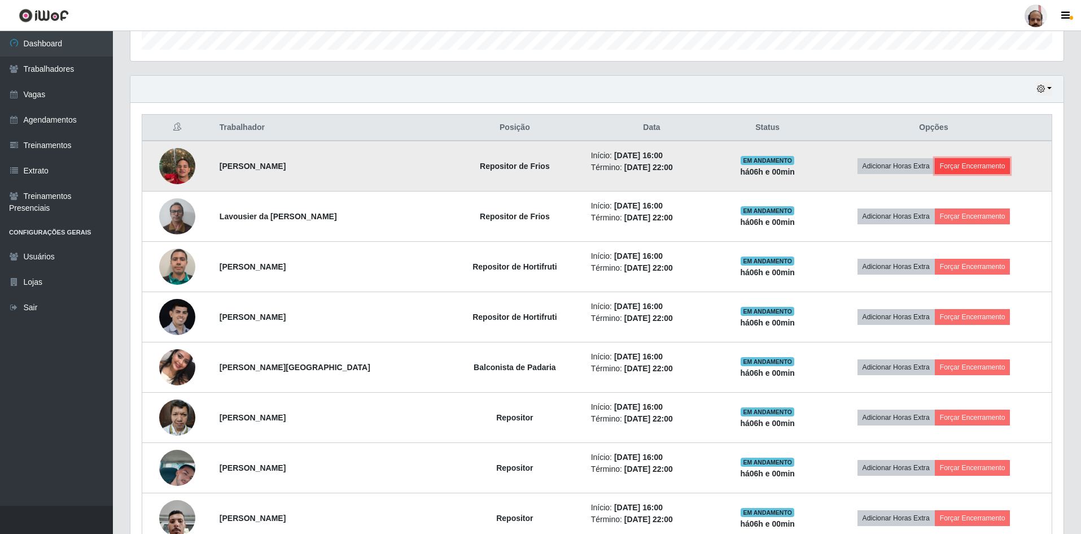
click at [1002, 164] on button "Forçar Encerramento" at bounding box center [973, 166] width 76 height 16
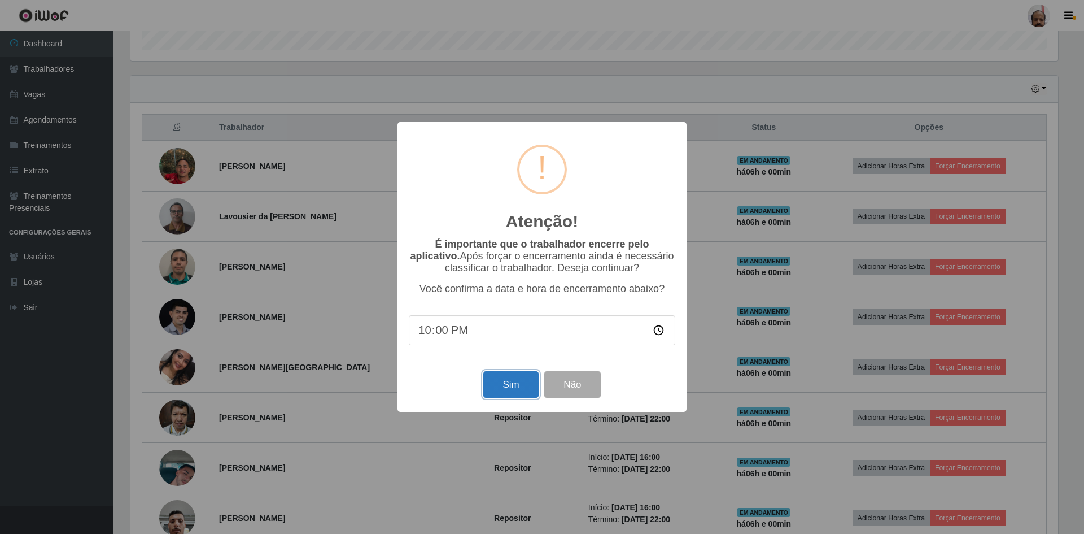
click at [512, 386] on button "Sim" at bounding box center [510, 384] width 55 height 27
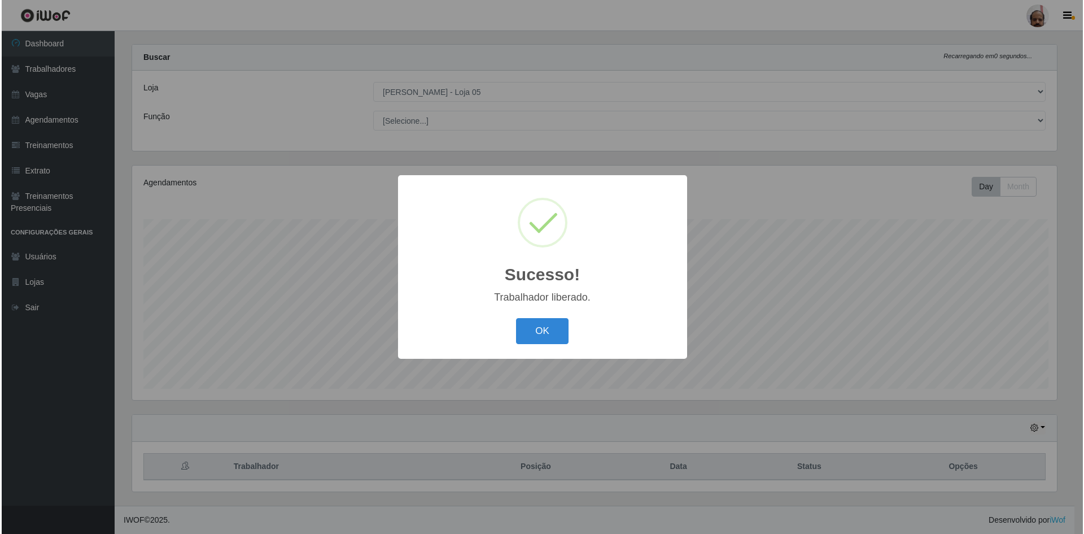
scroll to position [15, 0]
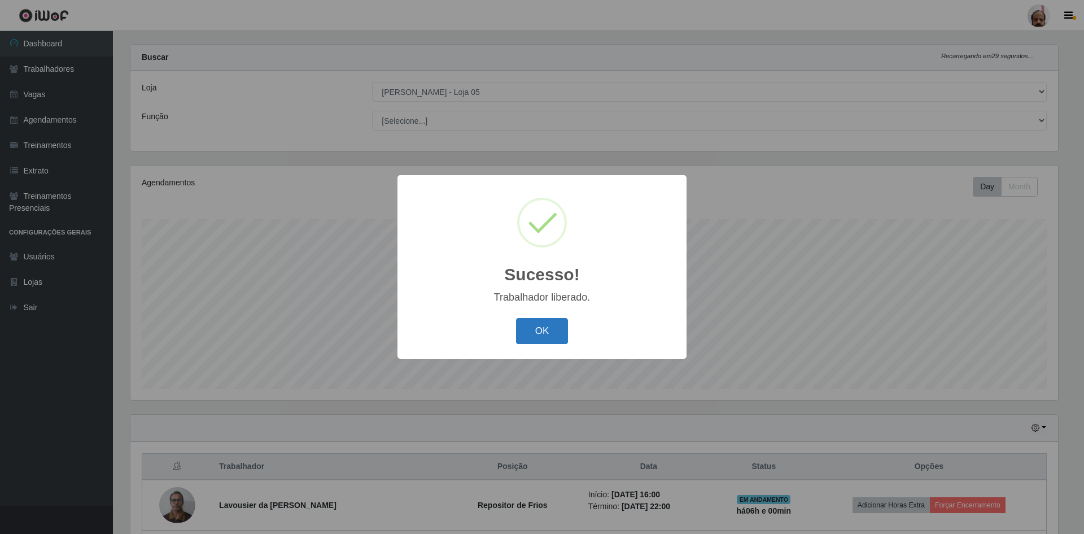
click at [549, 319] on button "OK" at bounding box center [542, 331] width 53 height 27
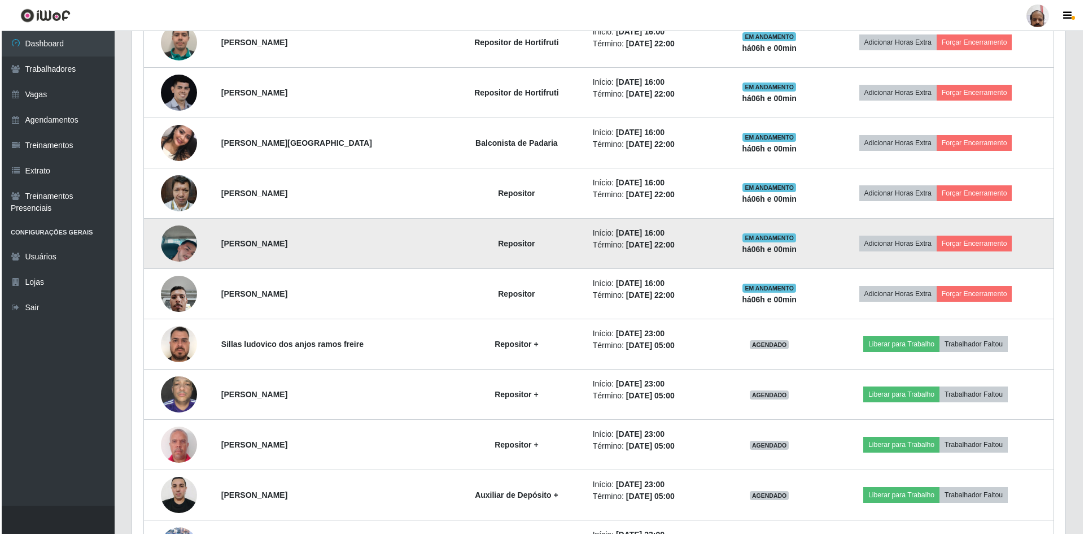
scroll to position [467, 0]
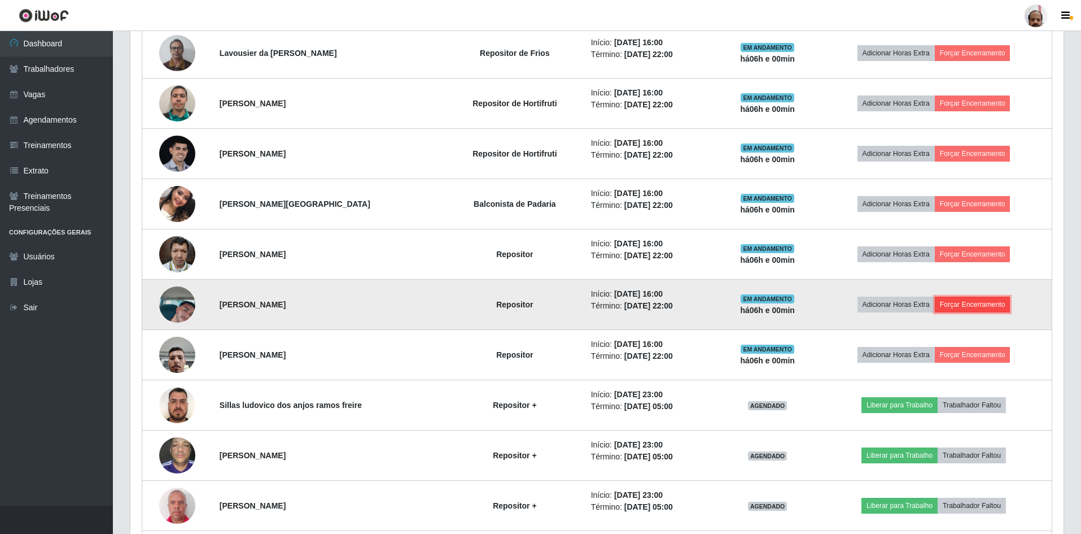
click at [967, 301] on button "Forçar Encerramento" at bounding box center [973, 304] width 76 height 16
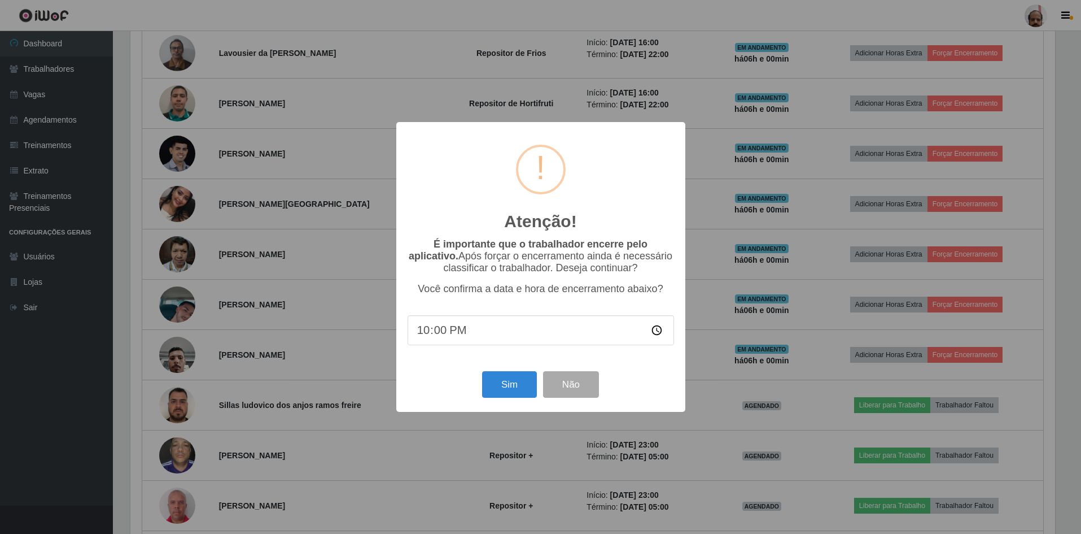
scroll to position [234, 928]
click at [513, 373] on div "Sim Não" at bounding box center [542, 384] width 267 height 32
click at [508, 382] on button "Sim" at bounding box center [510, 384] width 55 height 27
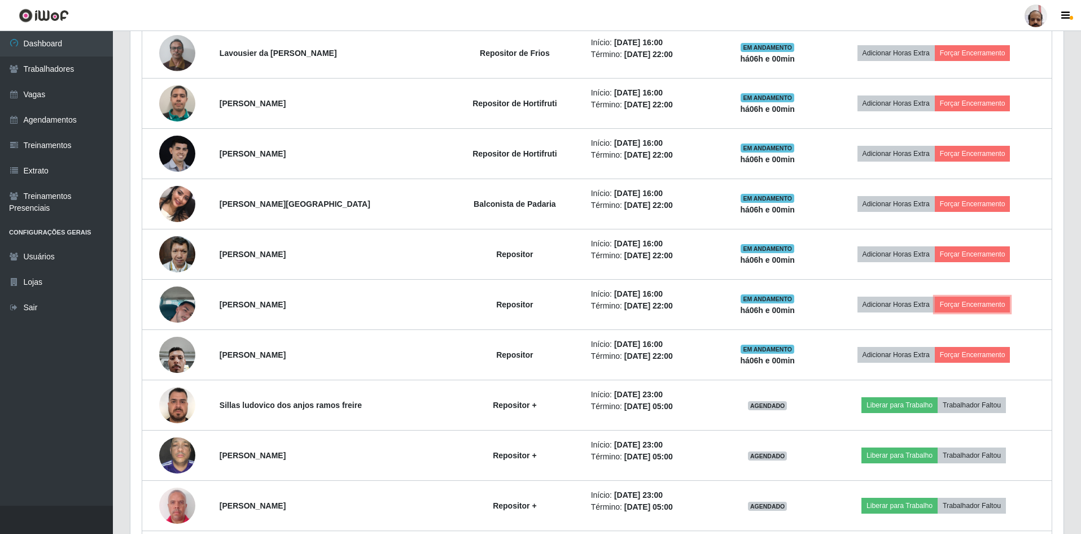
scroll to position [564488, 563789]
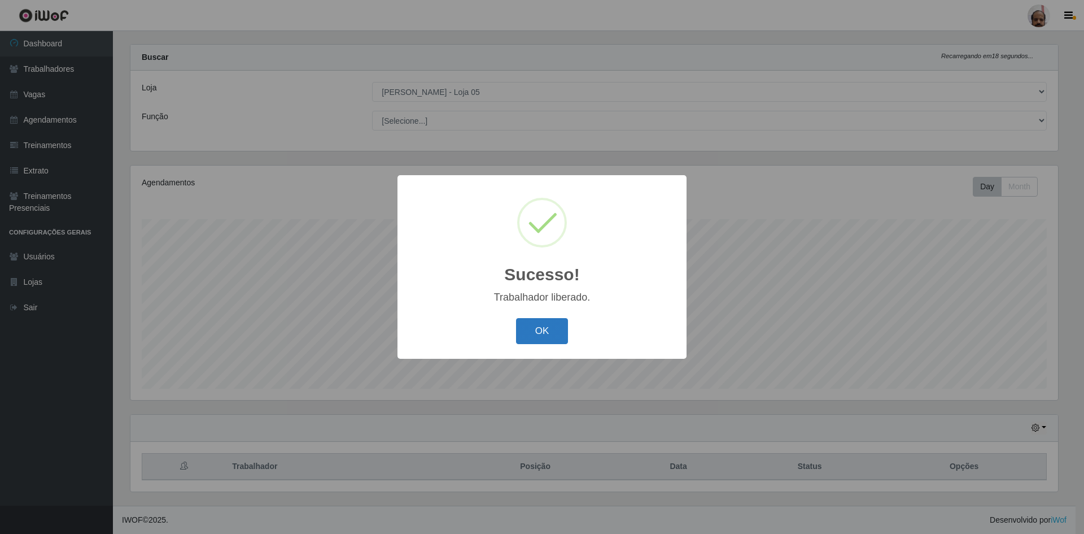
click at [529, 339] on button "OK" at bounding box center [542, 331] width 53 height 27
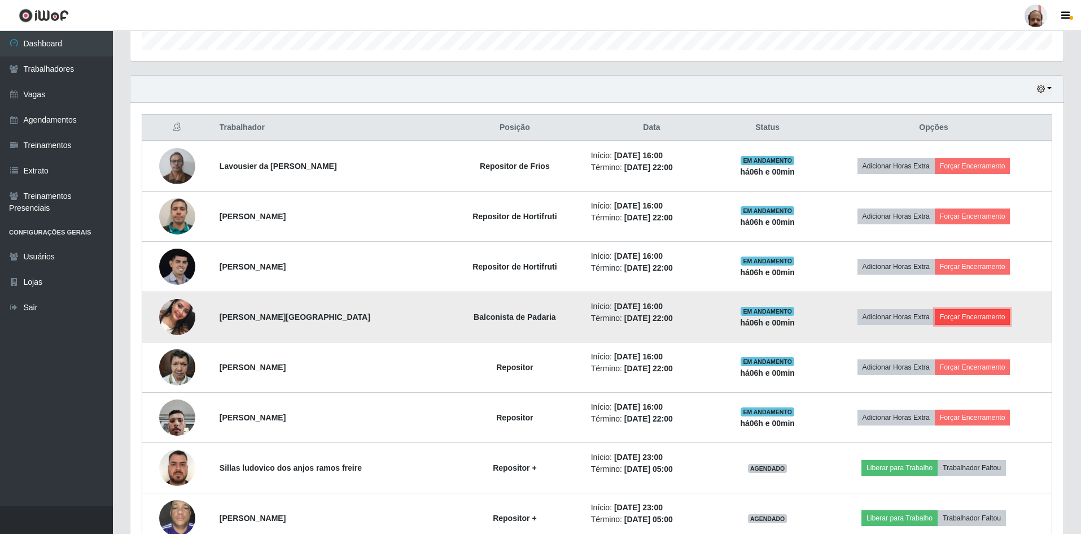
click at [981, 319] on button "Forçar Encerramento" at bounding box center [973, 317] width 76 height 16
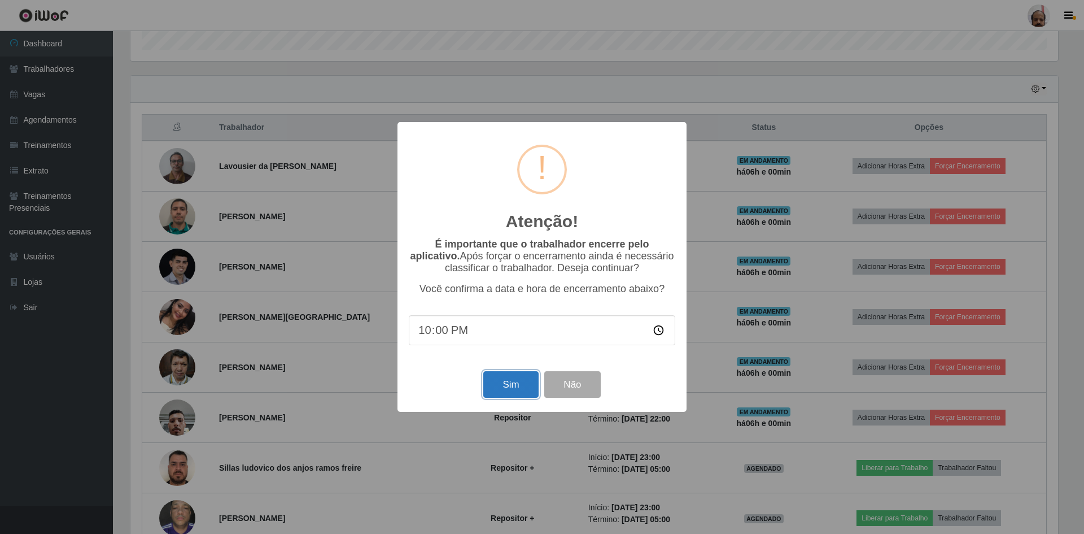
click at [488, 391] on button "Sim" at bounding box center [510, 384] width 55 height 27
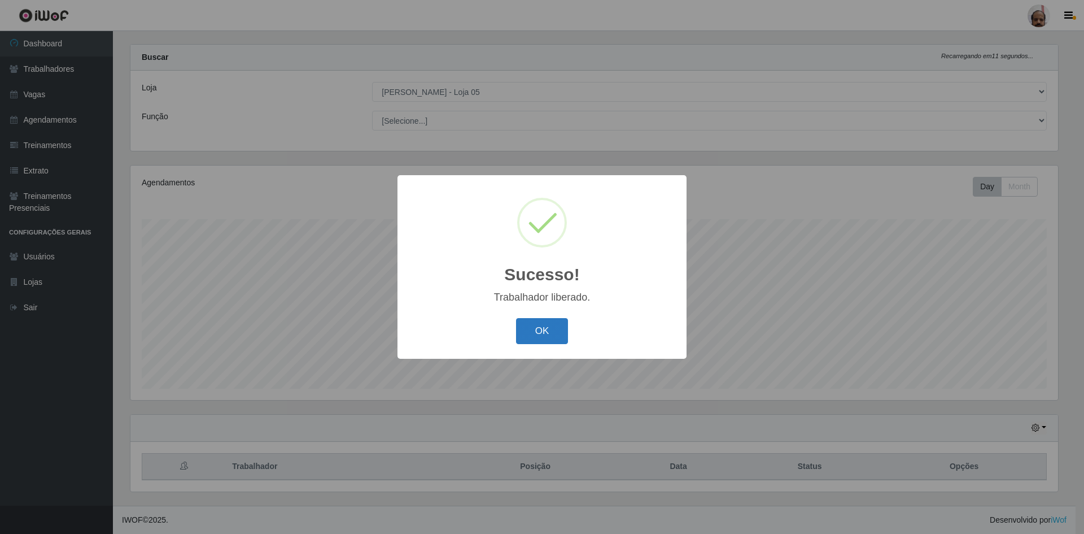
click at [527, 337] on button "OK" at bounding box center [542, 331] width 53 height 27
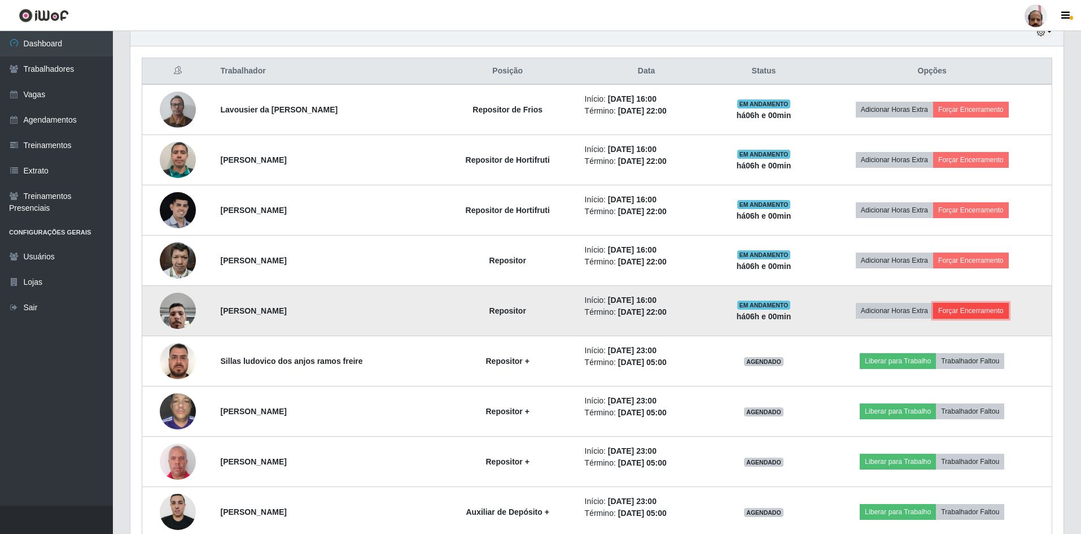
click at [967, 310] on button "Forçar Encerramento" at bounding box center [971, 311] width 76 height 16
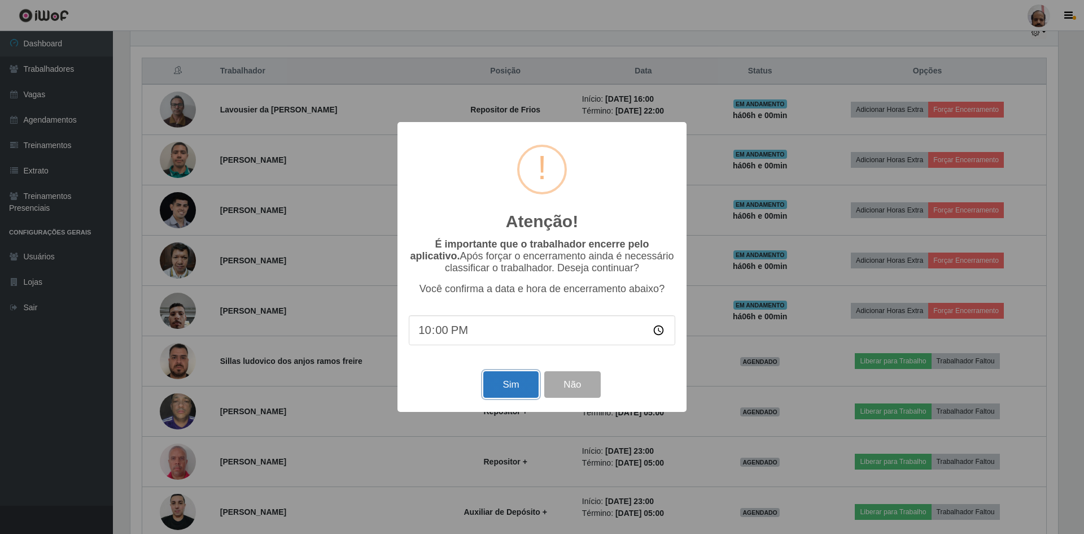
click at [499, 390] on button "Sim" at bounding box center [510, 384] width 55 height 27
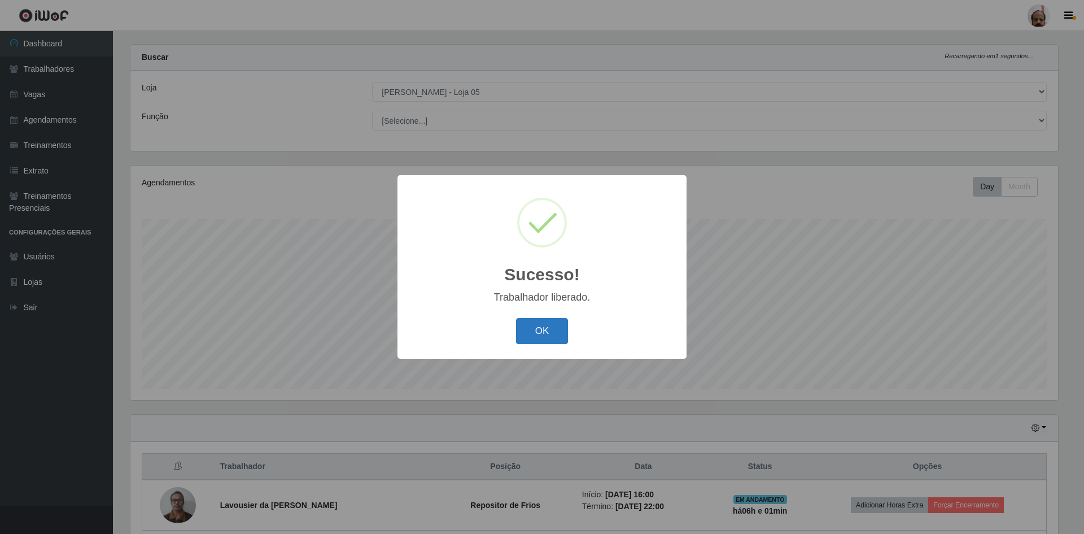
click at [549, 335] on button "OK" at bounding box center [542, 331] width 53 height 27
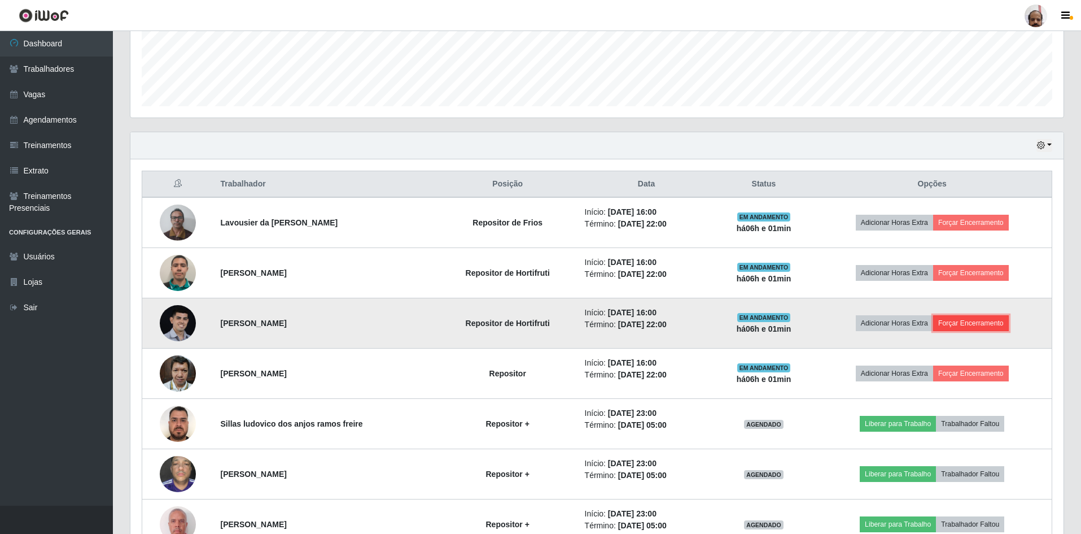
click at [995, 319] on button "Forçar Encerramento" at bounding box center [971, 323] width 76 height 16
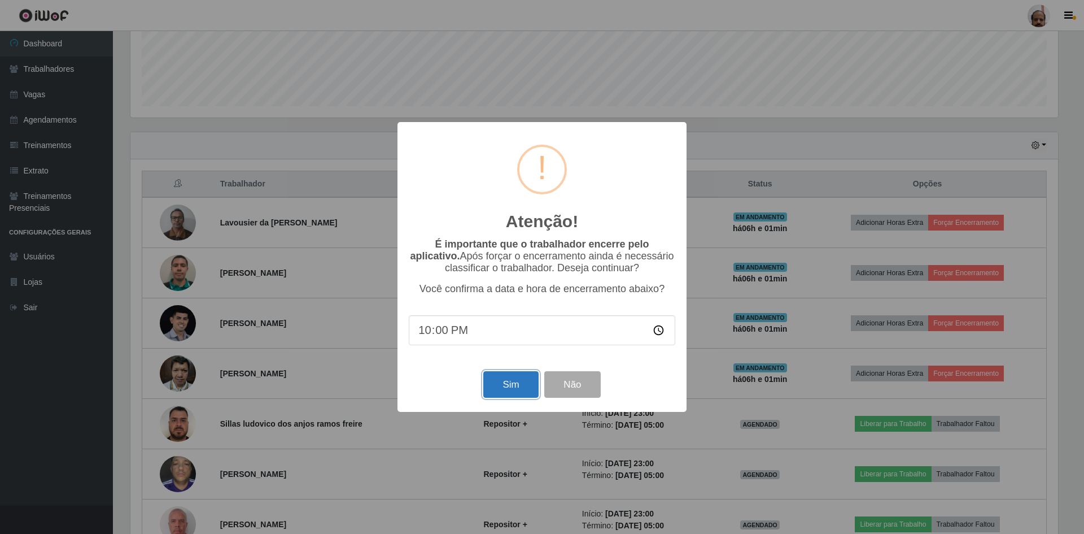
click at [504, 381] on button "Sim" at bounding box center [510, 384] width 55 height 27
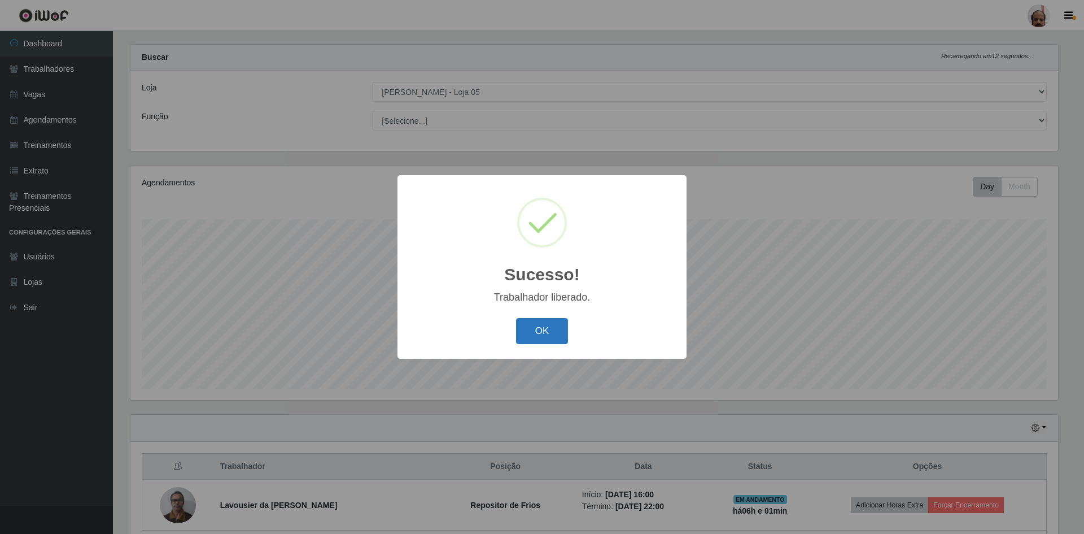
click at [541, 334] on button "OK" at bounding box center [542, 331] width 53 height 27
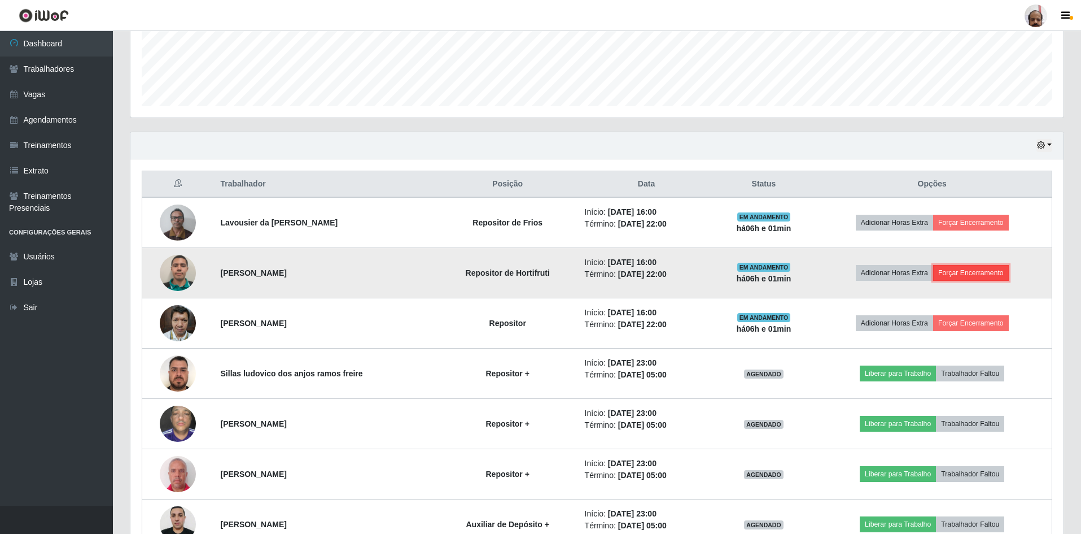
click at [982, 277] on button "Forçar Encerramento" at bounding box center [971, 273] width 76 height 16
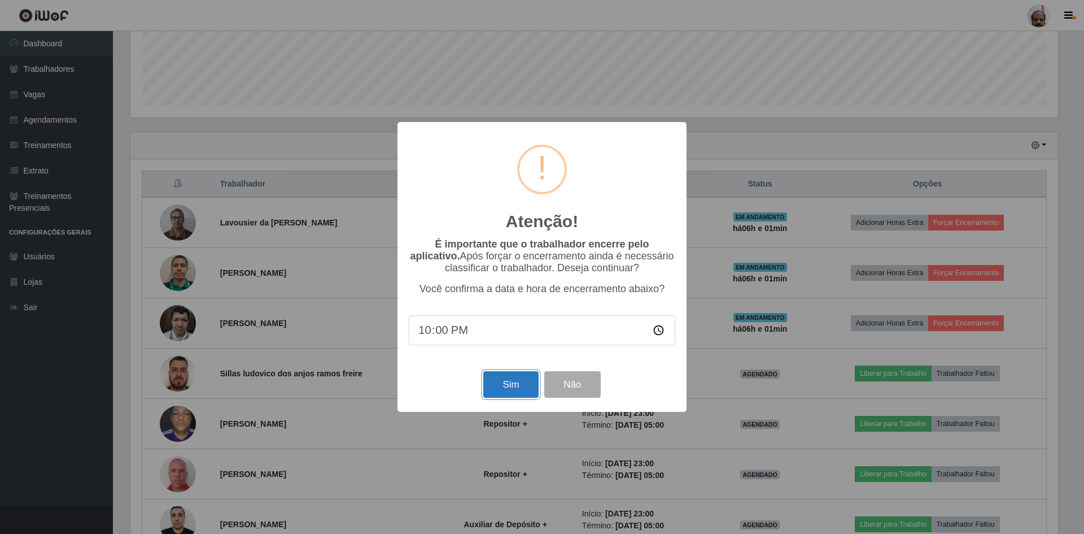
click at [509, 396] on button "Sim" at bounding box center [510, 384] width 55 height 27
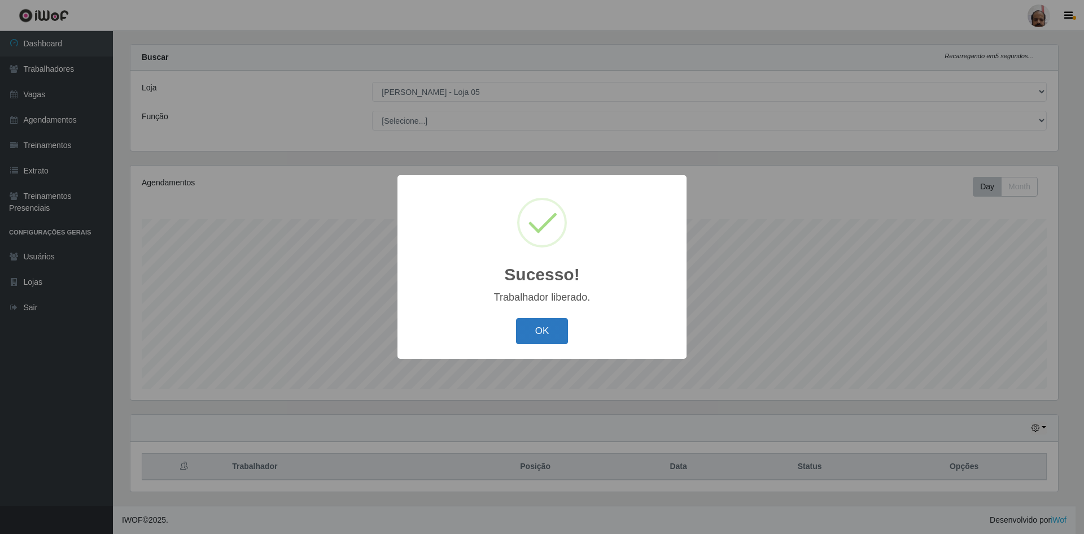
click at [537, 335] on button "OK" at bounding box center [542, 331] width 53 height 27
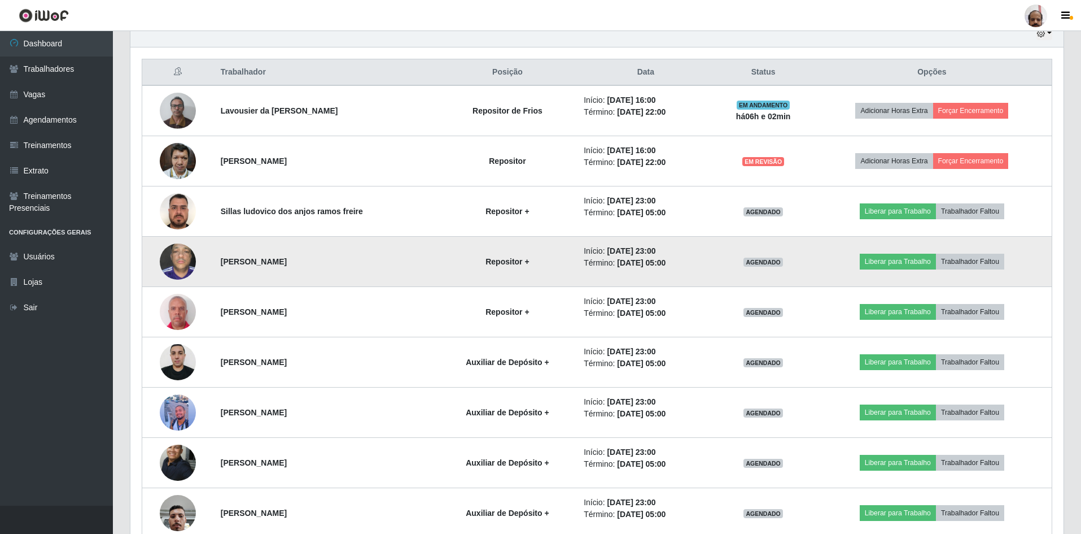
scroll to position [355, 0]
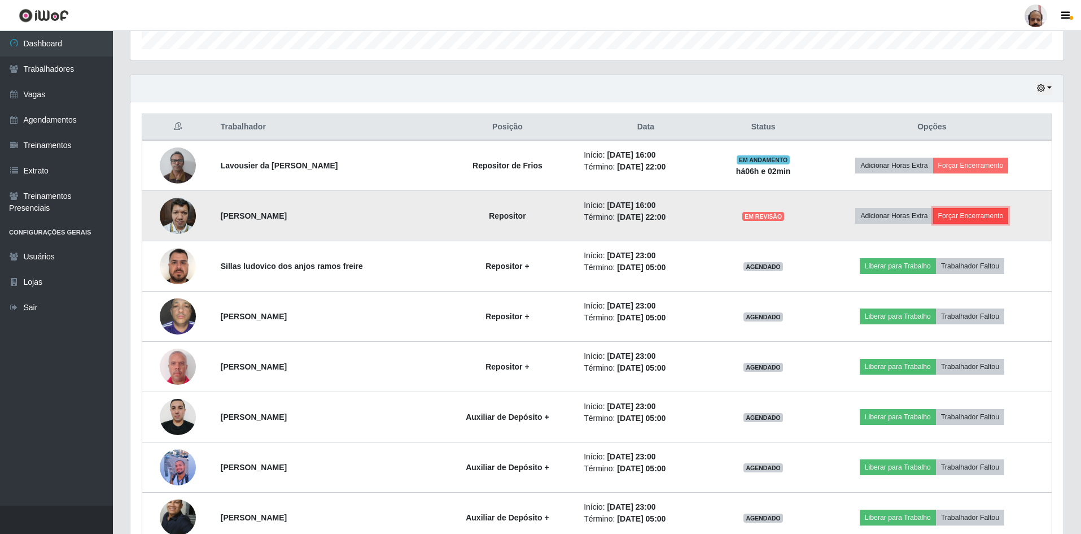
click at [991, 219] on button "Forçar Encerramento" at bounding box center [971, 216] width 76 height 16
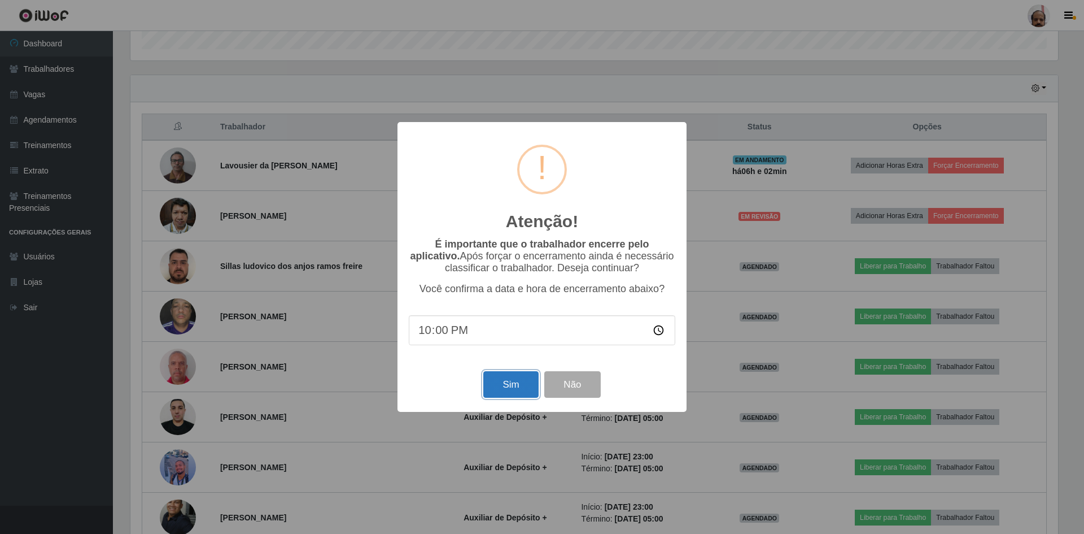
click at [508, 385] on button "Sim" at bounding box center [510, 384] width 55 height 27
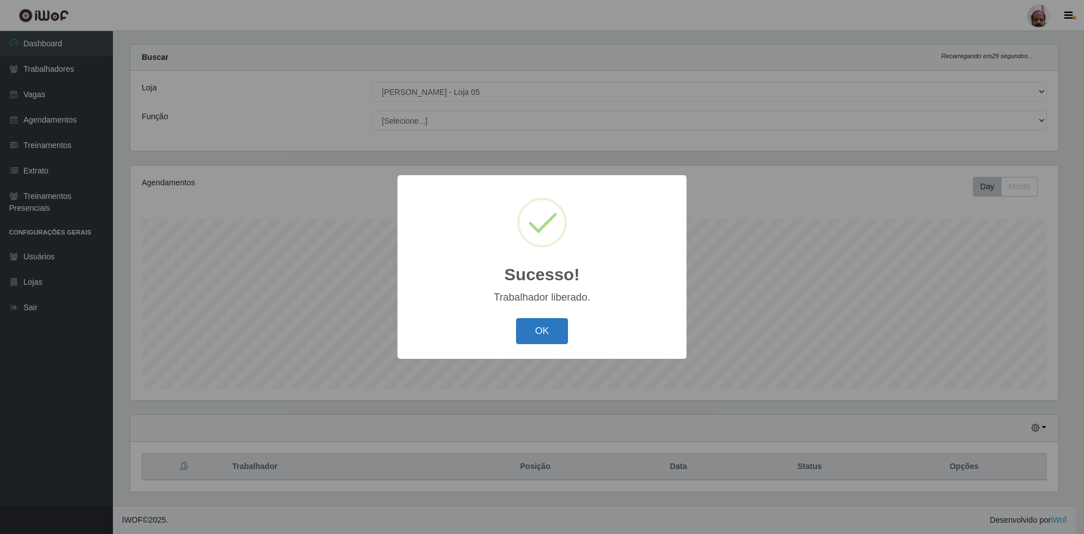
click at [549, 320] on button "OK" at bounding box center [542, 331] width 53 height 27
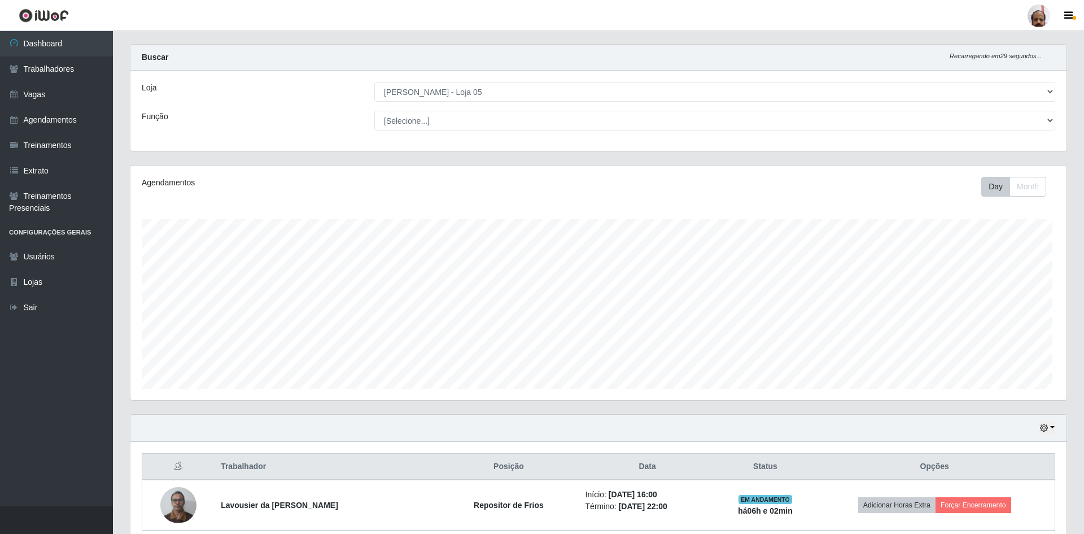
scroll to position [234, 933]
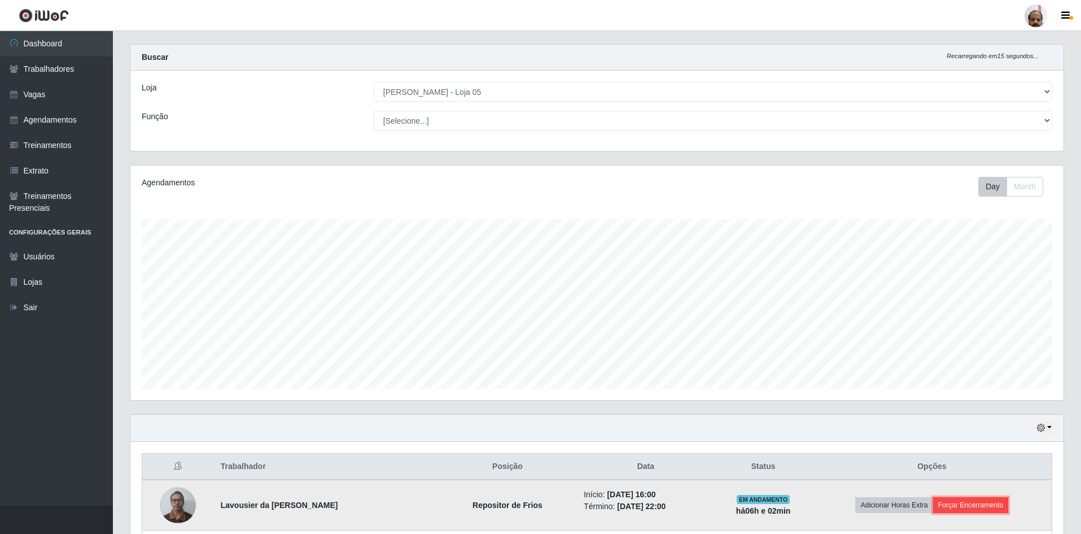
click at [958, 504] on button "Forçar Encerramento" at bounding box center [971, 505] width 76 height 16
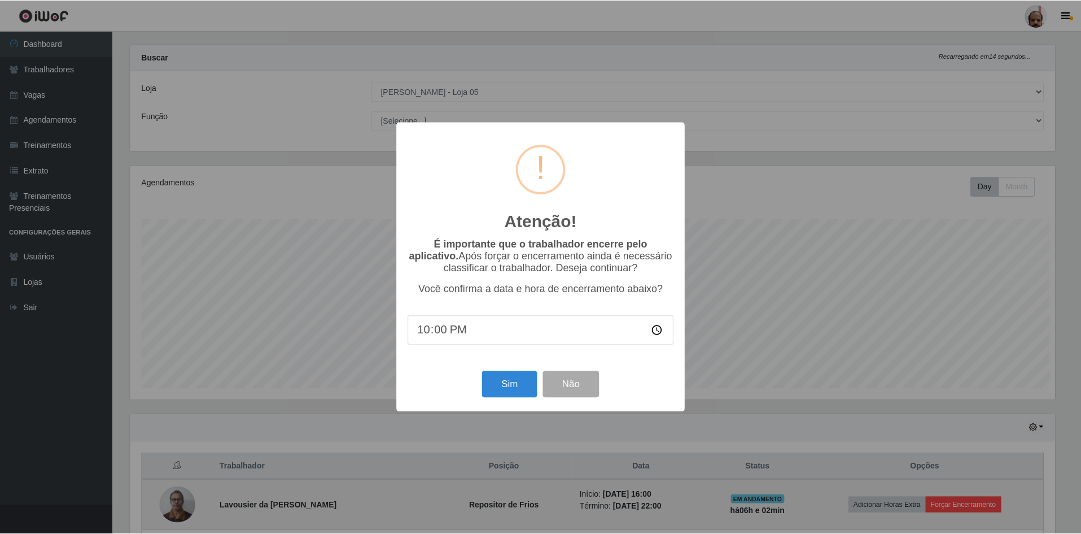
scroll to position [234, 928]
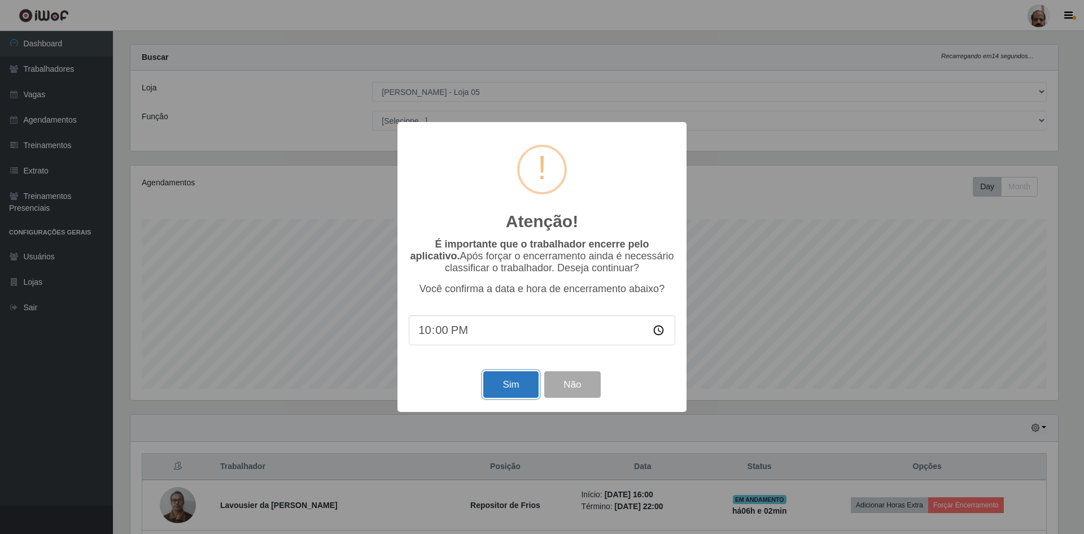
click at [507, 379] on button "Sim" at bounding box center [510, 384] width 55 height 27
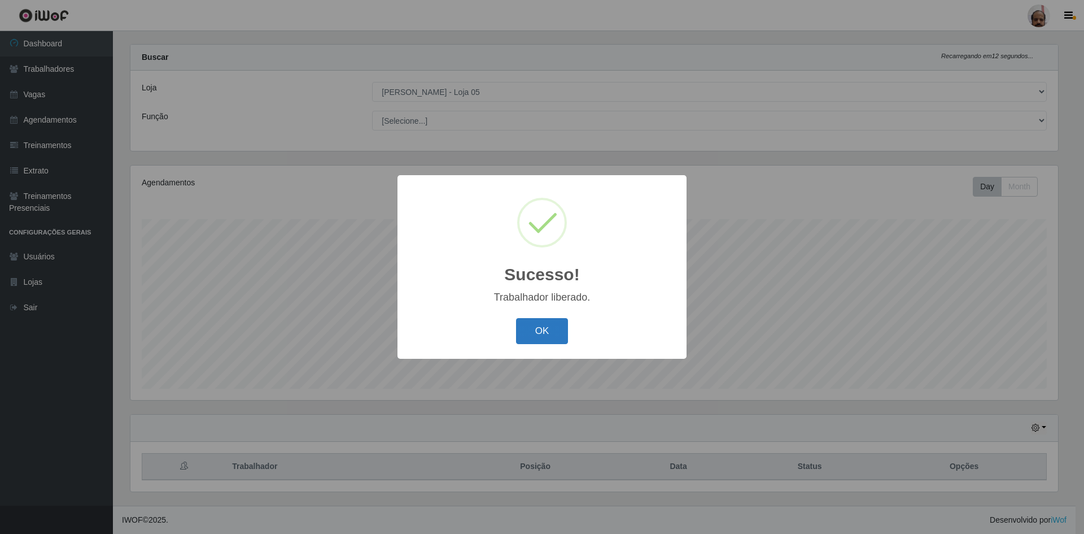
click at [523, 329] on button "OK" at bounding box center [542, 331] width 53 height 27
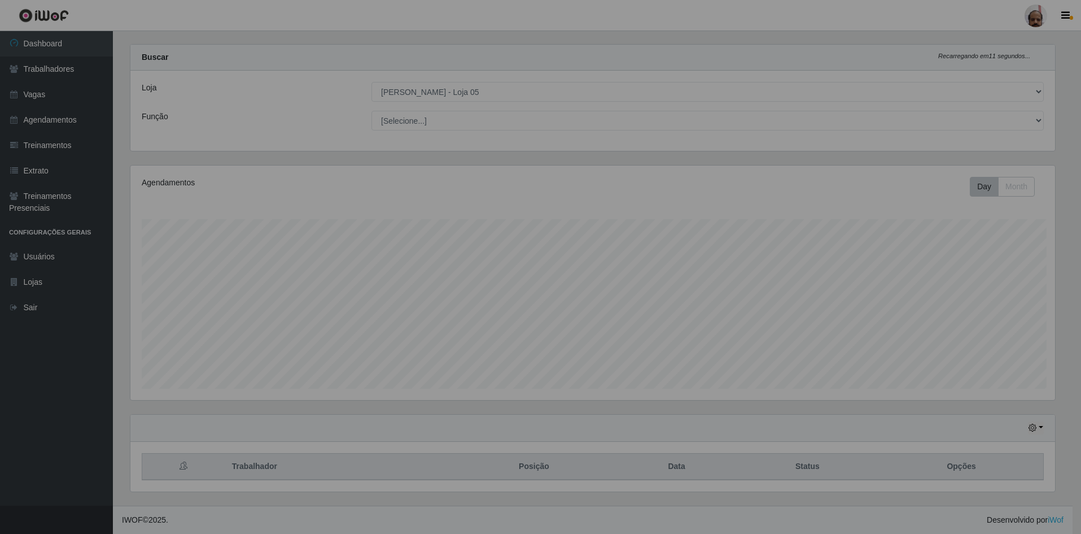
scroll to position [234, 933]
